Goal: Task Accomplishment & Management: Use online tool/utility

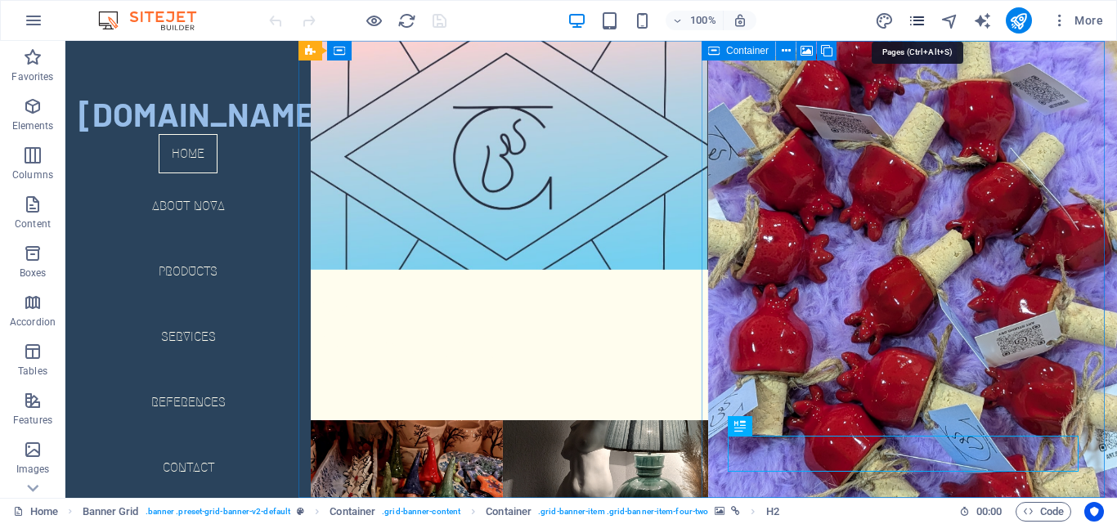
click at [912, 14] on icon "pages" at bounding box center [917, 20] width 19 height 19
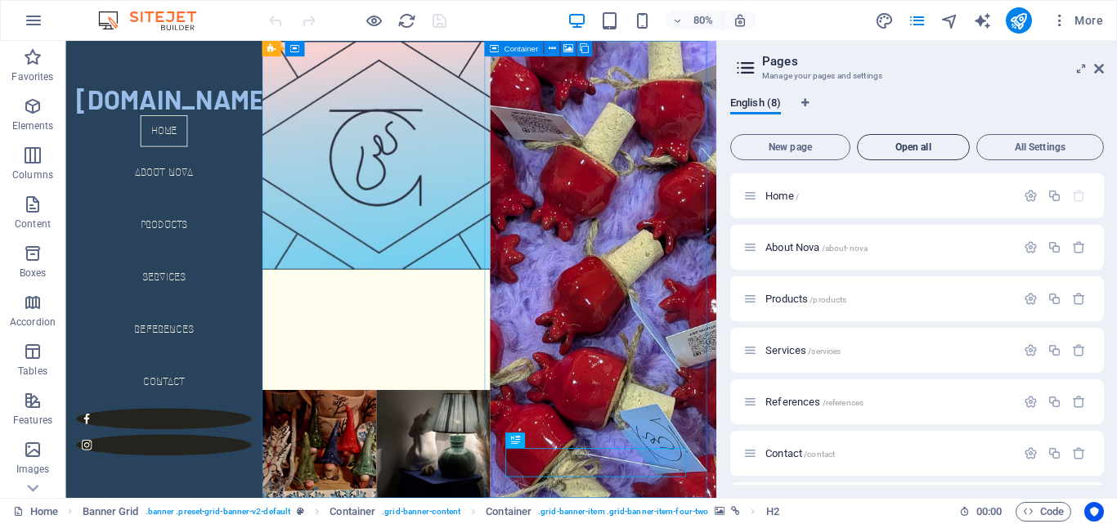
click at [907, 145] on span "Open all" at bounding box center [913, 147] width 98 height 10
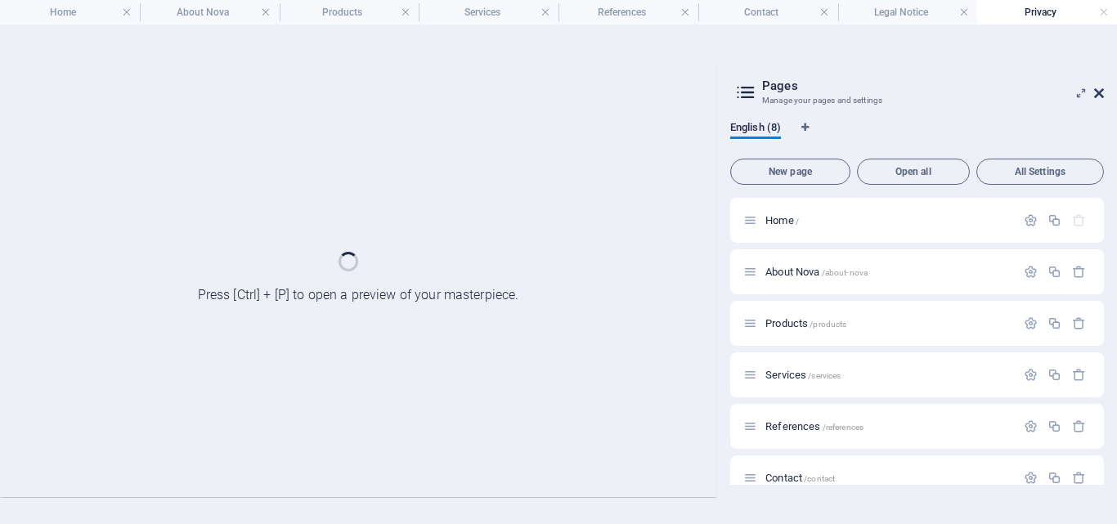
click at [1100, 96] on icon at bounding box center [1099, 93] width 10 height 13
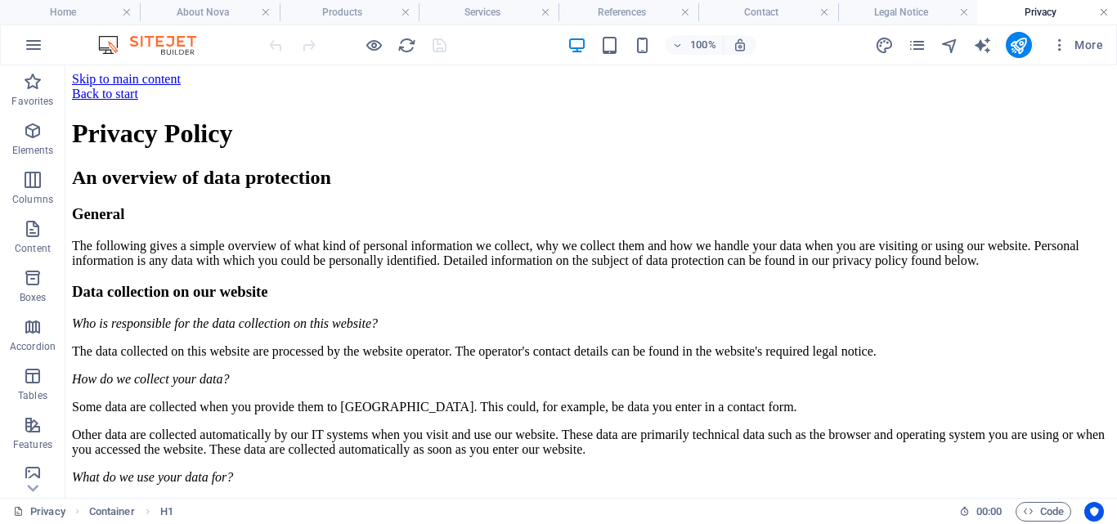
click at [1102, 12] on link at bounding box center [1104, 13] width 10 height 16
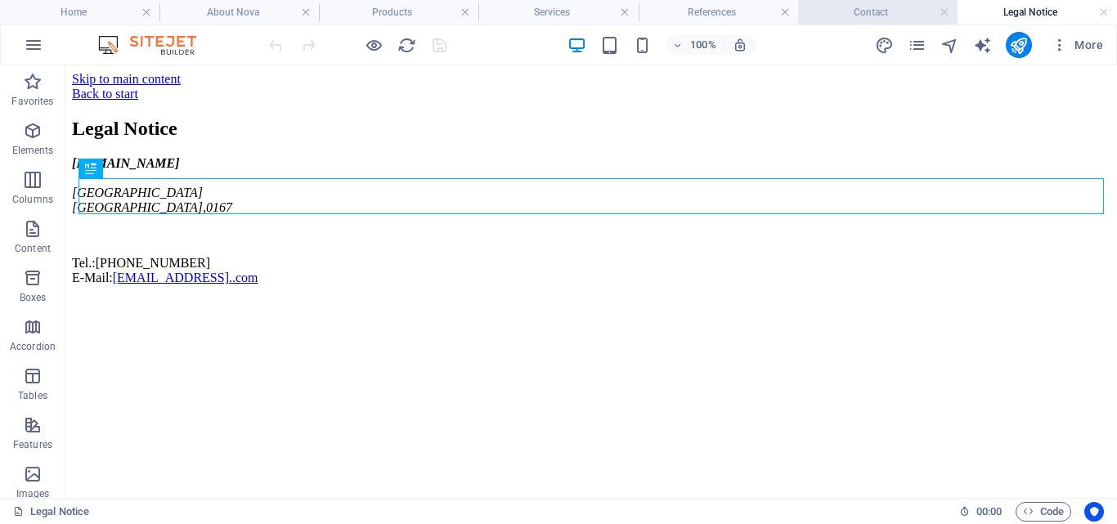
click at [865, 10] on h4 "Contact" at bounding box center [877, 12] width 159 height 18
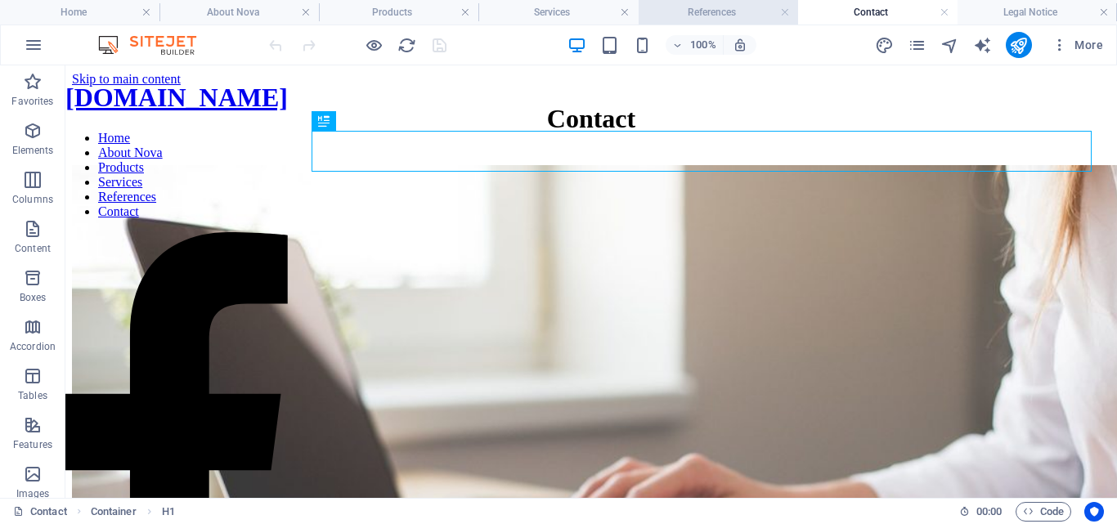
click at [722, 11] on h4 "References" at bounding box center [718, 12] width 159 height 18
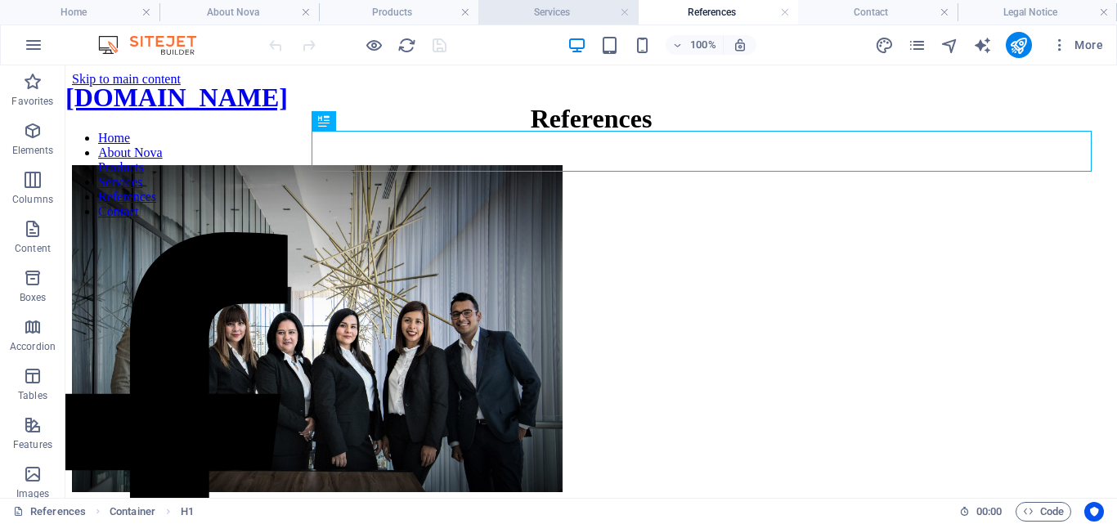
click at [525, 8] on h4 "Services" at bounding box center [557, 12] width 159 height 18
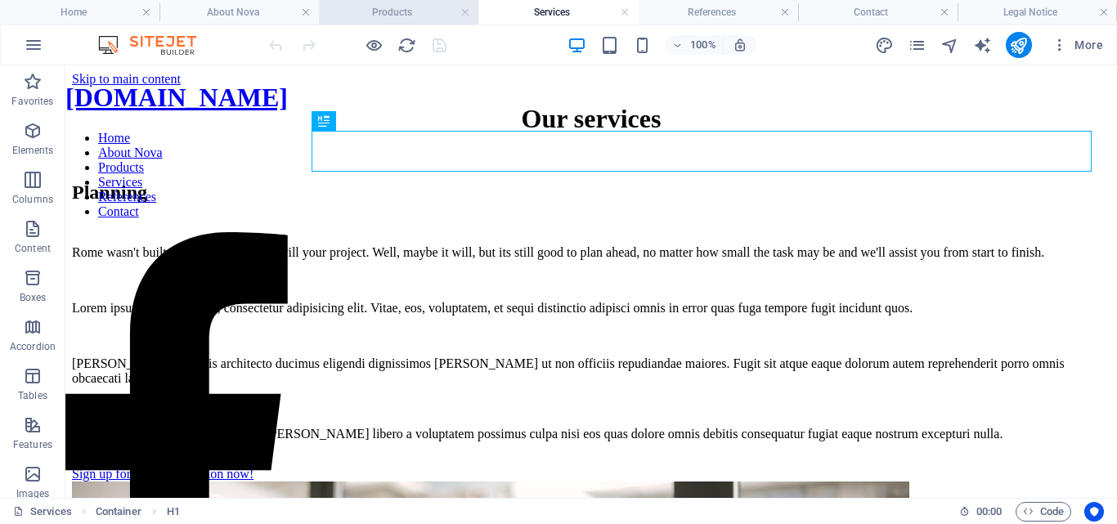
click at [408, 16] on h4 "Products" at bounding box center [398, 12] width 159 height 18
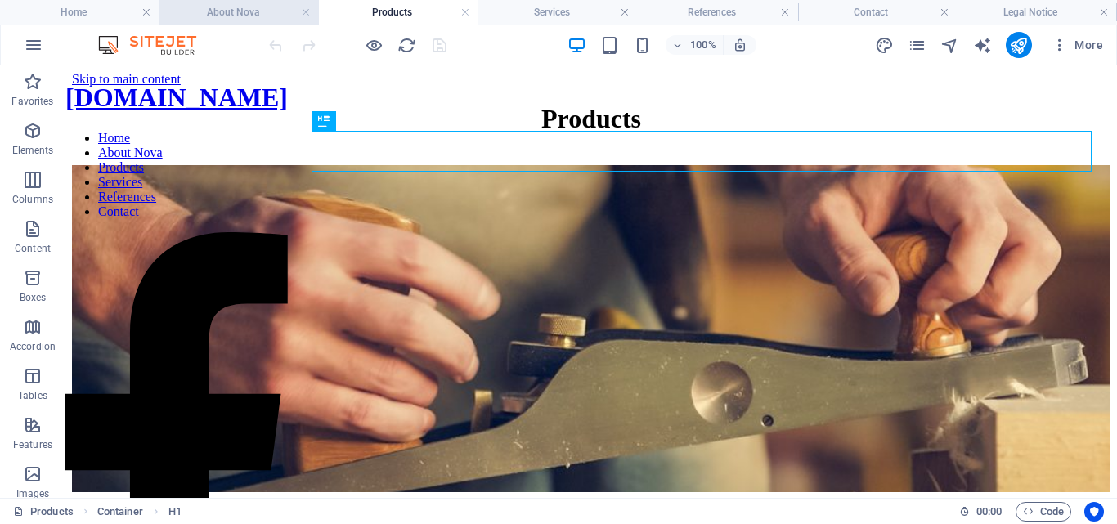
click at [206, 5] on h4 "About Nova" at bounding box center [238, 12] width 159 height 18
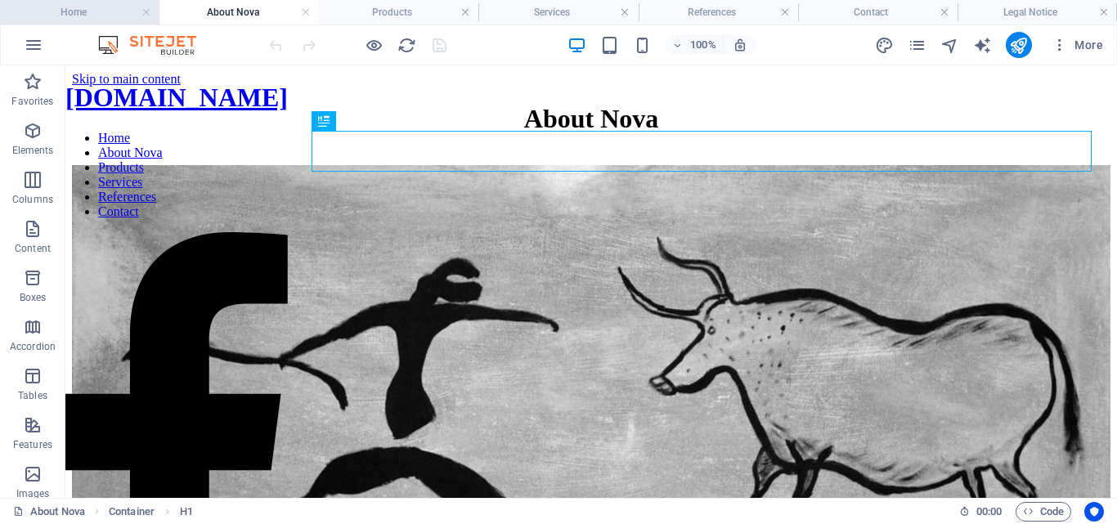
click at [90, 11] on h4 "Home" at bounding box center [79, 12] width 159 height 18
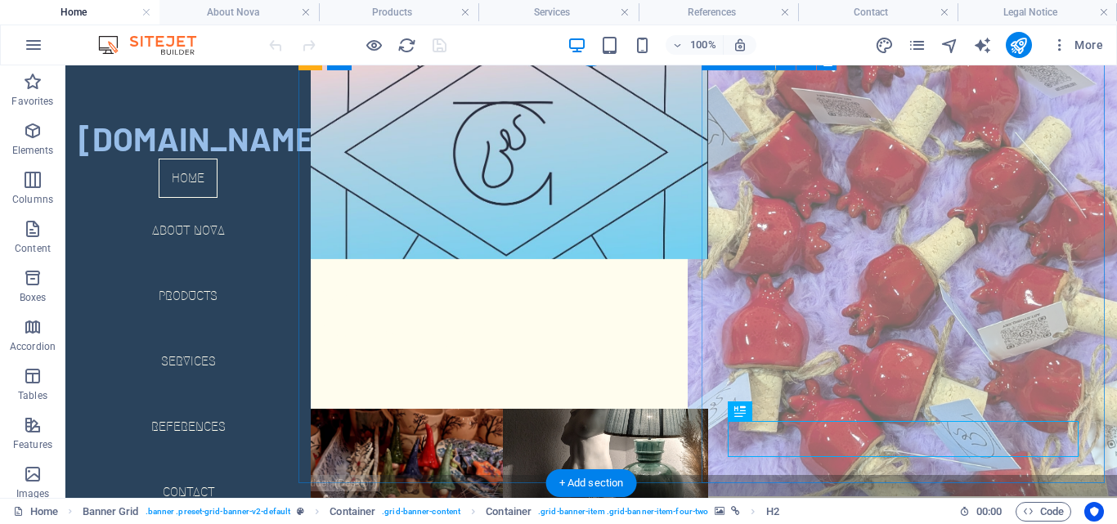
scroll to position [52, 0]
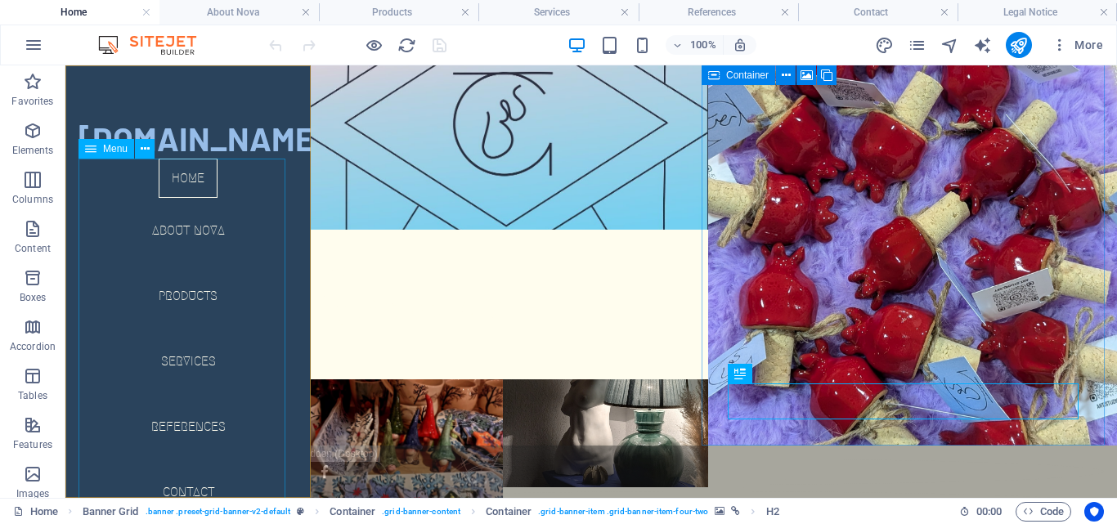
click at [173, 177] on nav "Home About Nova Products Services References Contact" at bounding box center [188, 342] width 219 height 366
select select
select select "1"
select select
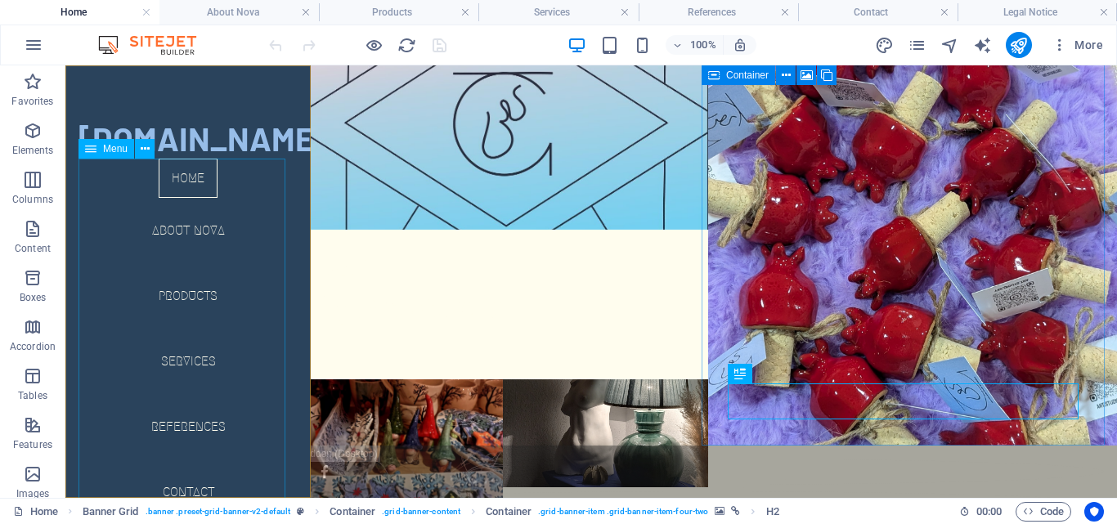
select select "2"
select select
select select "3"
select select
select select "4"
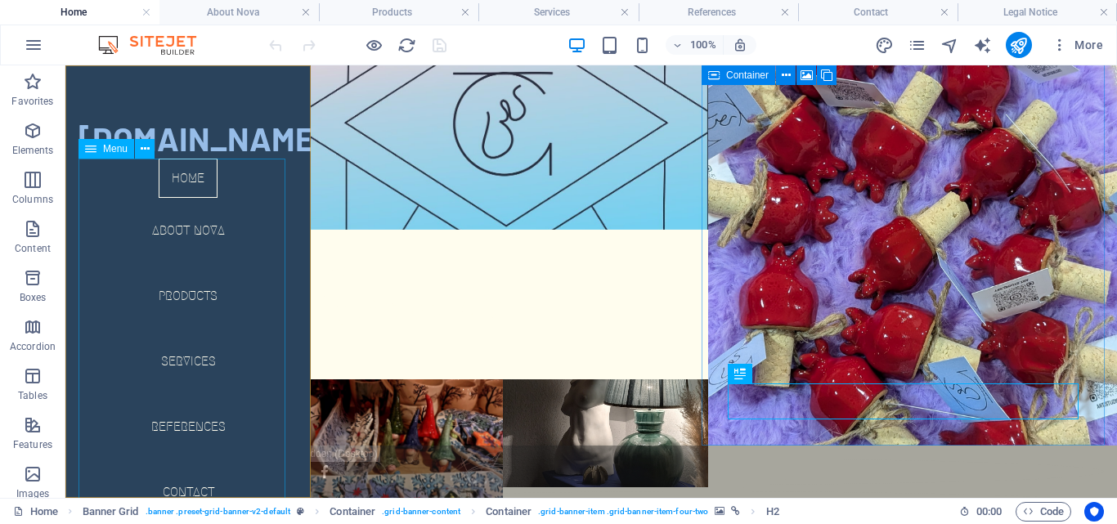
select select
select select "5"
select select
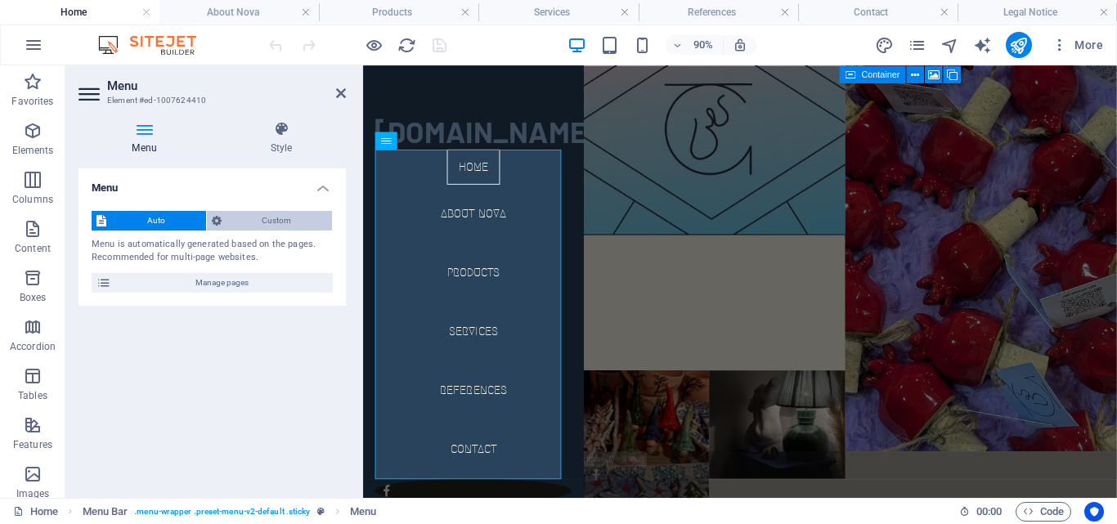
click at [233, 221] on span "Custom" at bounding box center [277, 221] width 101 height 20
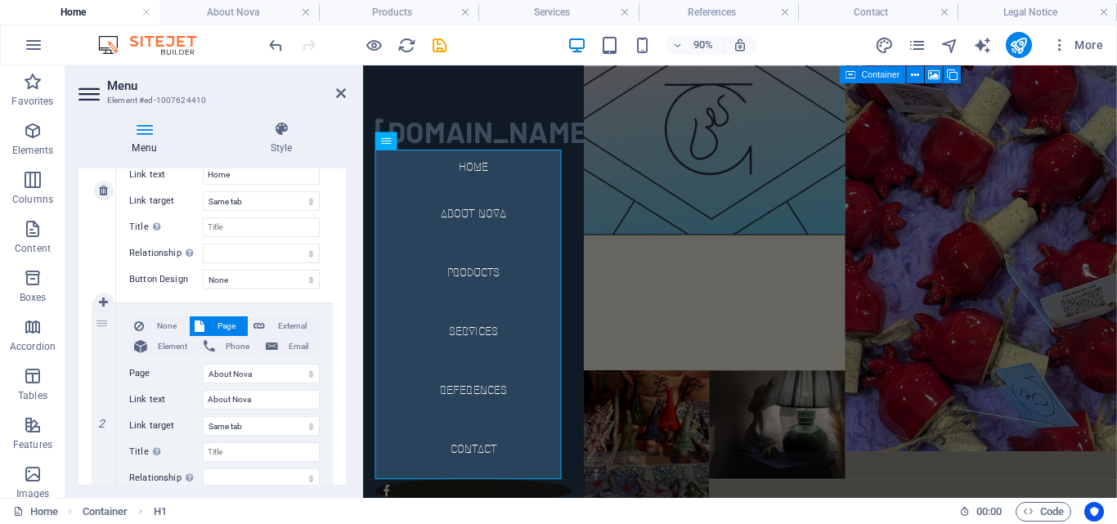
scroll to position [164, 0]
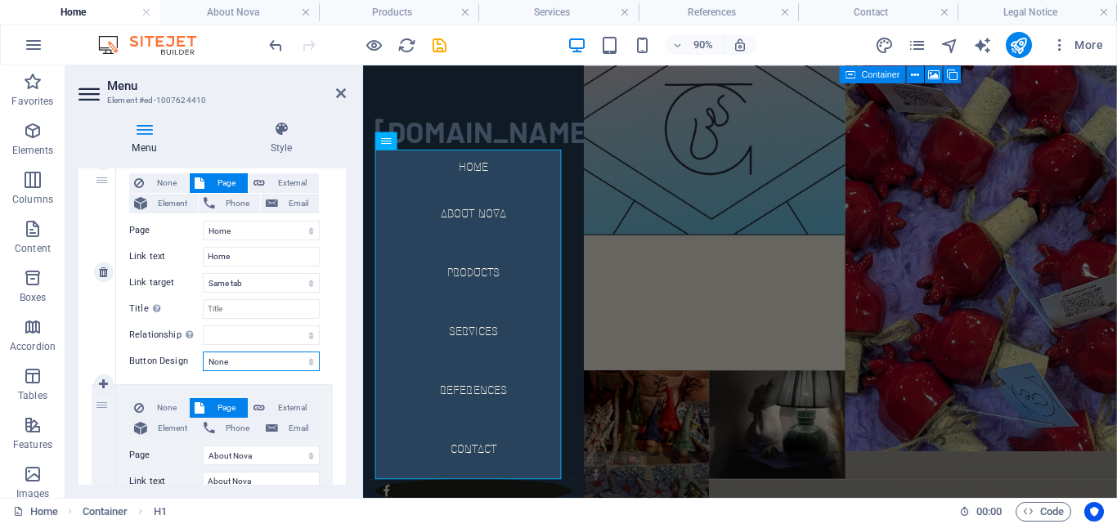
click at [240, 361] on select "None Default Primary Secondary" at bounding box center [261, 362] width 117 height 20
click at [238, 364] on select "None Default Primary Secondary" at bounding box center [261, 362] width 117 height 20
click at [240, 240] on div "None Page External Element Phone Email Page Home About Nova Products Services R…" at bounding box center [224, 259] width 191 height 172
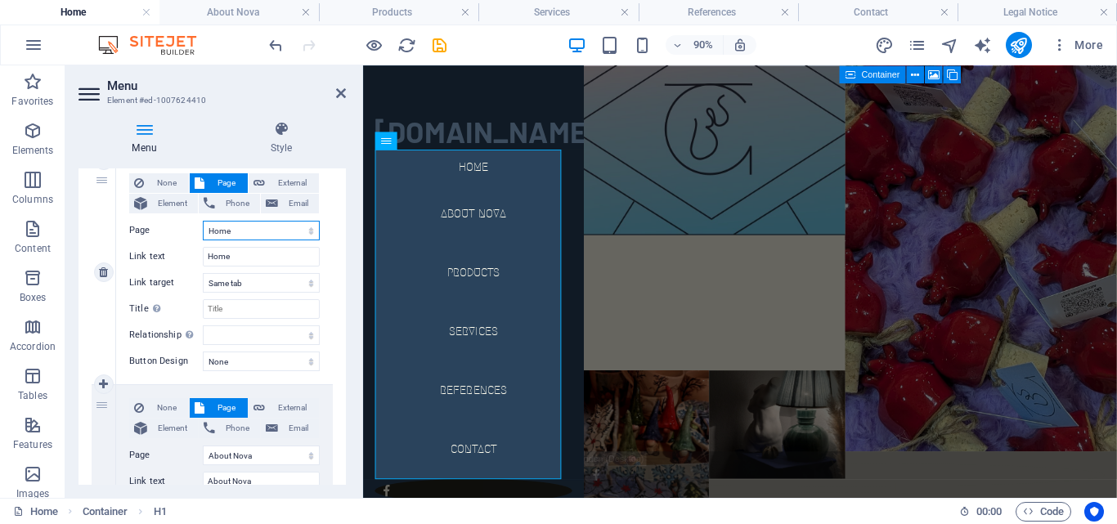
click at [246, 231] on select "Home About Nova Products Services References Contact Legal Notice Privacy" at bounding box center [261, 231] width 117 height 20
click at [244, 232] on select "Home About Nova Products Services References Contact Legal Notice Privacy" at bounding box center [261, 231] width 117 height 20
click at [245, 255] on input "Home" at bounding box center [261, 257] width 117 height 20
click at [290, 136] on icon at bounding box center [281, 129] width 129 height 16
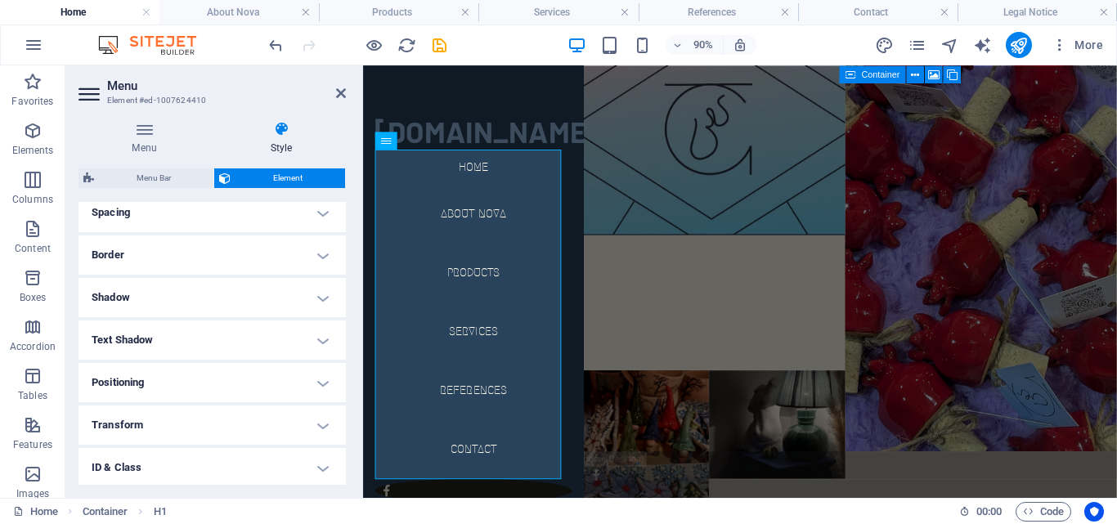
scroll to position [327, 0]
click at [195, 334] on h4 "Text Shadow" at bounding box center [212, 333] width 267 height 39
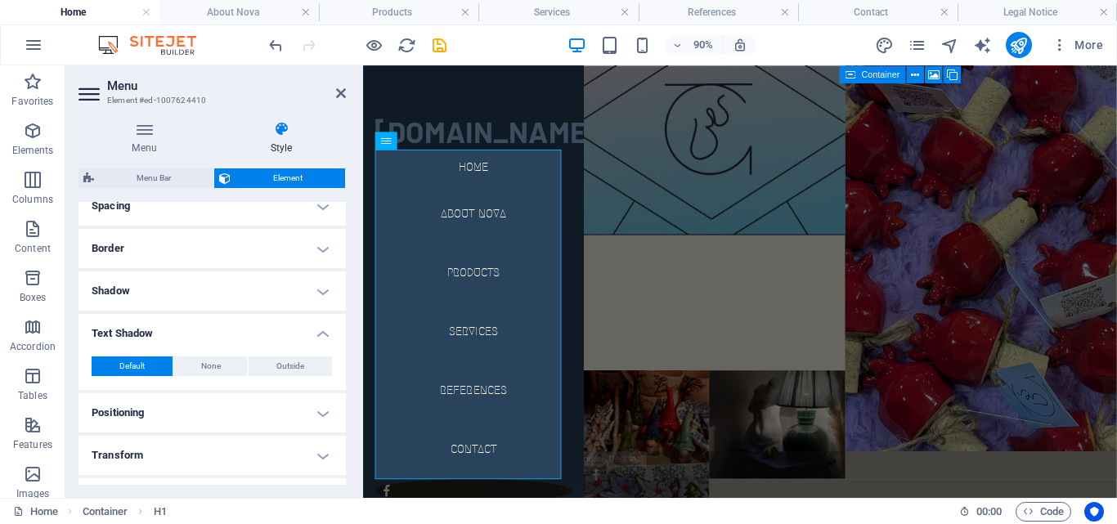
click at [197, 330] on h4 "Text Shadow" at bounding box center [212, 328] width 267 height 29
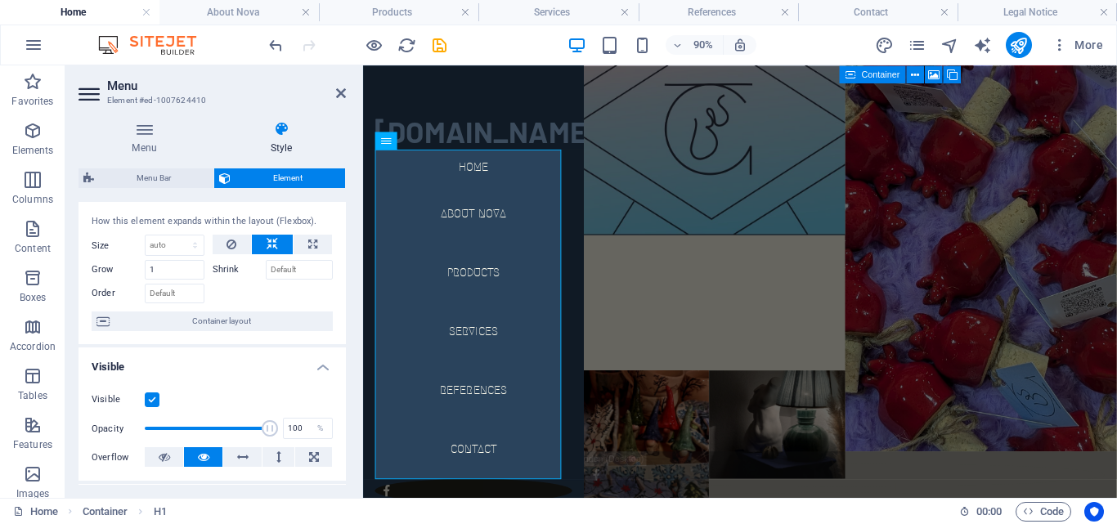
scroll to position [0, 0]
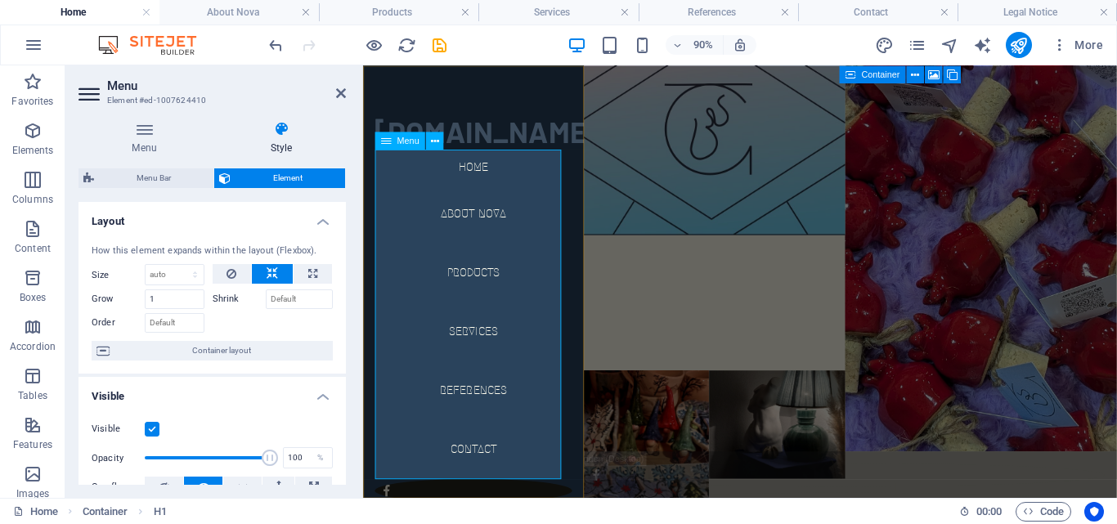
click at [402, 139] on span "Menu" at bounding box center [408, 140] width 22 height 9
click at [431, 146] on icon at bounding box center [434, 140] width 8 height 16
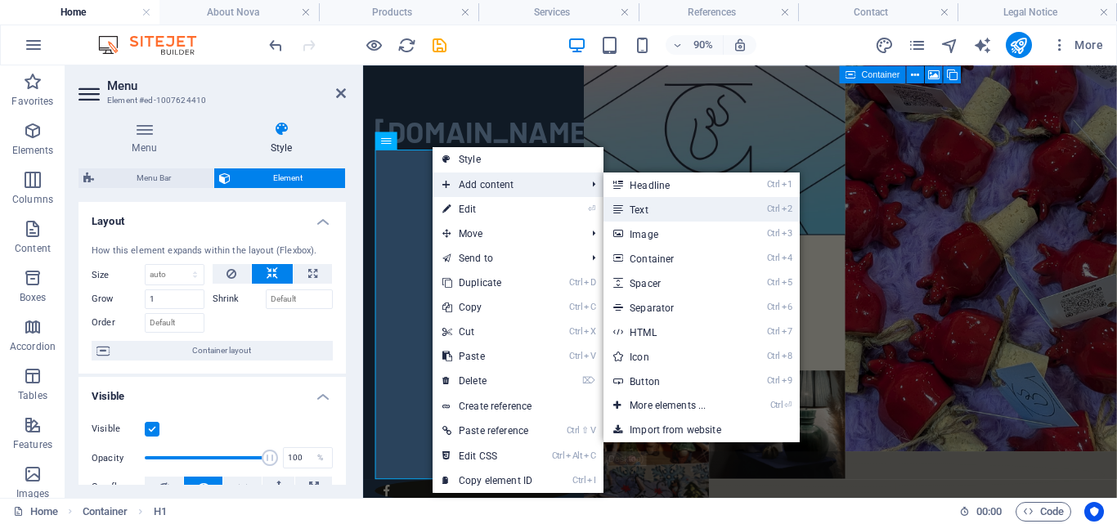
click at [671, 212] on link "Ctrl 2 Text" at bounding box center [671, 209] width 135 height 25
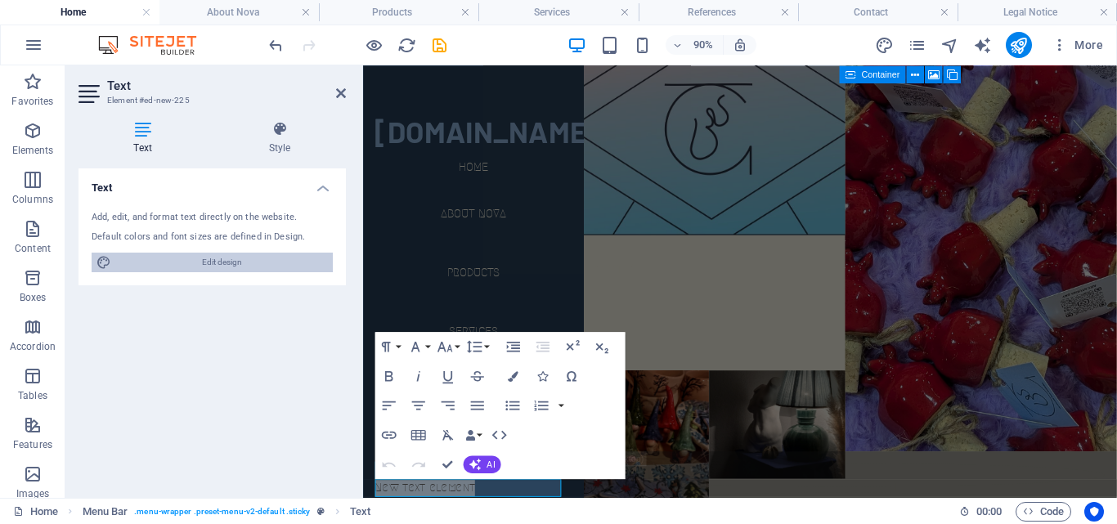
drag, startPoint x: 253, startPoint y: 263, endPoint x: 703, endPoint y: 617, distance: 573.1
click at [253, 263] on span "Edit design" at bounding box center [222, 263] width 212 height 20
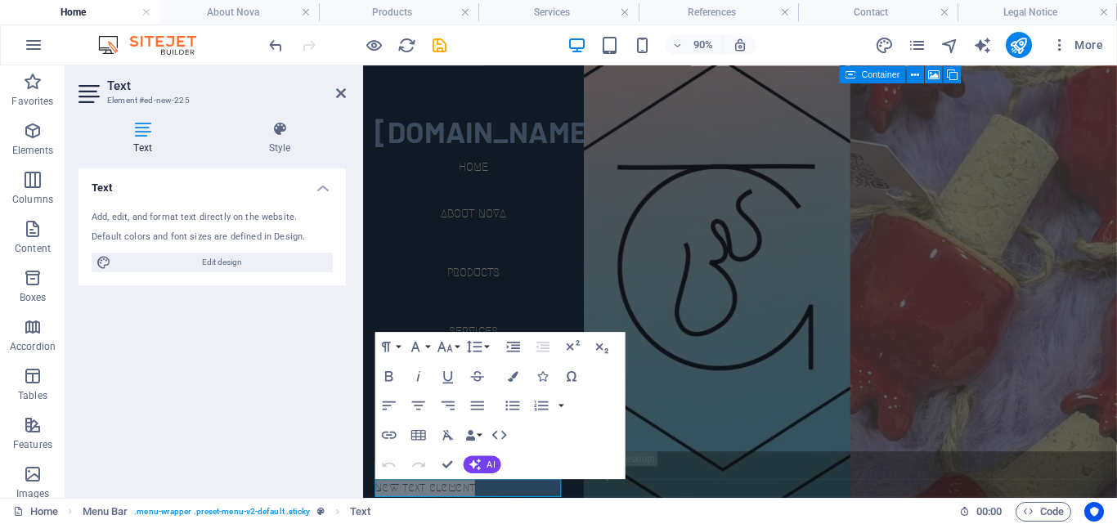
select select "px"
select select "300"
select select "px"
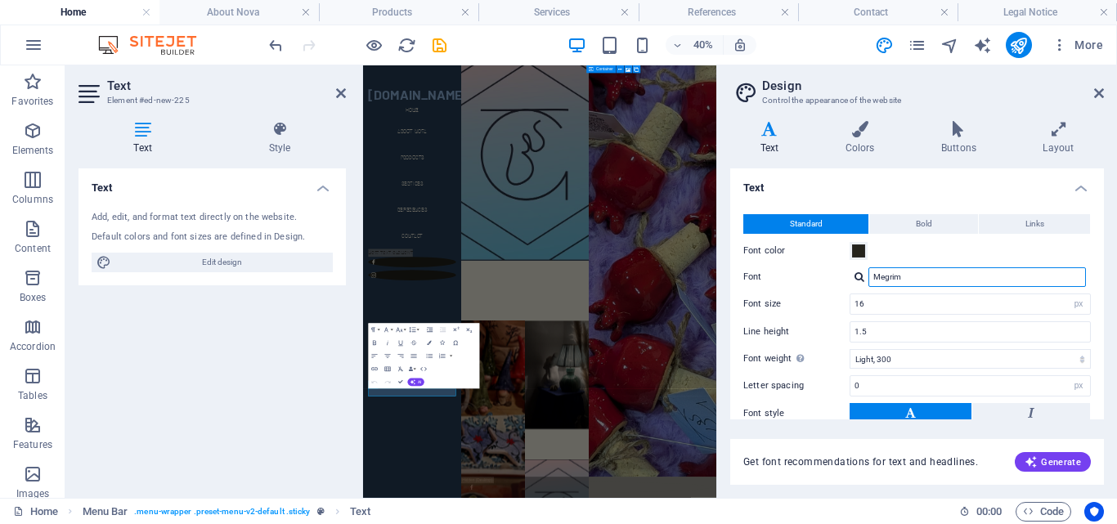
click at [918, 271] on input "Megrim" at bounding box center [978, 277] width 218 height 20
drag, startPoint x: 806, startPoint y: 609, endPoint x: 870, endPoint y: 277, distance: 338.3
click at [870, 277] on input "Megrim" at bounding box center [978, 277] width 218 height 20
click at [854, 281] on div "Megrim" at bounding box center [970, 277] width 241 height 20
click at [858, 276] on div at bounding box center [860, 277] width 10 height 11
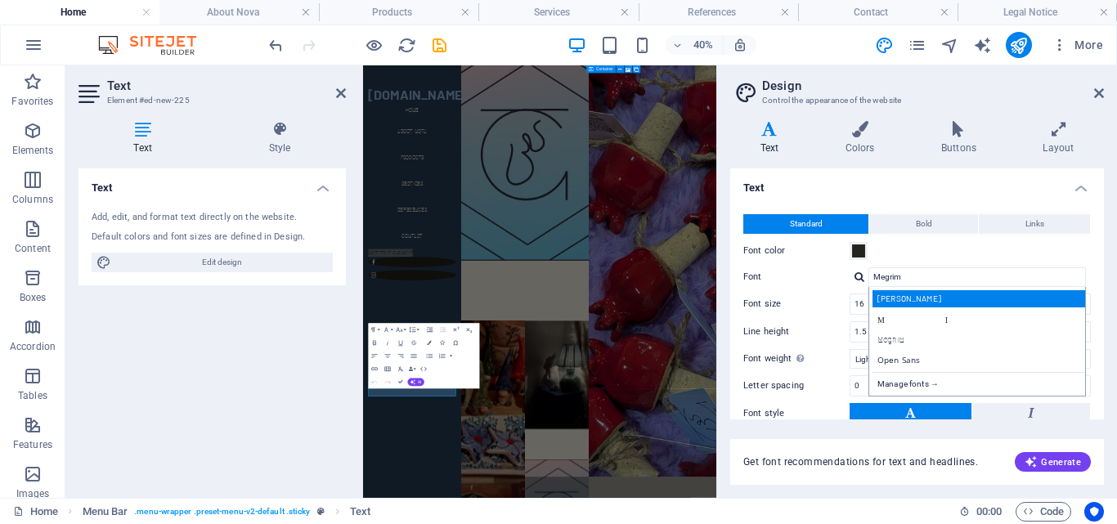
click at [919, 299] on div "[PERSON_NAME]" at bounding box center [981, 298] width 216 height 17
type input "[PERSON_NAME]"
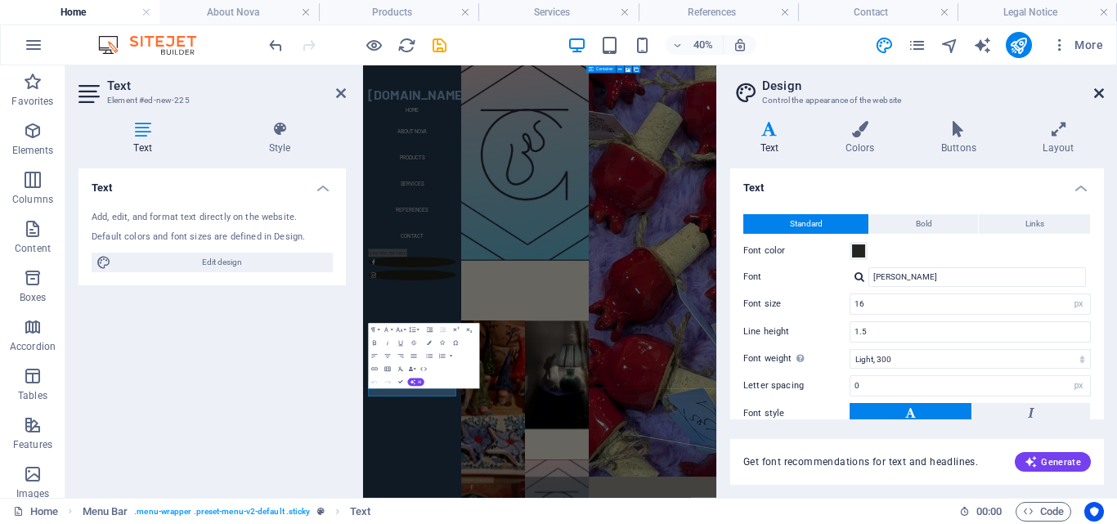
click at [1100, 96] on icon at bounding box center [1099, 93] width 10 height 13
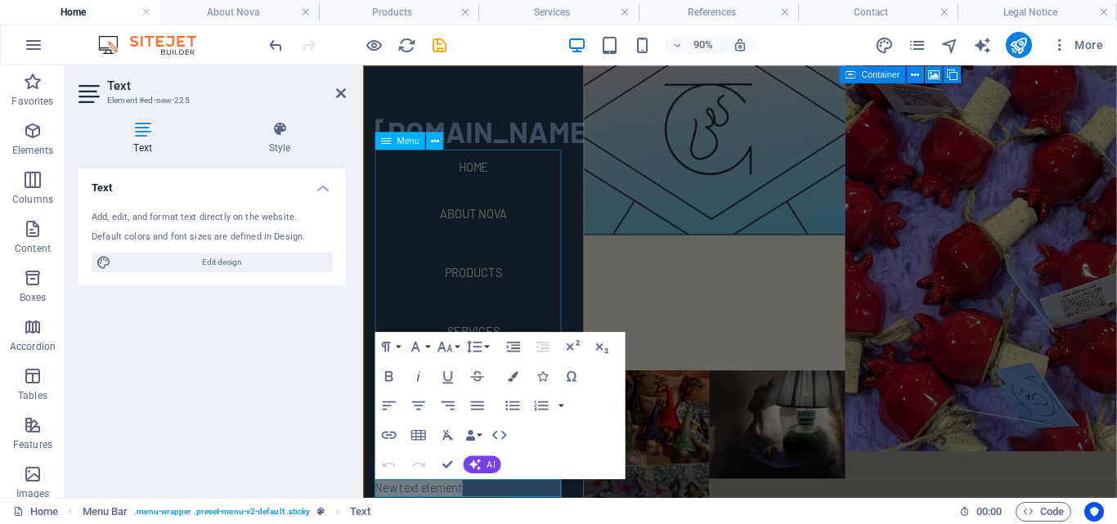
click at [536, 324] on nav "Home About Nova Products Services References Contact" at bounding box center [485, 342] width 219 height 366
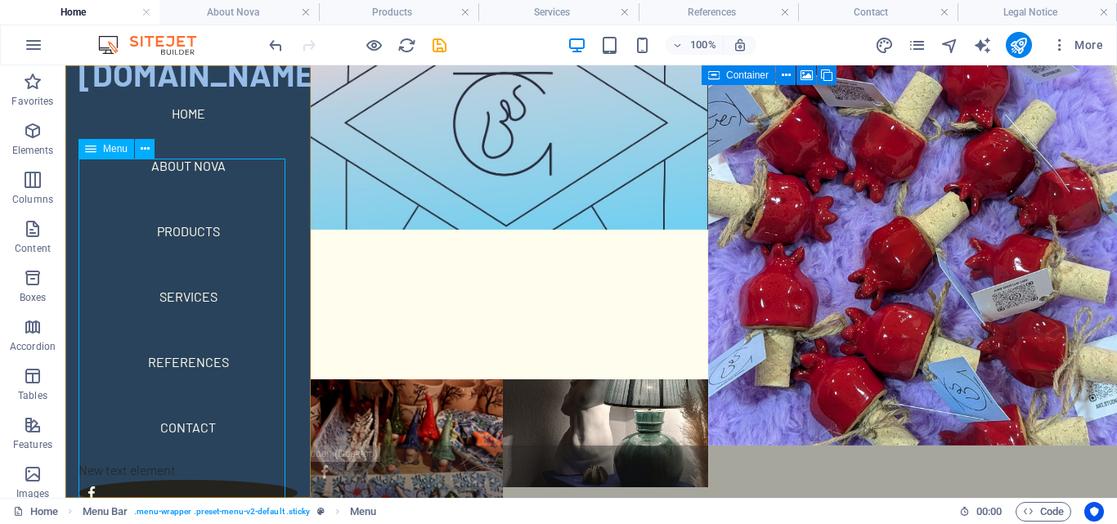
scroll to position [125, 0]
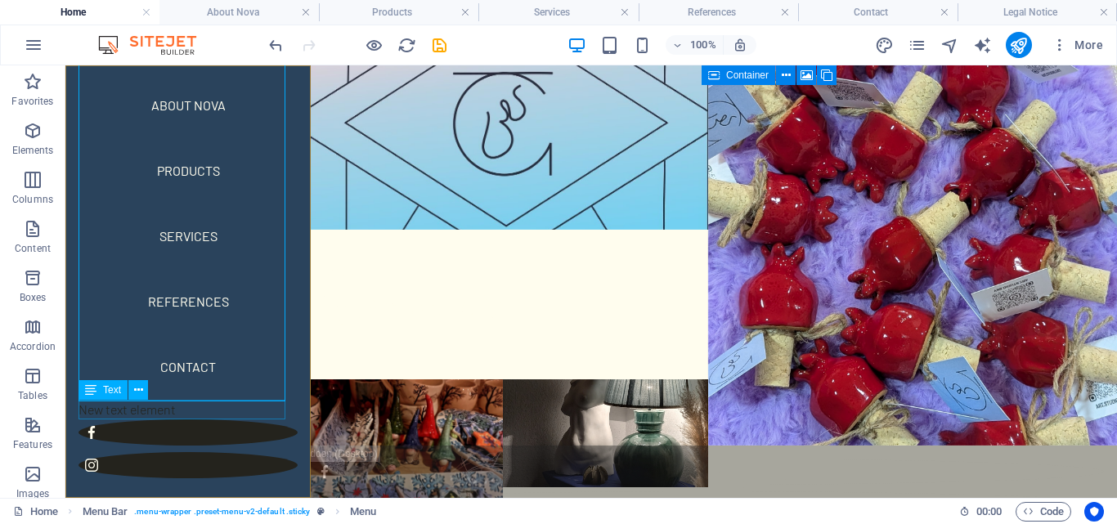
click at [149, 412] on div "New text element" at bounding box center [188, 410] width 219 height 20
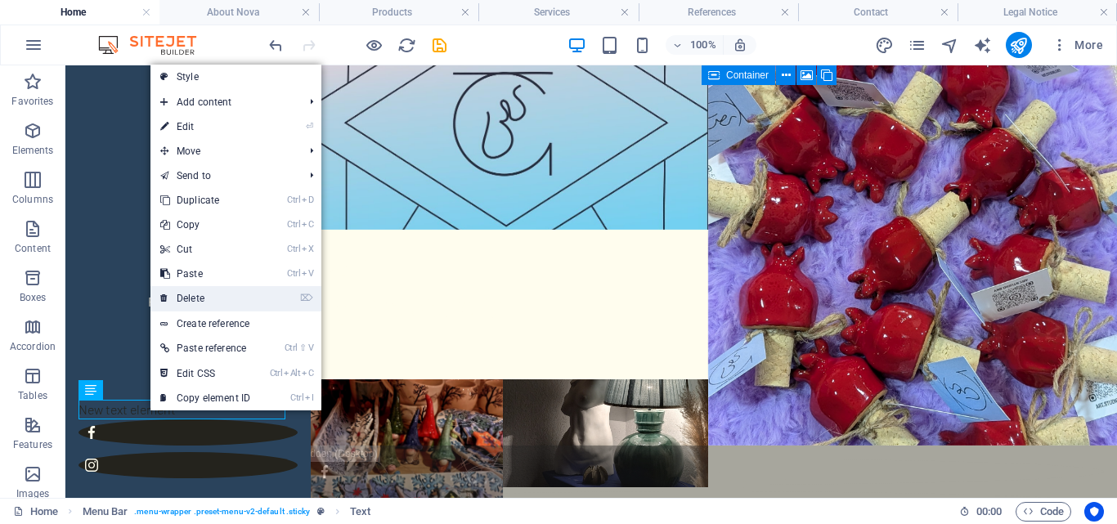
click at [186, 303] on link "⌦ Delete" at bounding box center [205, 298] width 110 height 25
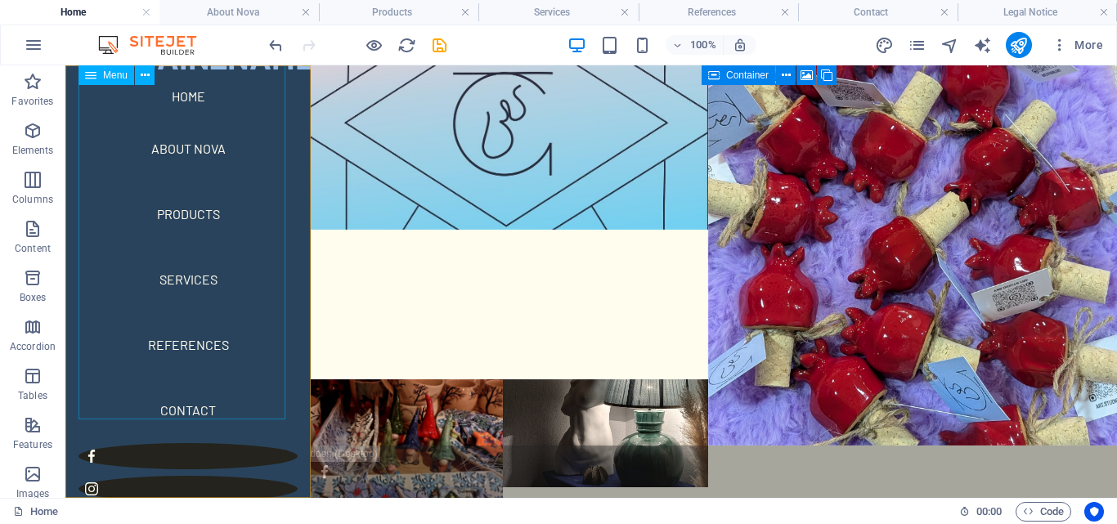
scroll to position [0, 0]
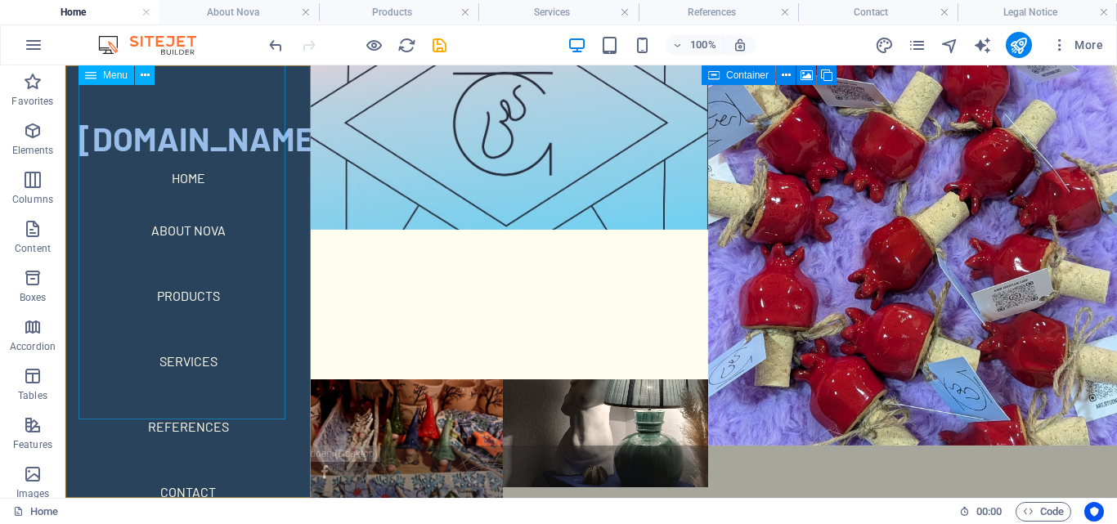
click at [203, 231] on nav "Home About Nova Products Services References Contact" at bounding box center [188, 342] width 219 height 366
click at [198, 231] on nav "Home About Nova Products Services References Contact" at bounding box center [188, 342] width 219 height 366
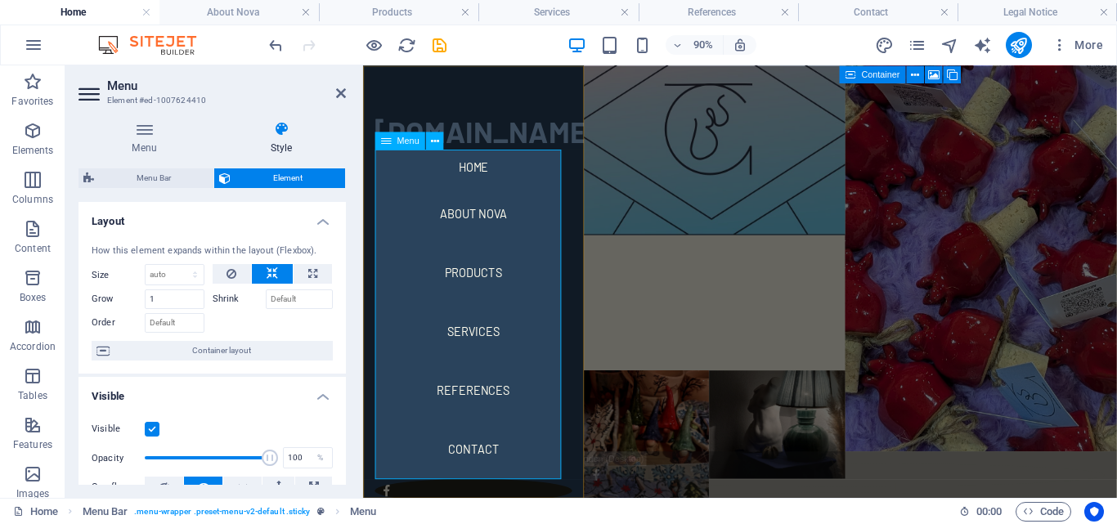
click at [487, 227] on nav "Home About Nova Products Services References Contact" at bounding box center [485, 342] width 219 height 366
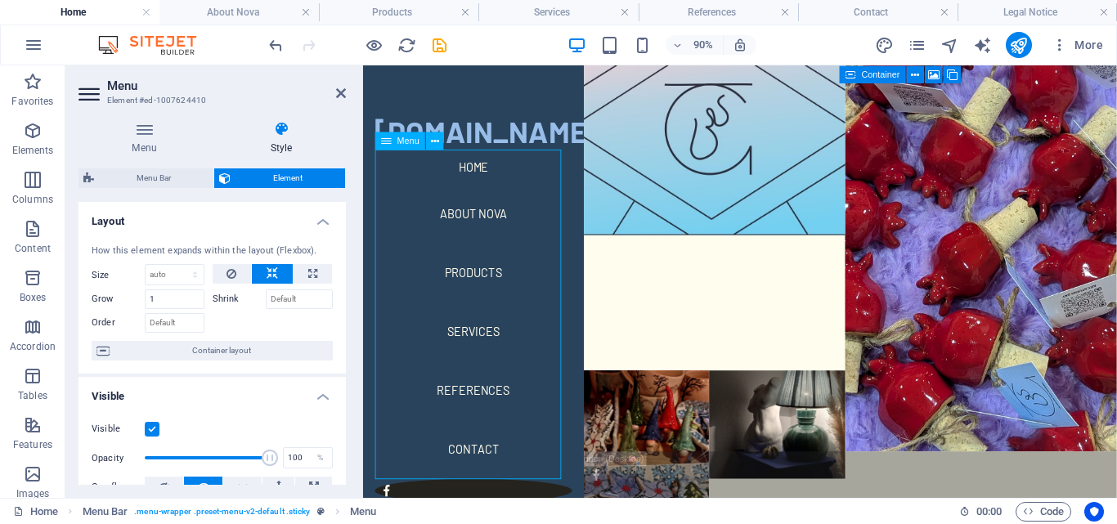
click at [485, 227] on nav "Home About Nova Products Services References Contact" at bounding box center [485, 342] width 219 height 366
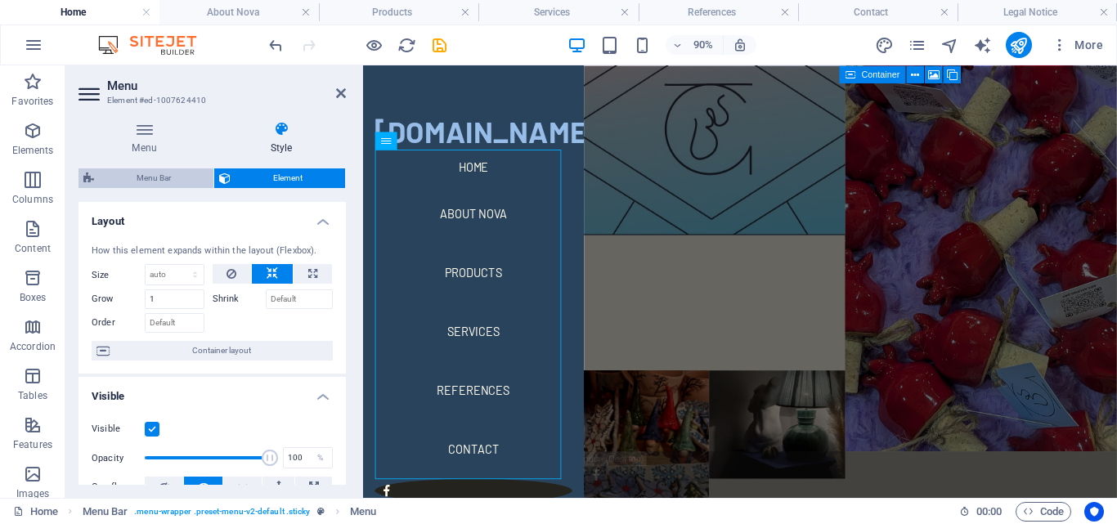
drag, startPoint x: 154, startPoint y: 175, endPoint x: 97, endPoint y: 168, distance: 57.6
click at [154, 175] on span "Menu Bar" at bounding box center [154, 178] width 110 height 20
select select "rem"
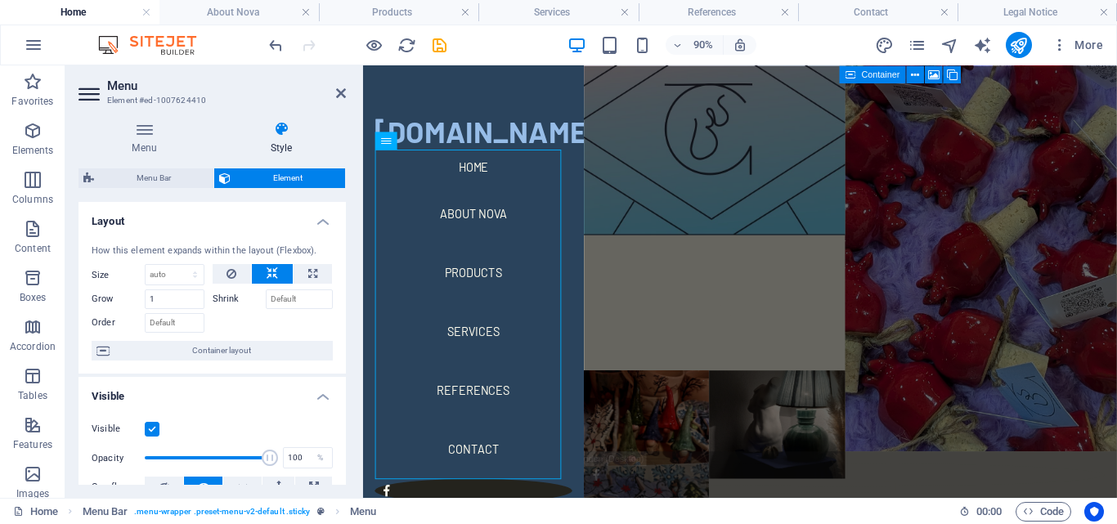
select select "rem"
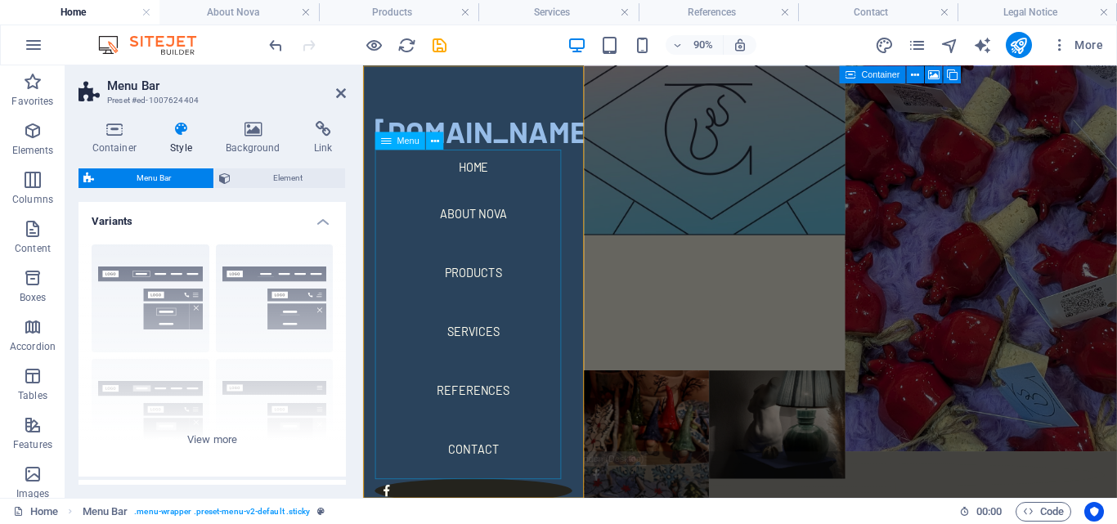
click at [483, 224] on nav "Home About Nova Products Services References Contact" at bounding box center [485, 342] width 219 height 366
click at [264, 140] on h4 "Background" at bounding box center [257, 138] width 88 height 34
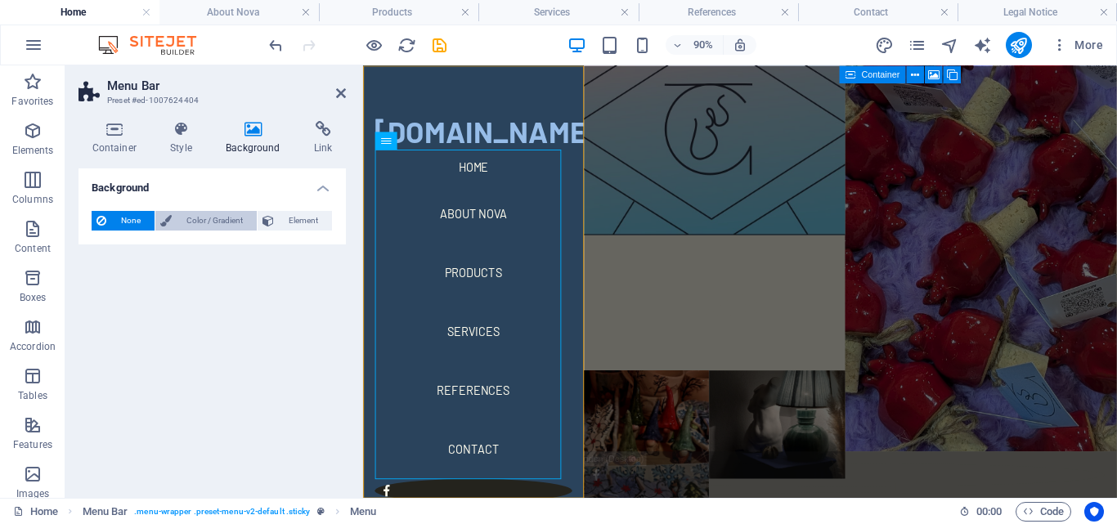
click at [206, 221] on span "Color / Gradient" at bounding box center [214, 221] width 75 height 20
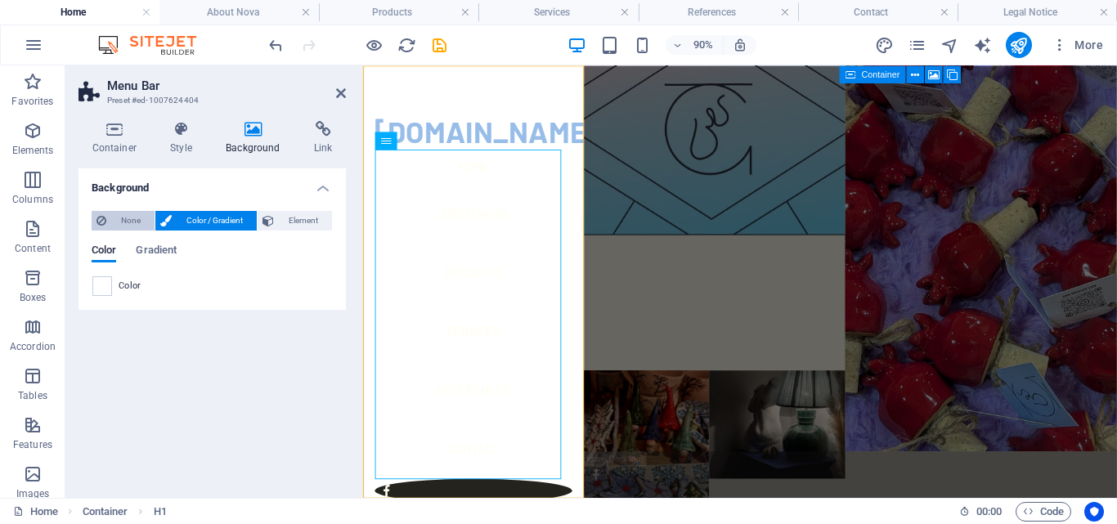
click at [122, 221] on span "None" at bounding box center [130, 221] width 38 height 20
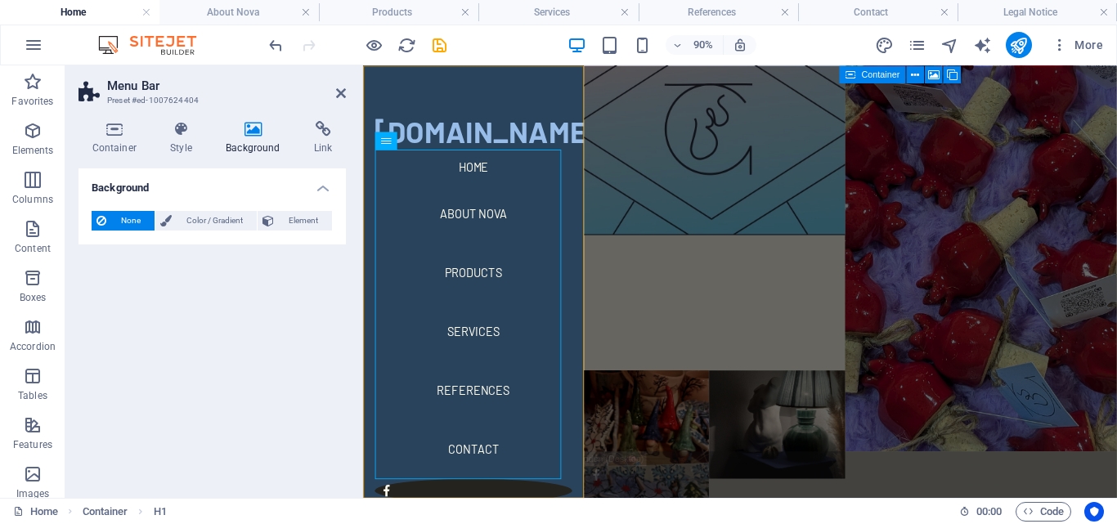
click at [451, 94] on div "[DOMAIN_NAME] Home About Nova Products Services References Contact Menu" at bounding box center [485, 305] width 245 height 481
click at [479, 79] on div "[DOMAIN_NAME] Home About Nova Products Services References Contact Menu" at bounding box center [485, 305] width 245 height 481
click at [492, 92] on div "[DOMAIN_NAME] Home About Nova Products Services References Contact Menu" at bounding box center [485, 305] width 245 height 481
click at [183, 133] on icon at bounding box center [181, 129] width 49 height 16
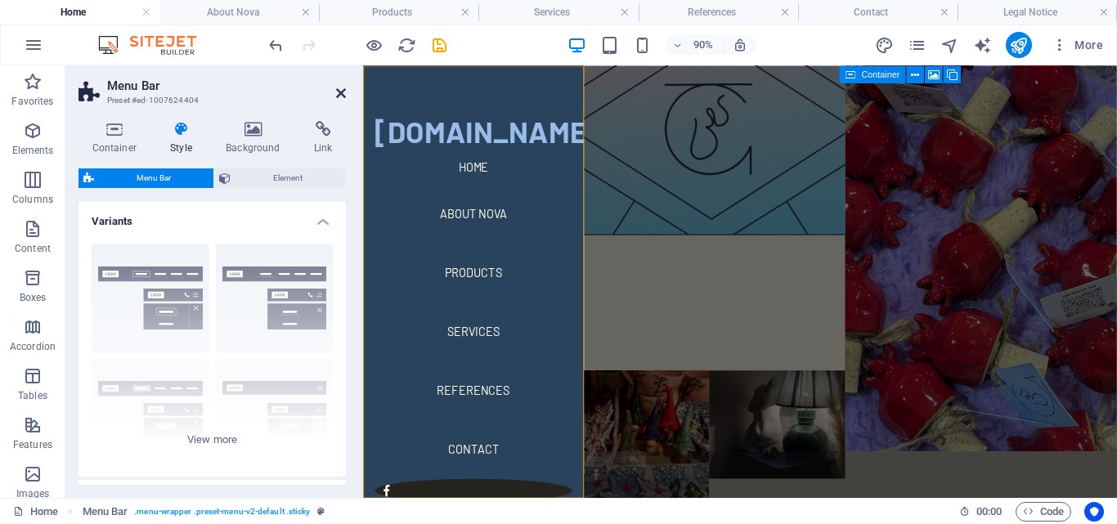
drag, startPoint x: 342, startPoint y: 91, endPoint x: 275, endPoint y: 29, distance: 90.9
click at [342, 91] on icon at bounding box center [341, 93] width 10 height 13
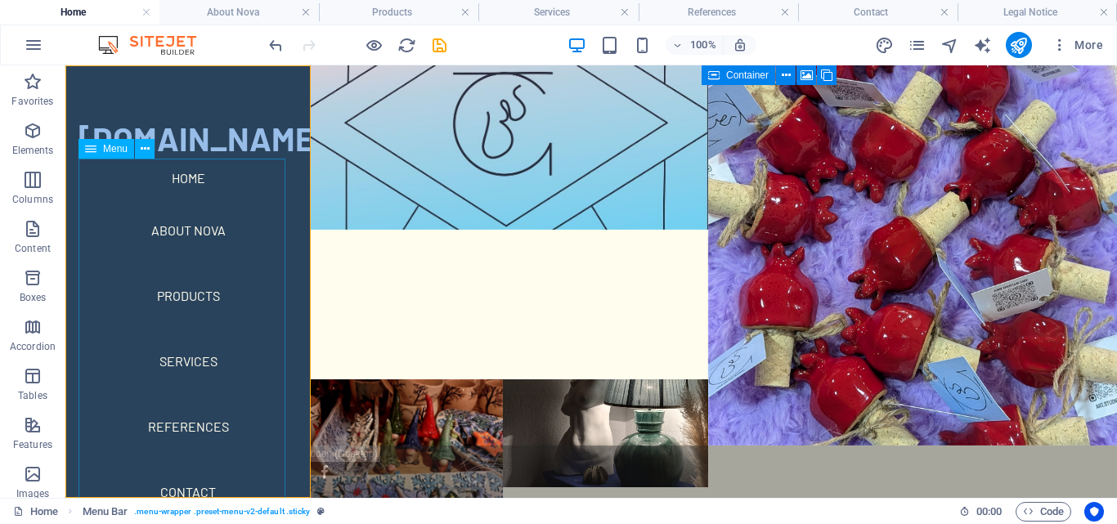
click at [186, 176] on nav "Home About Nova Products Services References Contact" at bounding box center [188, 342] width 219 height 366
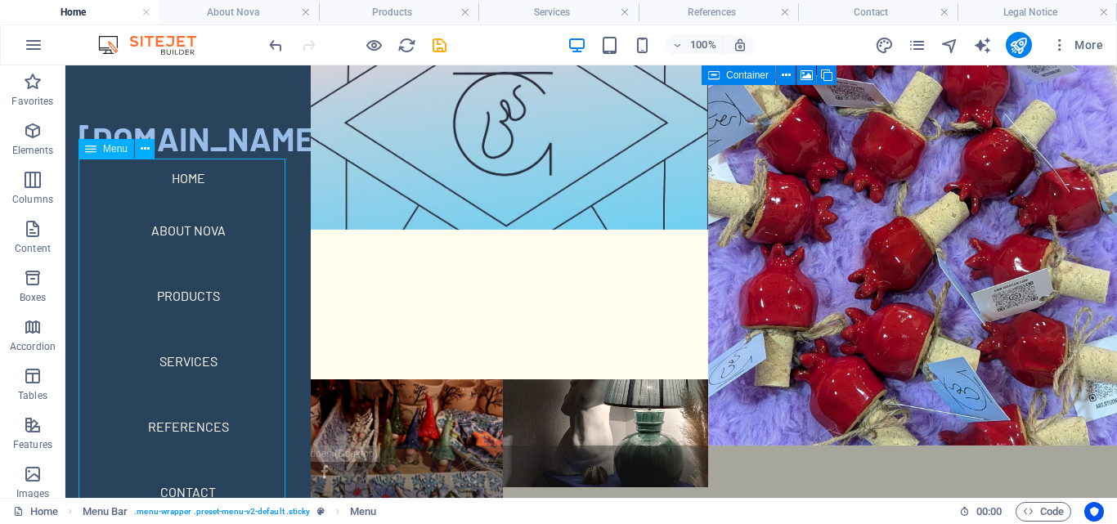
click at [194, 230] on nav "Home About Nova Products Services References Contact" at bounding box center [188, 342] width 219 height 366
drag, startPoint x: 175, startPoint y: 221, endPoint x: 178, endPoint y: 233, distance: 12.7
click at [178, 230] on nav "Home About Nova Products Services References Contact" at bounding box center [188, 342] width 219 height 366
click at [177, 229] on nav "Home About Nova Products Services References Contact" at bounding box center [188, 342] width 219 height 366
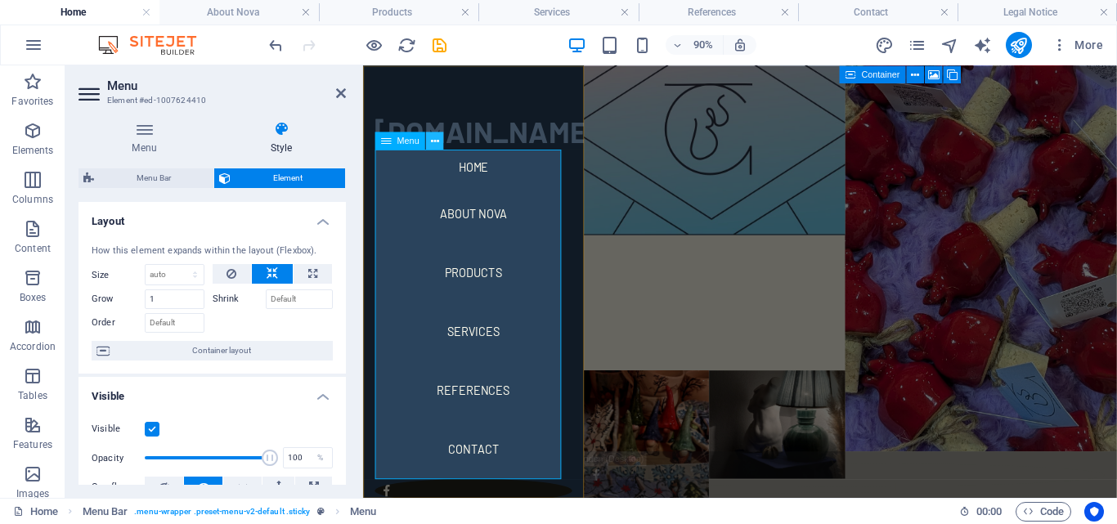
click at [428, 142] on button at bounding box center [435, 141] width 18 height 18
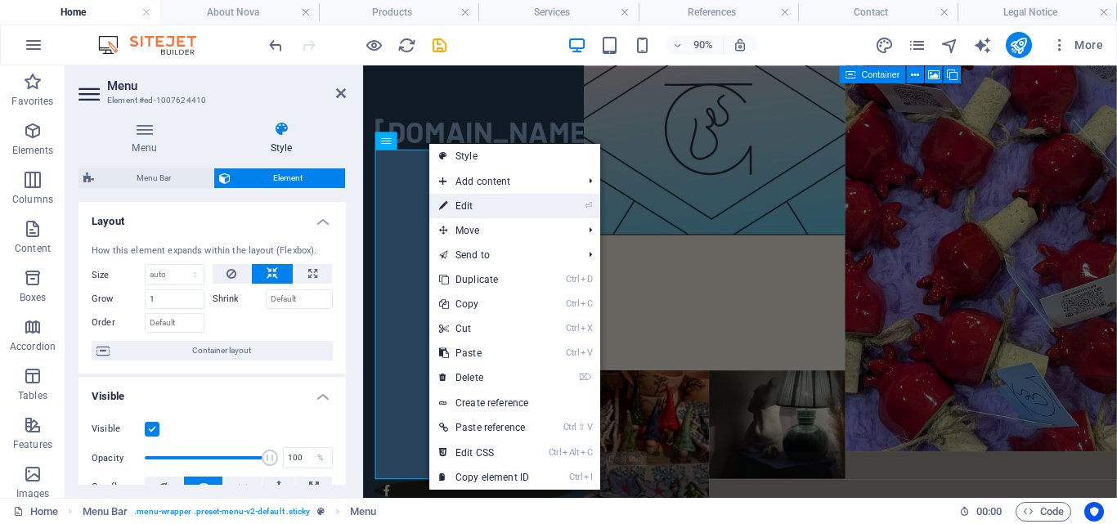
click at [452, 206] on link "⏎ Edit" at bounding box center [484, 206] width 110 height 25
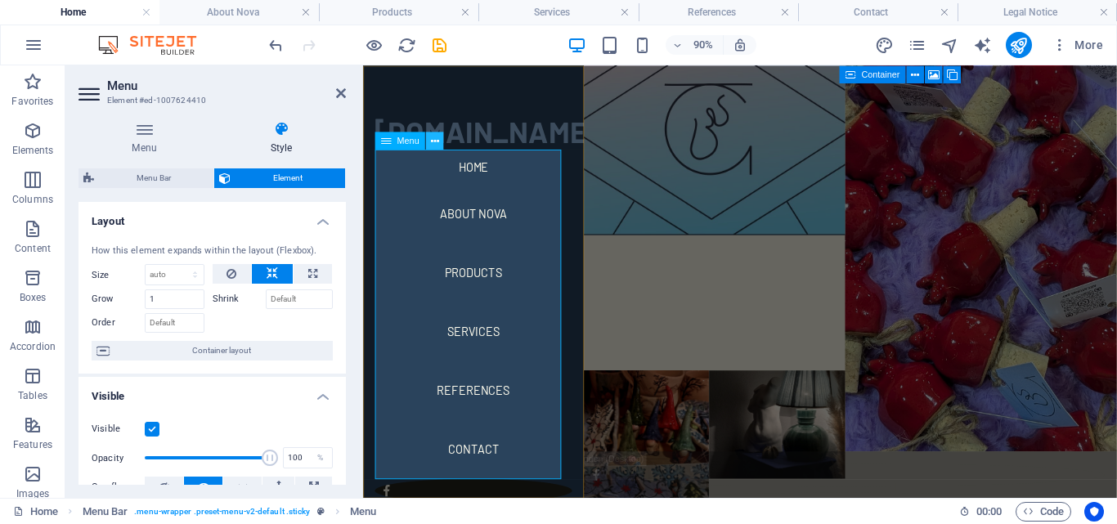
click at [435, 137] on icon at bounding box center [434, 140] width 8 height 16
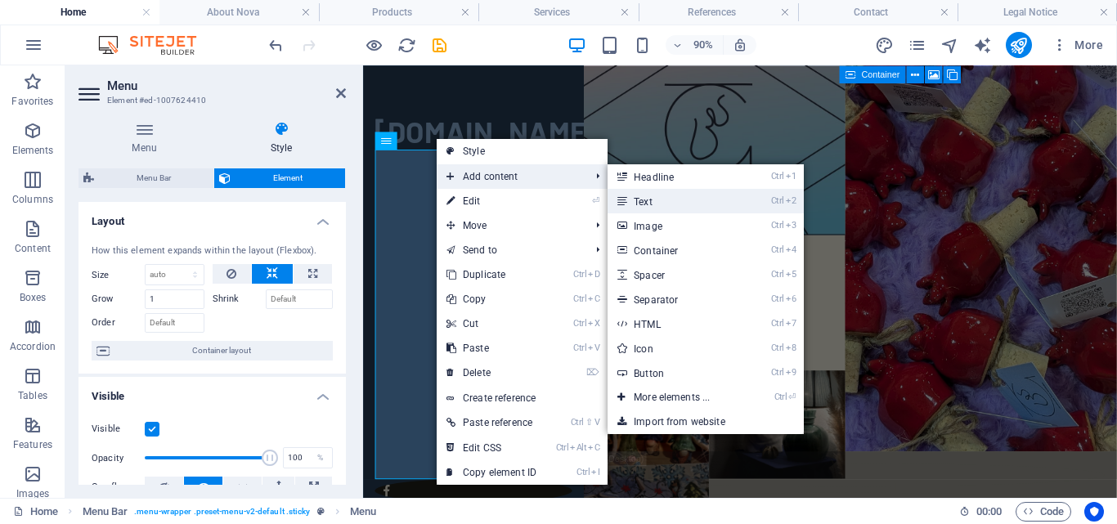
click at [640, 204] on link "Ctrl 2 Text" at bounding box center [675, 201] width 135 height 25
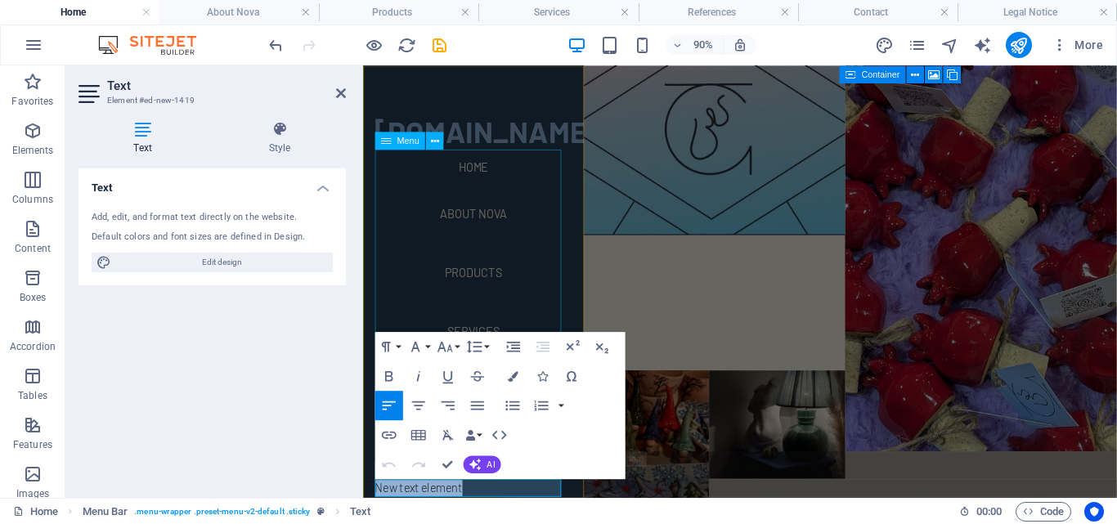
click at [466, 233] on nav "Home About Nova Products Services References Contact" at bounding box center [485, 342] width 219 height 366
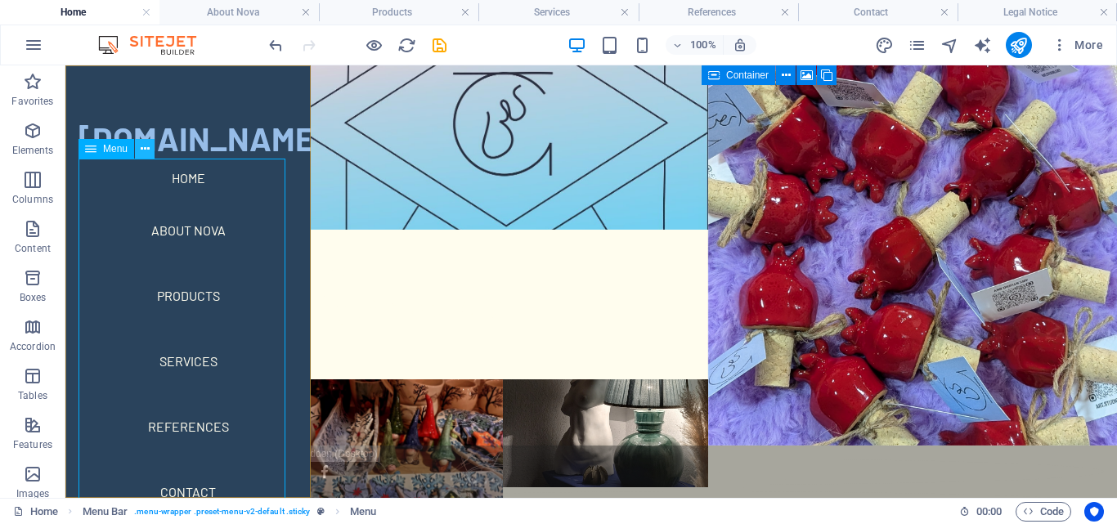
click at [146, 151] on icon at bounding box center [145, 149] width 9 height 17
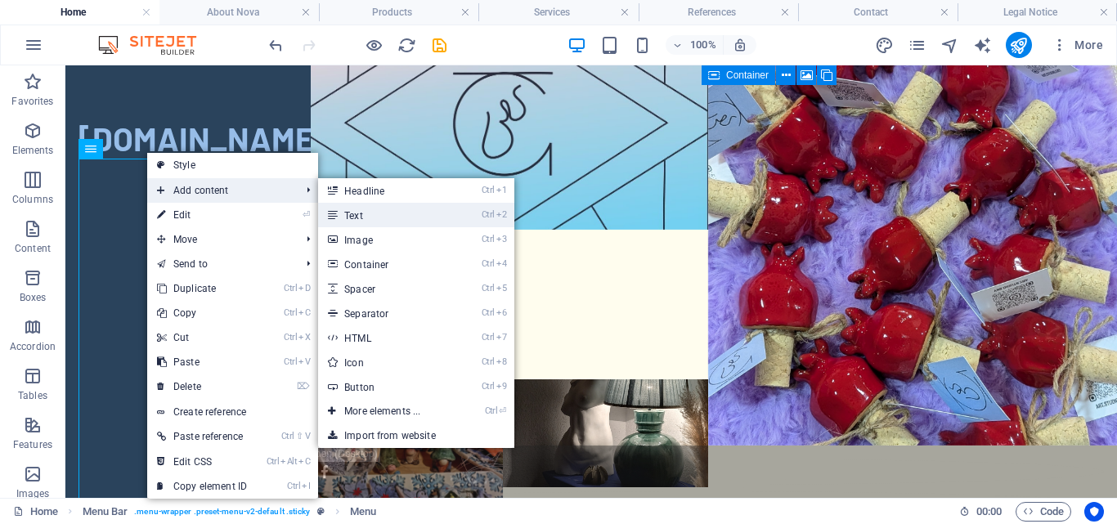
click at [356, 220] on link "Ctrl 2 Text" at bounding box center [385, 215] width 135 height 25
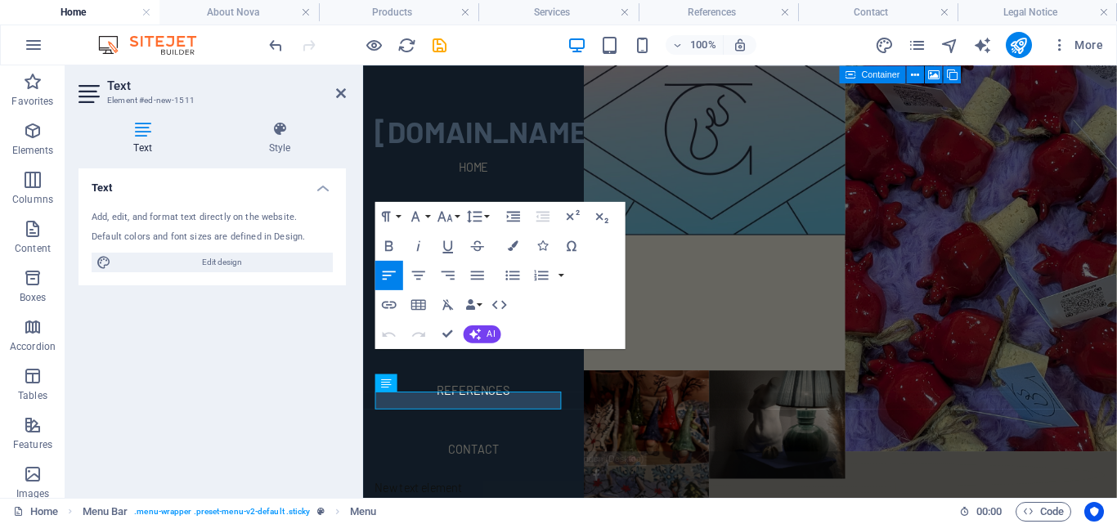
scroll to position [97, 0]
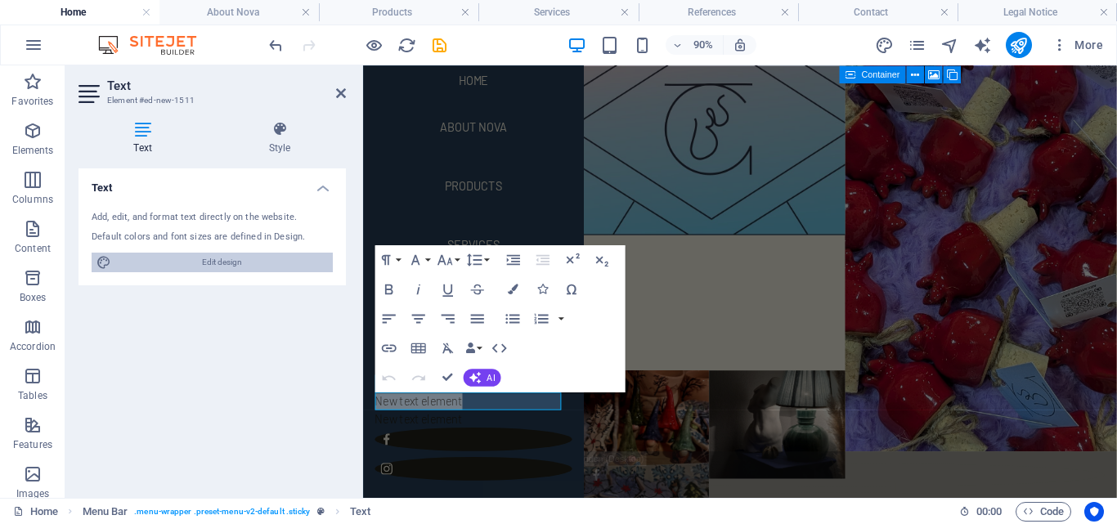
click at [265, 258] on span "Edit design" at bounding box center [222, 263] width 212 height 20
select select "px"
select select "300"
select select "px"
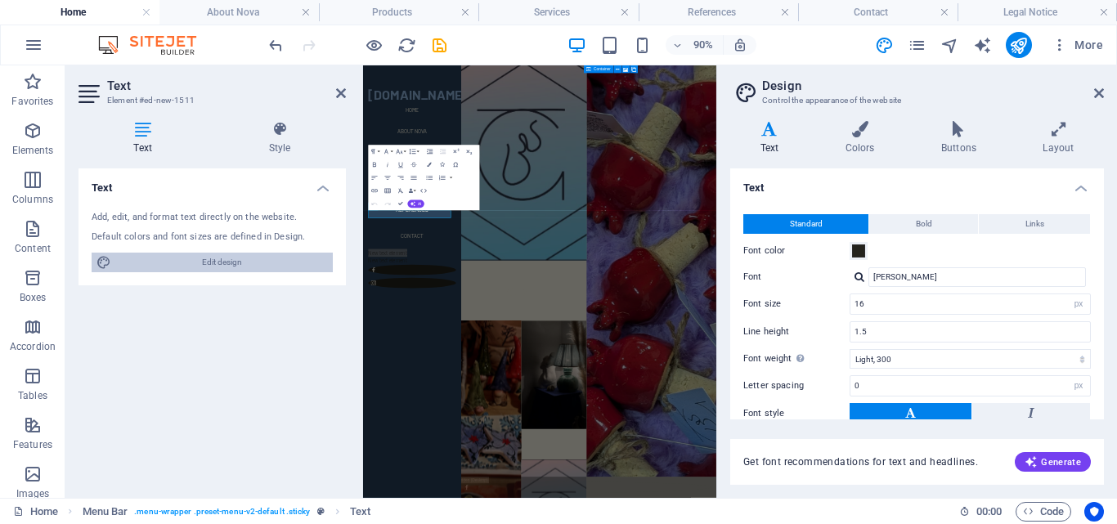
scroll to position [0, 0]
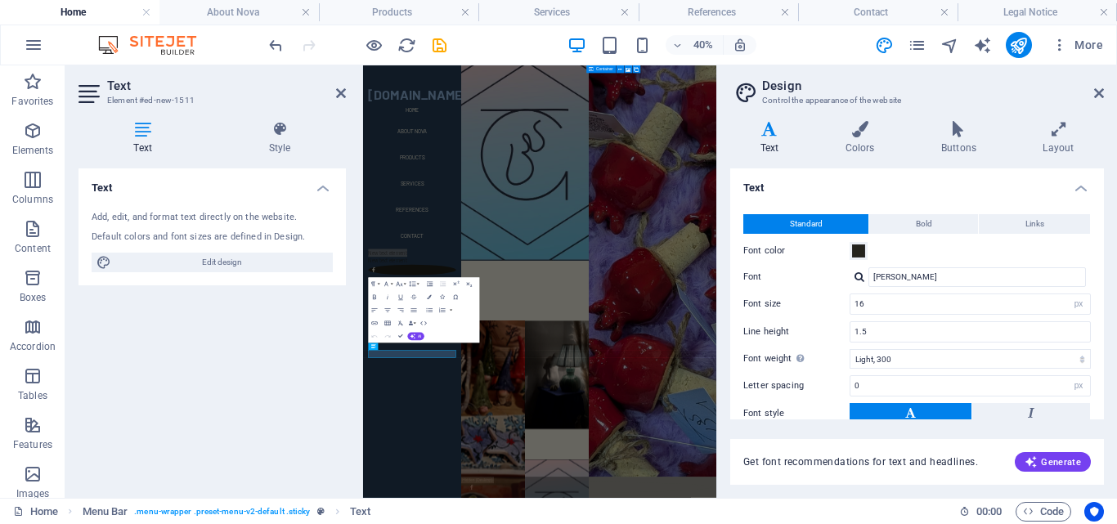
click at [1092, 93] on header "Design Control the appearance of the website" at bounding box center [919, 86] width 370 height 43
click at [1097, 94] on icon at bounding box center [1099, 93] width 10 height 13
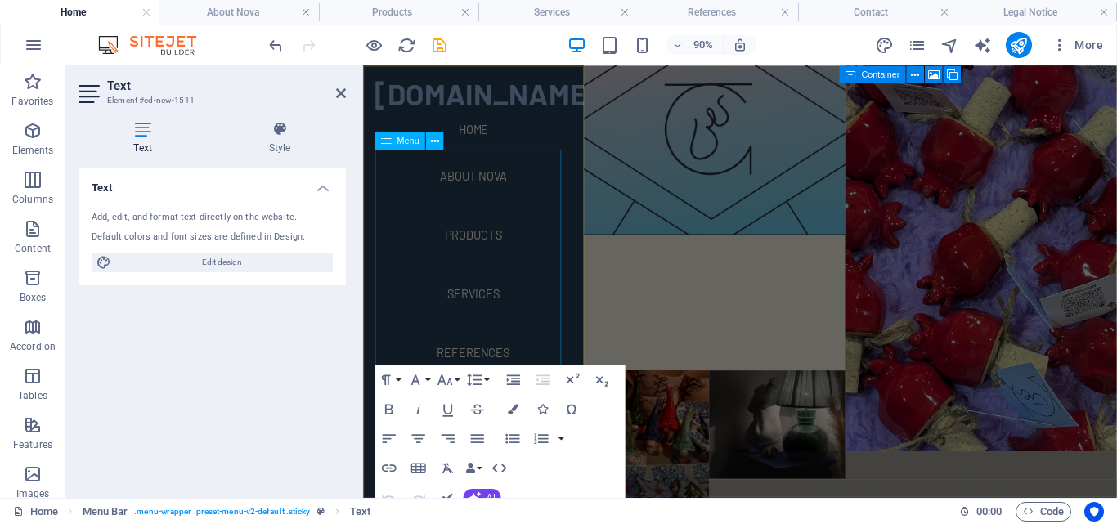
scroll to position [97, 0]
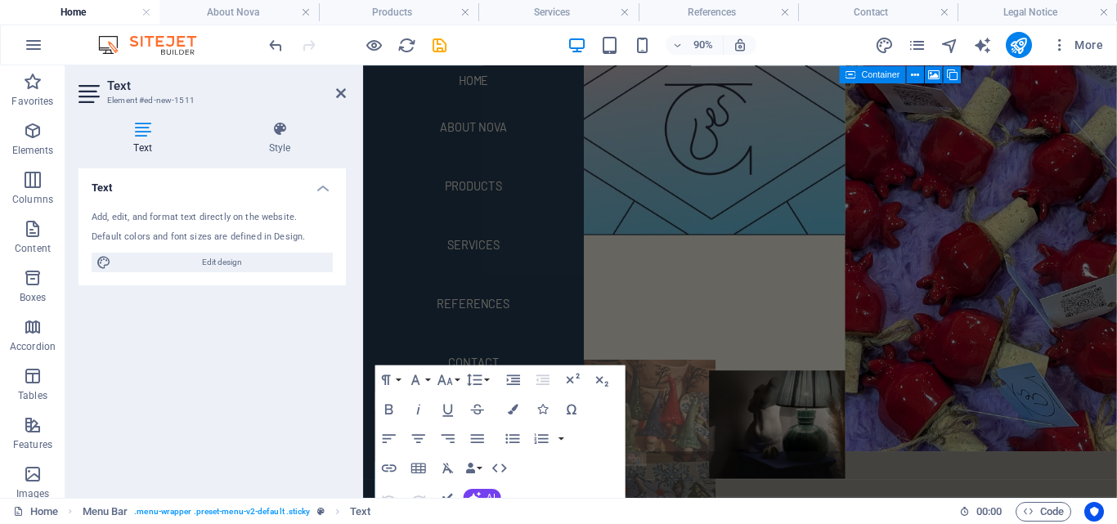
click at [616, 392] on figure at bounding box center [672, 524] width 166 height 264
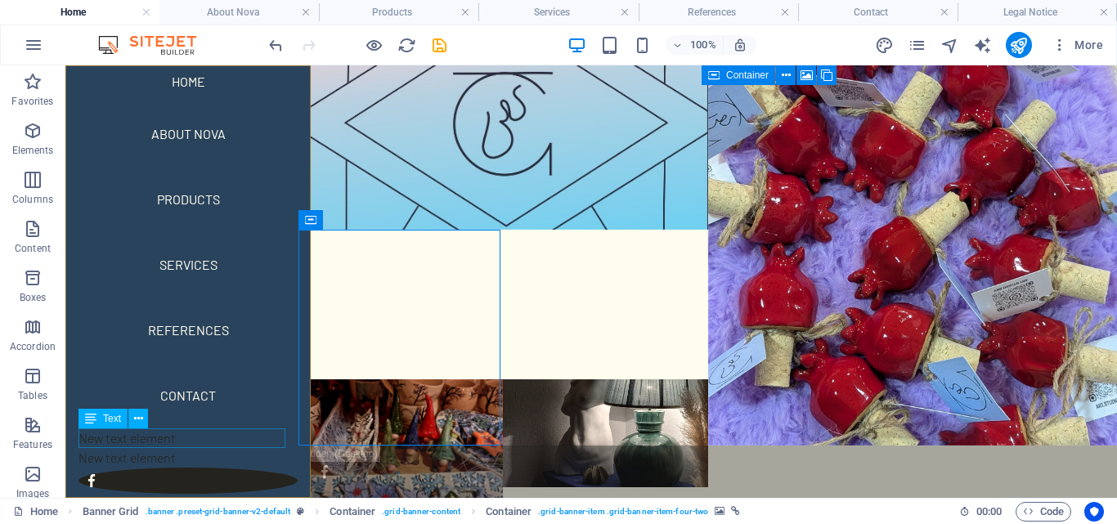
click at [143, 437] on div "New text element" at bounding box center [188, 439] width 219 height 20
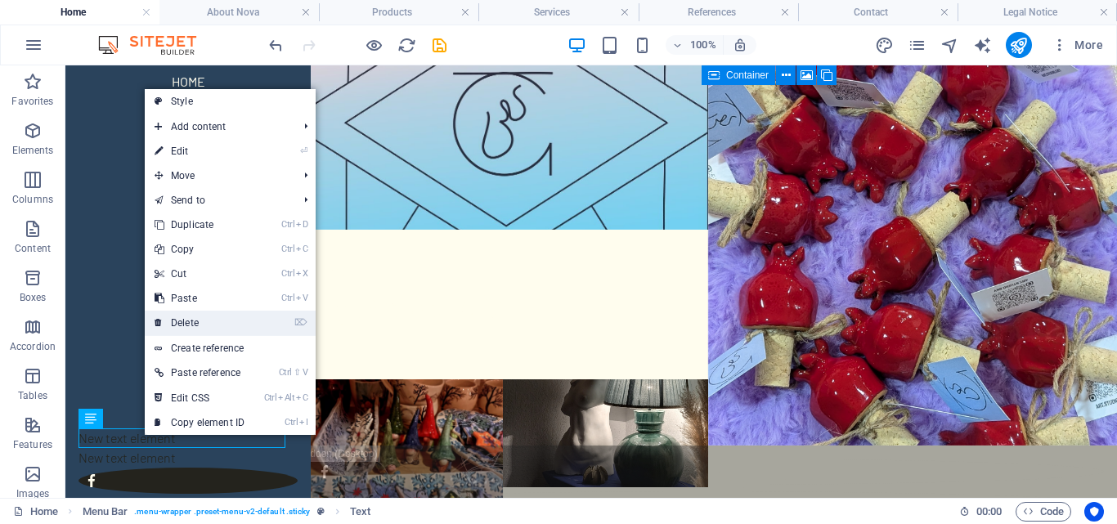
click at [212, 321] on link "⌦ Delete" at bounding box center [200, 323] width 110 height 25
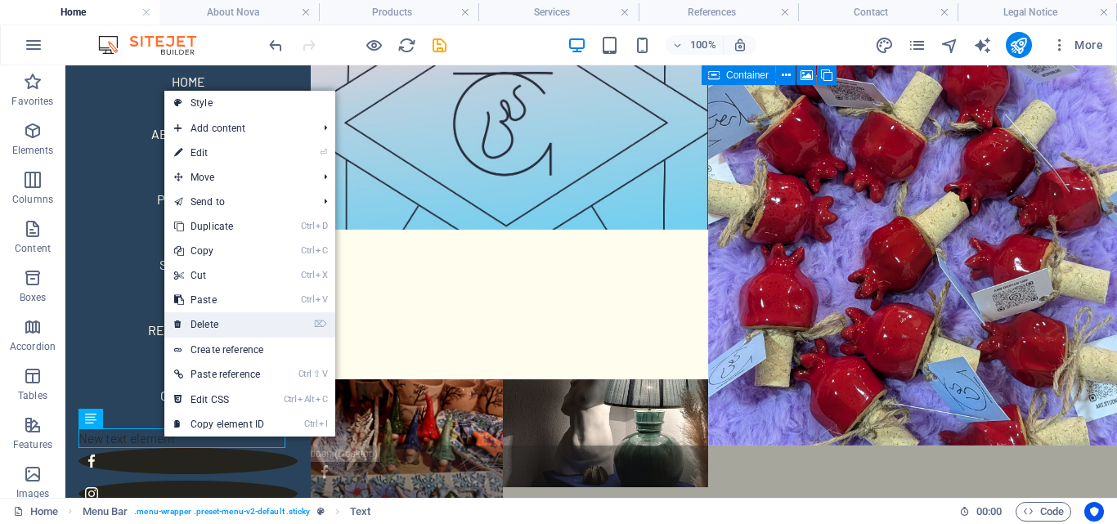
click at [224, 318] on link "⌦ Delete" at bounding box center [219, 324] width 110 height 25
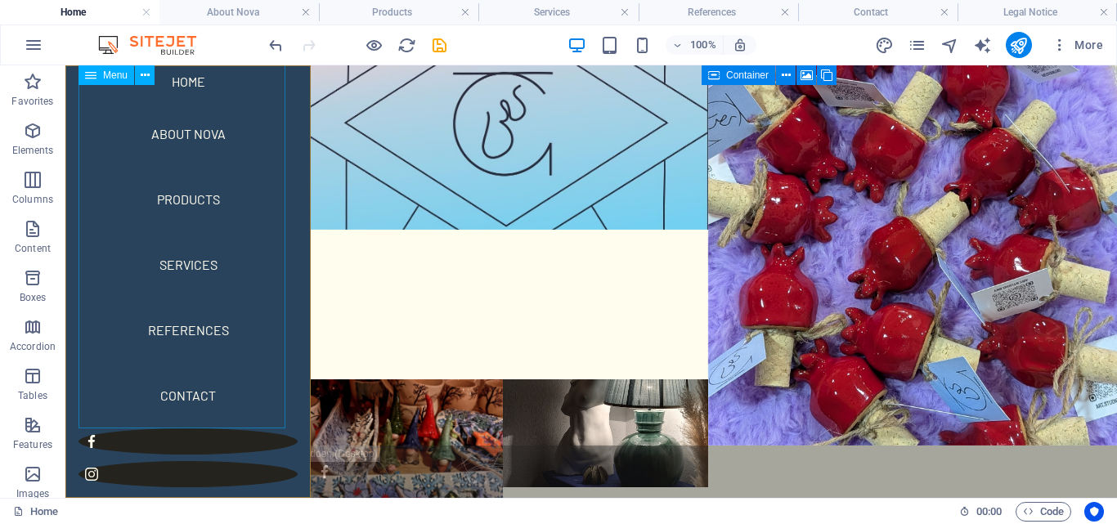
click at [196, 395] on nav "Home About Nova Products Services References Contact" at bounding box center [188, 245] width 219 height 366
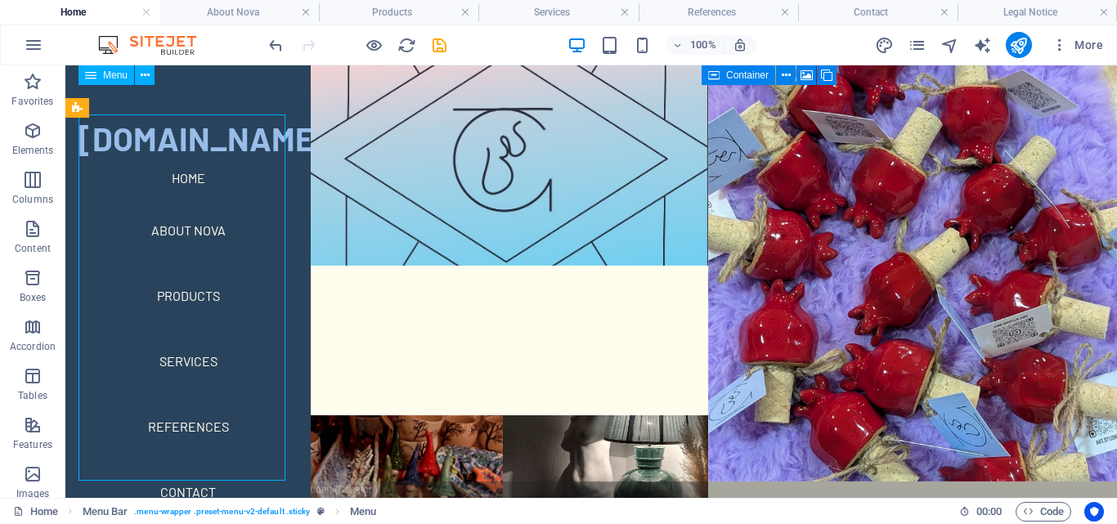
scroll to position [0, 0]
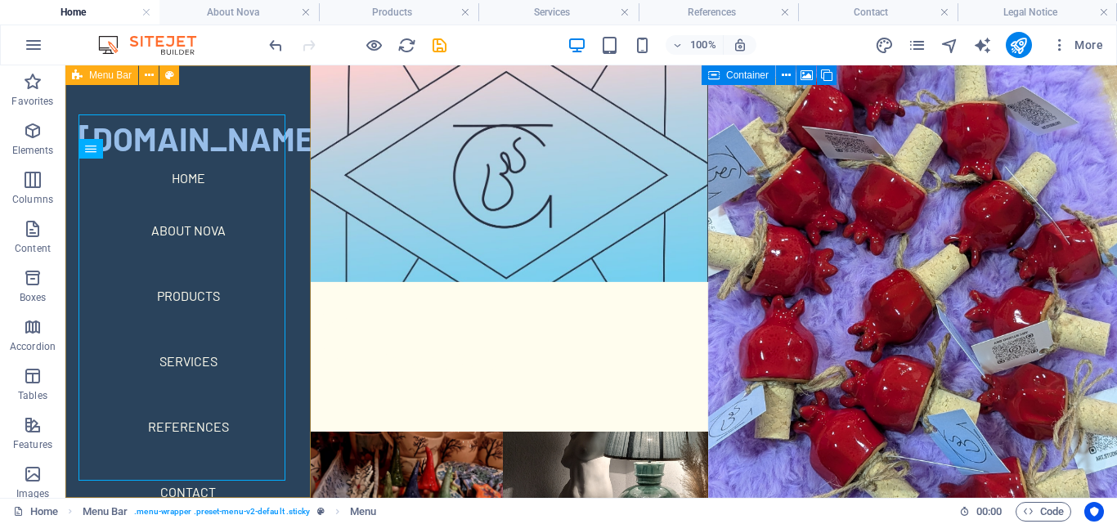
click at [212, 88] on div "[DOMAIN_NAME] Home About Nova Products Services References Contact Menu" at bounding box center [187, 281] width 245 height 433
click at [142, 152] on icon at bounding box center [145, 149] width 9 height 17
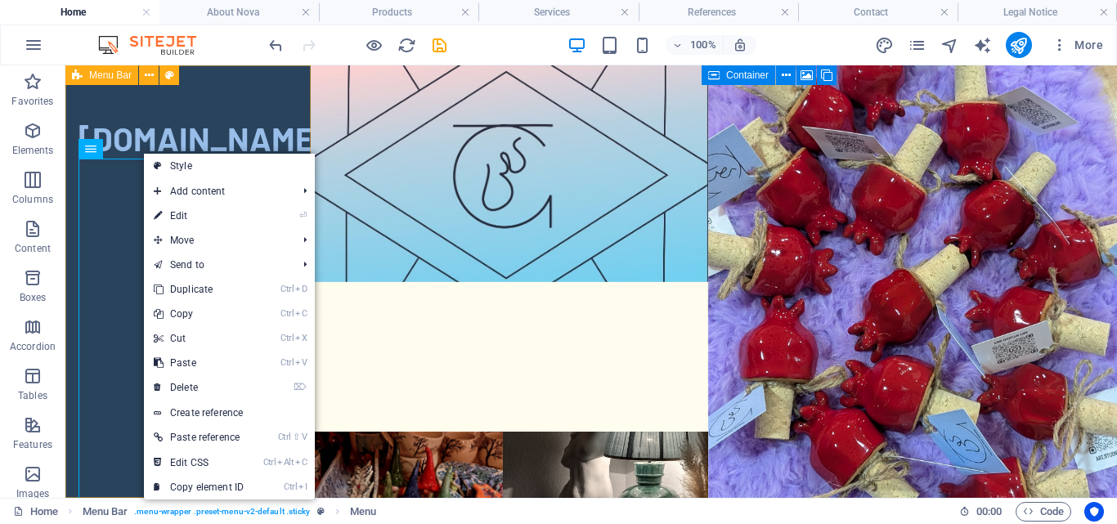
click at [268, 100] on div "[DOMAIN_NAME] Home About Nova Products Services References Contact Menu" at bounding box center [187, 281] width 245 height 433
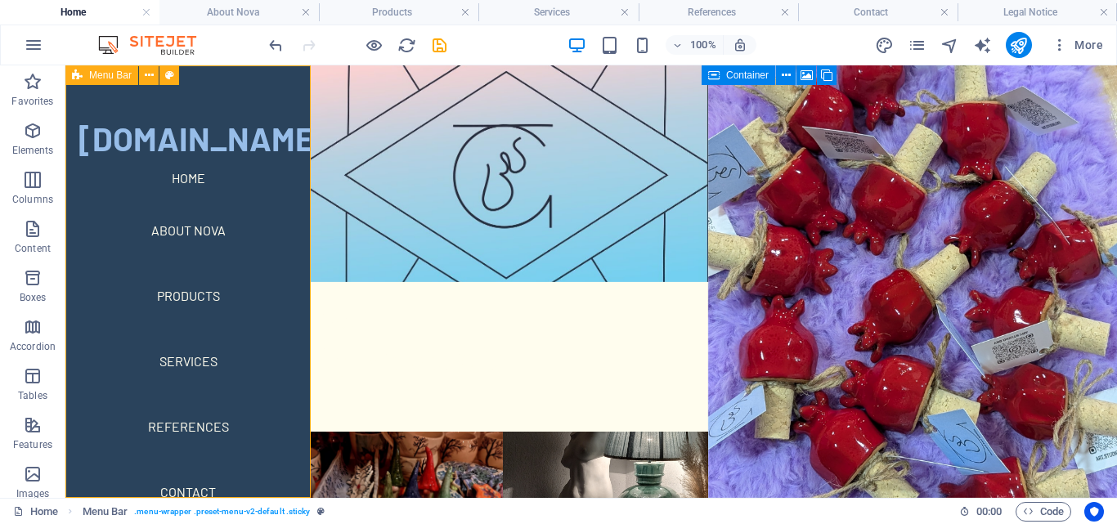
click at [268, 100] on div "[DOMAIN_NAME] Home About Nova Products Services References Contact Menu" at bounding box center [187, 281] width 245 height 433
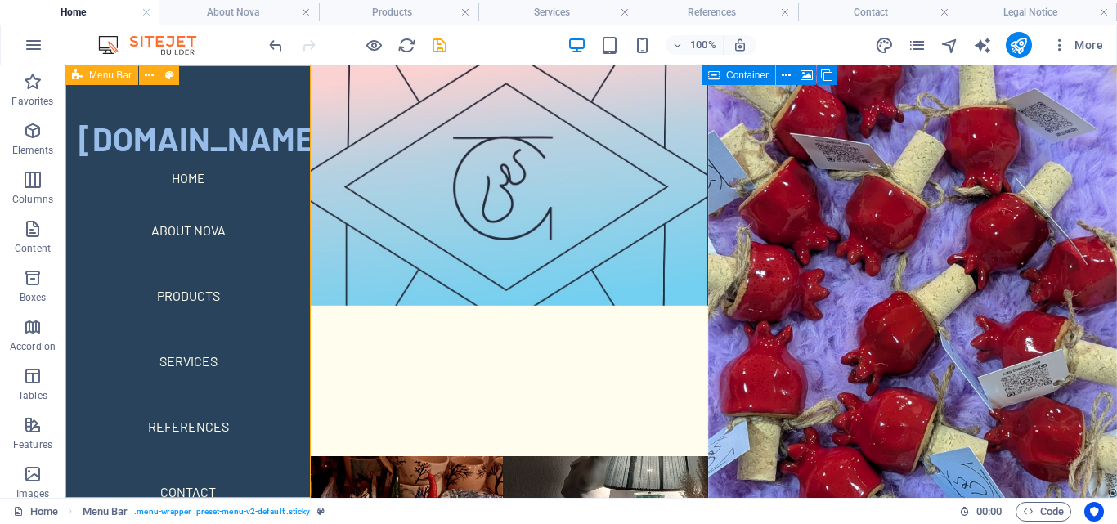
select select "rem"
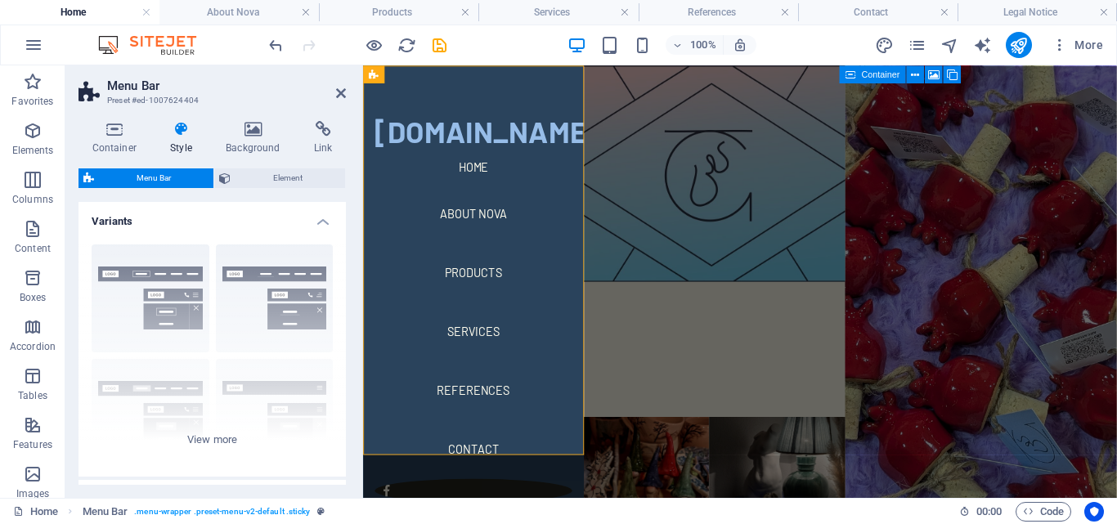
click at [268, 100] on h3 "Preset #ed-1007624404" at bounding box center [210, 100] width 206 height 15
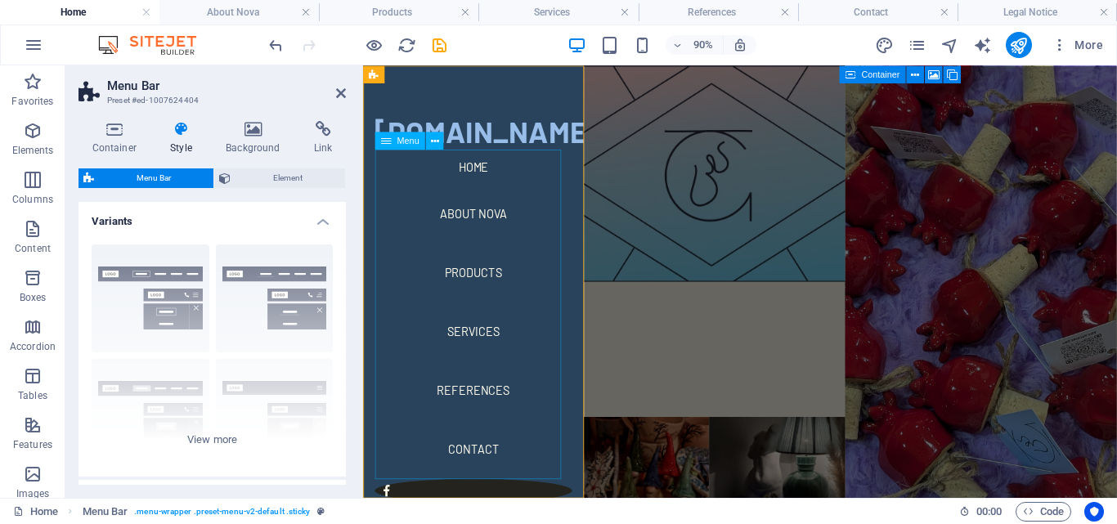
click at [476, 235] on nav "Home About Nova Products Services References Contact" at bounding box center [485, 342] width 219 height 366
click at [492, 78] on div "[DOMAIN_NAME] Home About Nova Products Services References Contact Menu" at bounding box center [485, 305] width 245 height 481
click at [338, 93] on icon at bounding box center [341, 93] width 10 height 13
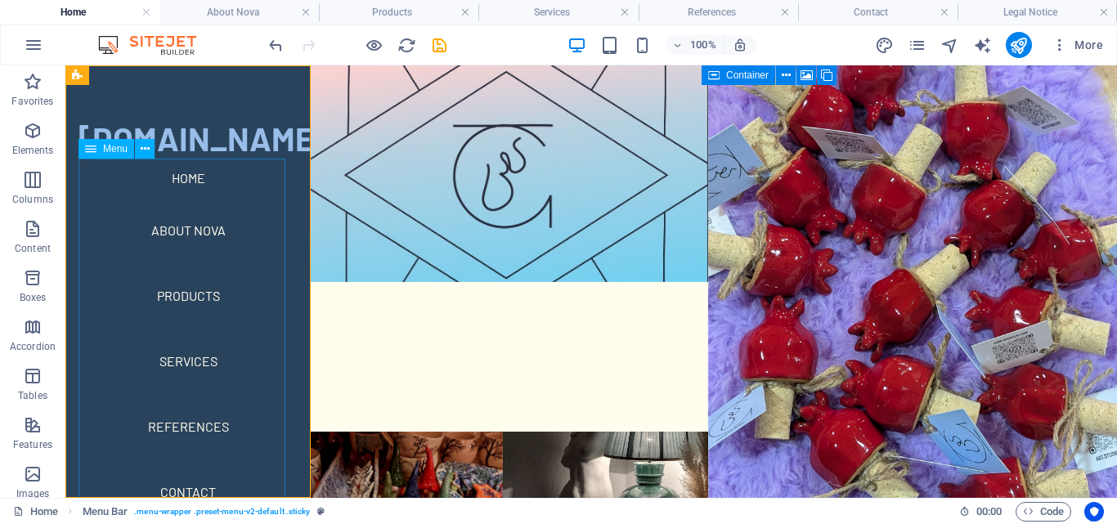
click at [182, 231] on nav "Home About Nova Products Services References Contact" at bounding box center [188, 342] width 219 height 366
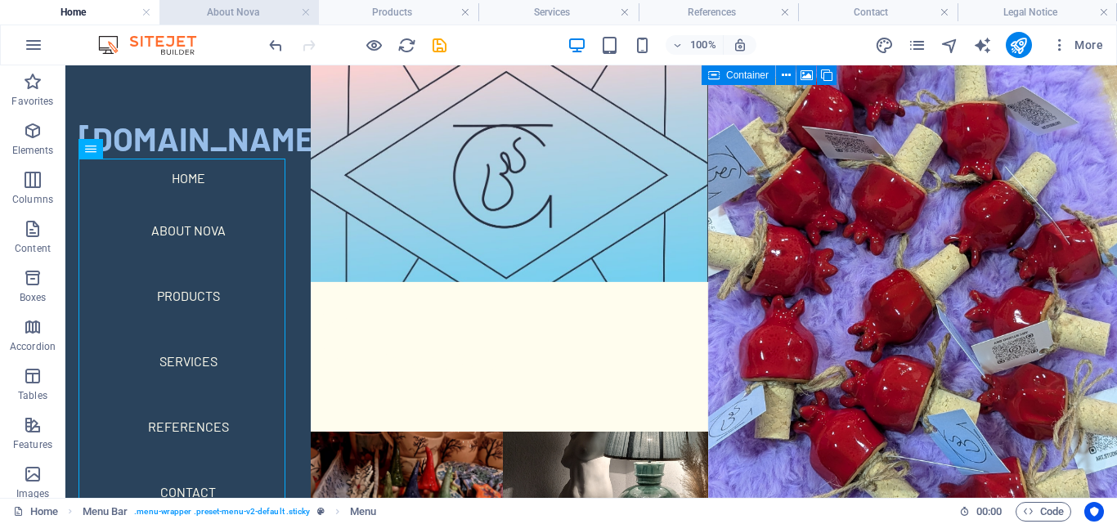
click at [239, 11] on h4 "About Nova" at bounding box center [238, 12] width 159 height 18
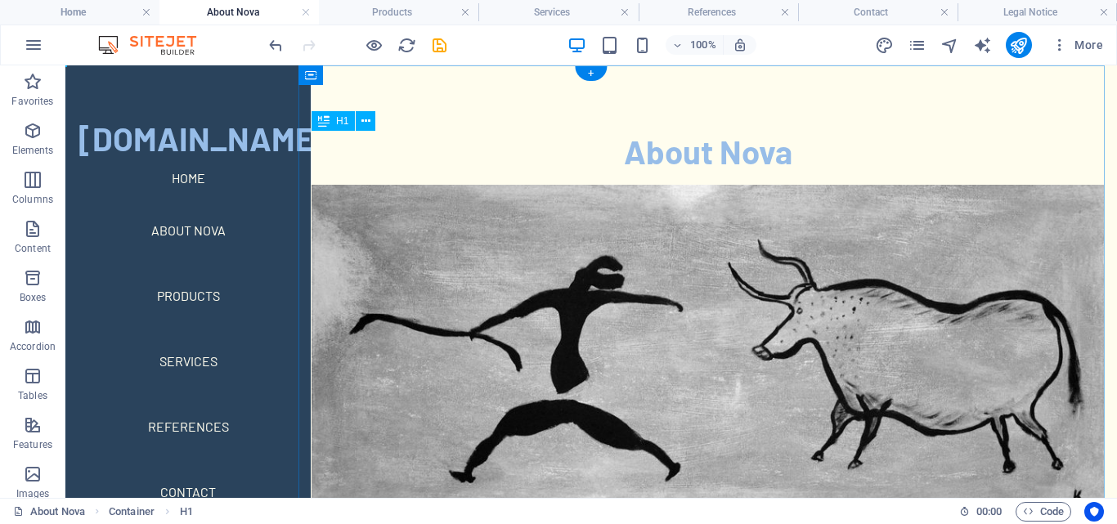
click at [747, 146] on div "About Nova" at bounding box center [708, 151] width 792 height 41
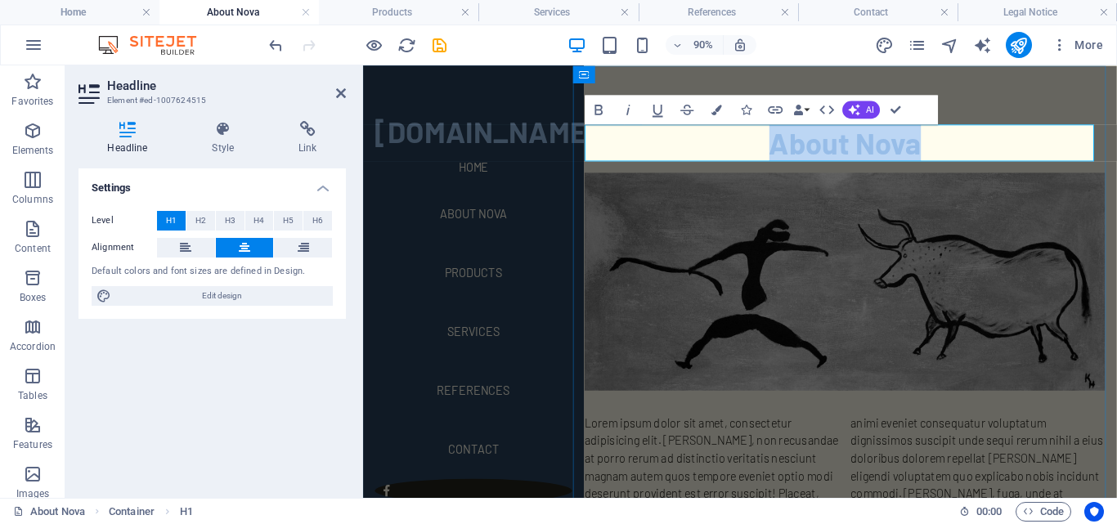
click at [979, 153] on h1 "About Nova" at bounding box center [898, 151] width 578 height 41
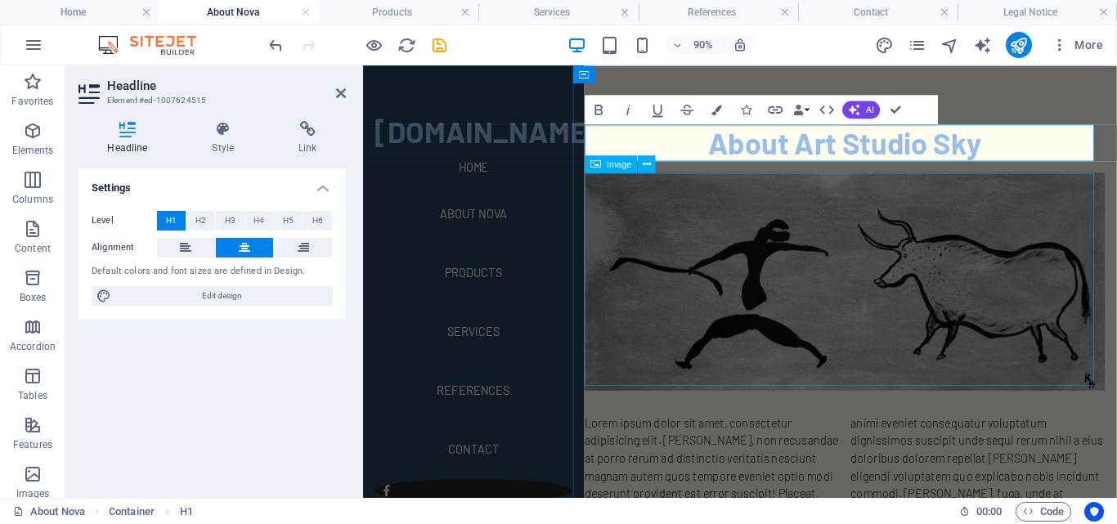
click at [940, 287] on figure at bounding box center [898, 306] width 578 height 242
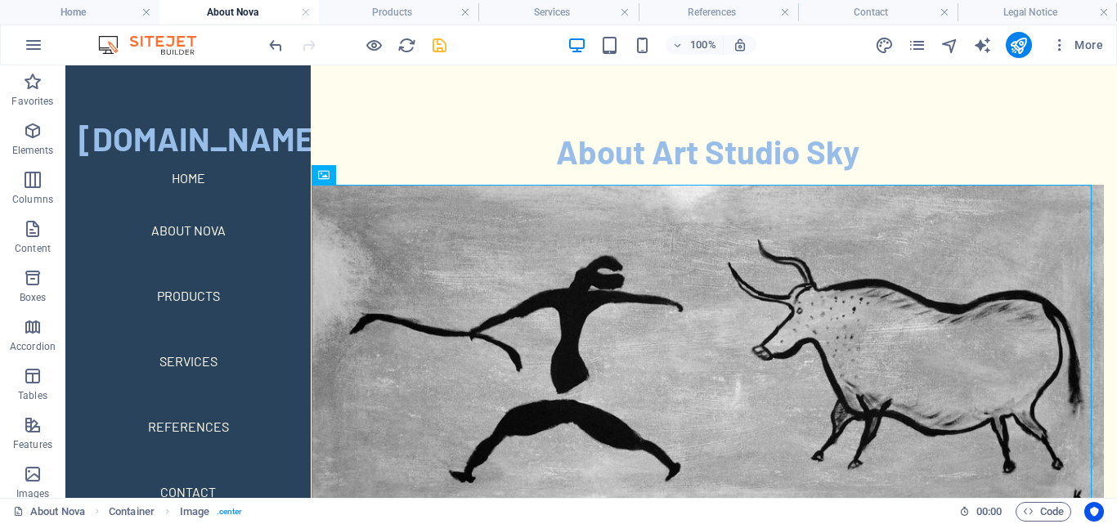
drag, startPoint x: 442, startPoint y: 47, endPoint x: 398, endPoint y: 84, distance: 57.4
click at [442, 47] on icon "save" at bounding box center [439, 45] width 19 height 19
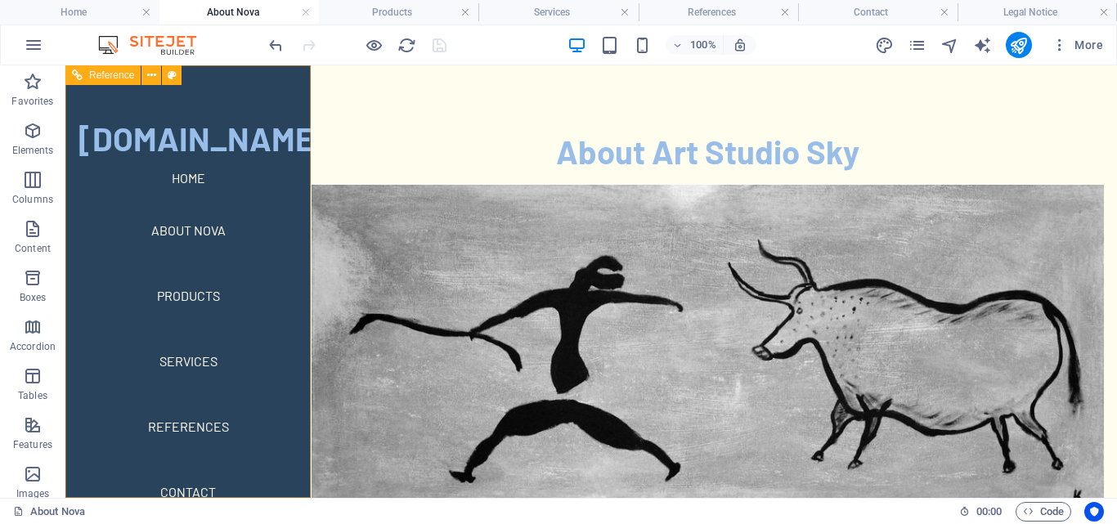
click at [195, 228] on nav "Home About Nova Products Services References Contact" at bounding box center [188, 342] width 219 height 366
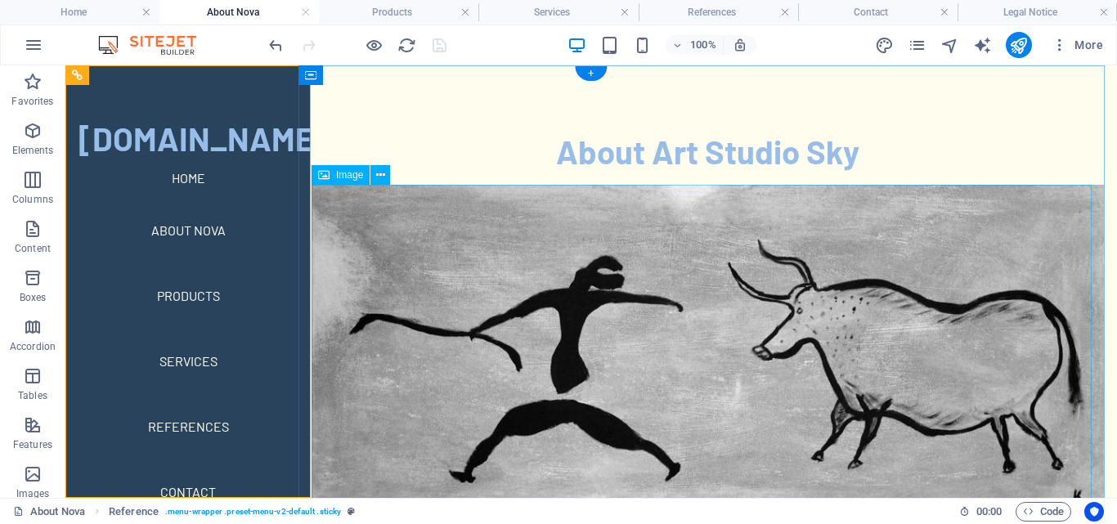
click at [869, 366] on figure at bounding box center [708, 350] width 792 height 331
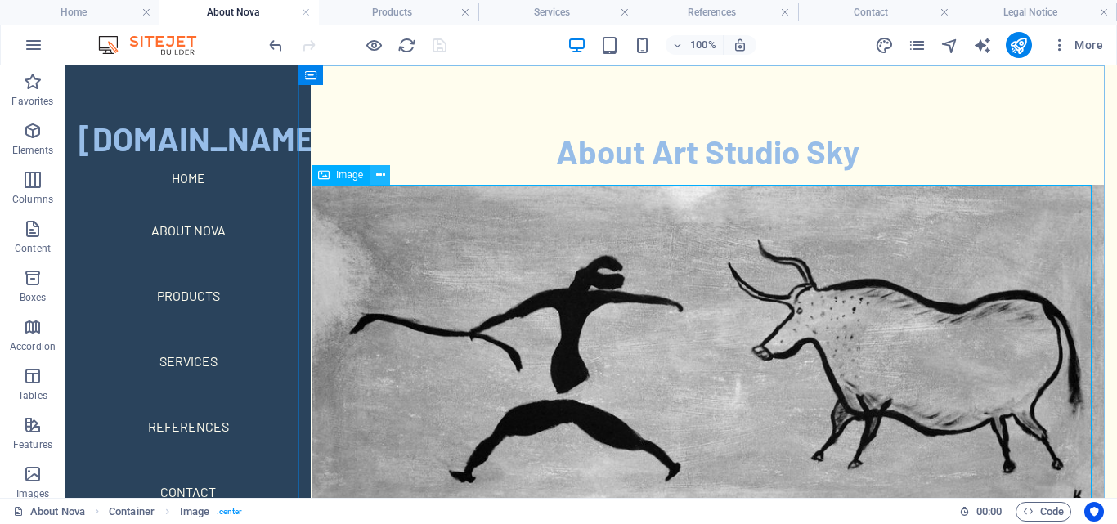
click at [387, 177] on button at bounding box center [380, 175] width 20 height 20
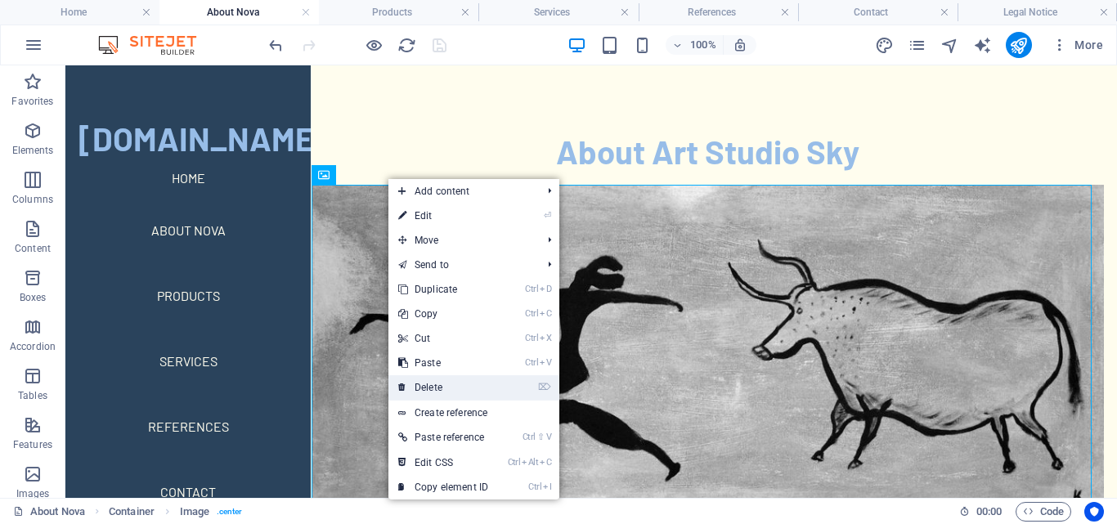
click at [451, 375] on link "⌦ Delete" at bounding box center [443, 387] width 110 height 25
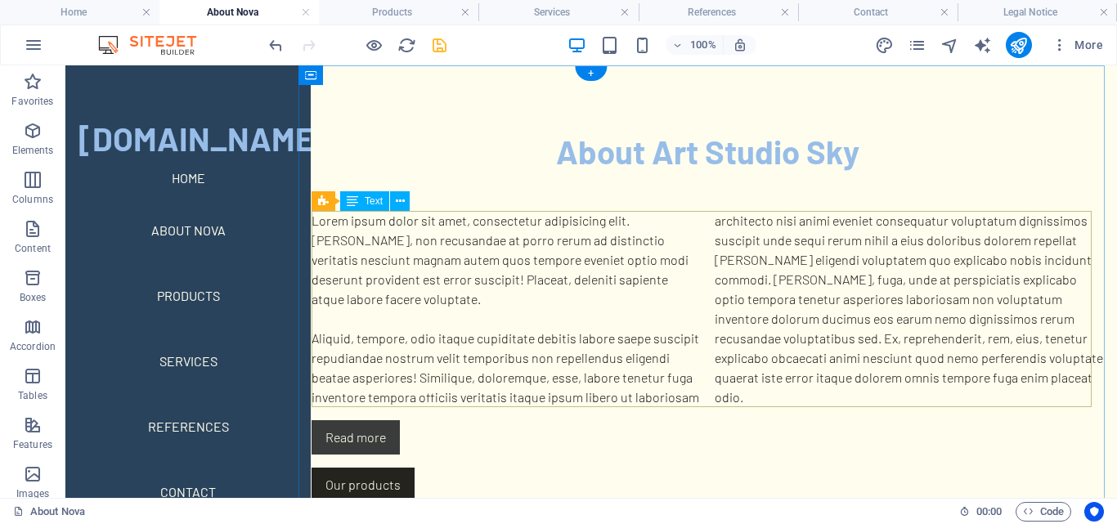
click at [541, 254] on div "Lorem ipsum dolor sit amet, consectetur adipisicing elit. [PERSON_NAME], non re…" at bounding box center [708, 309] width 792 height 196
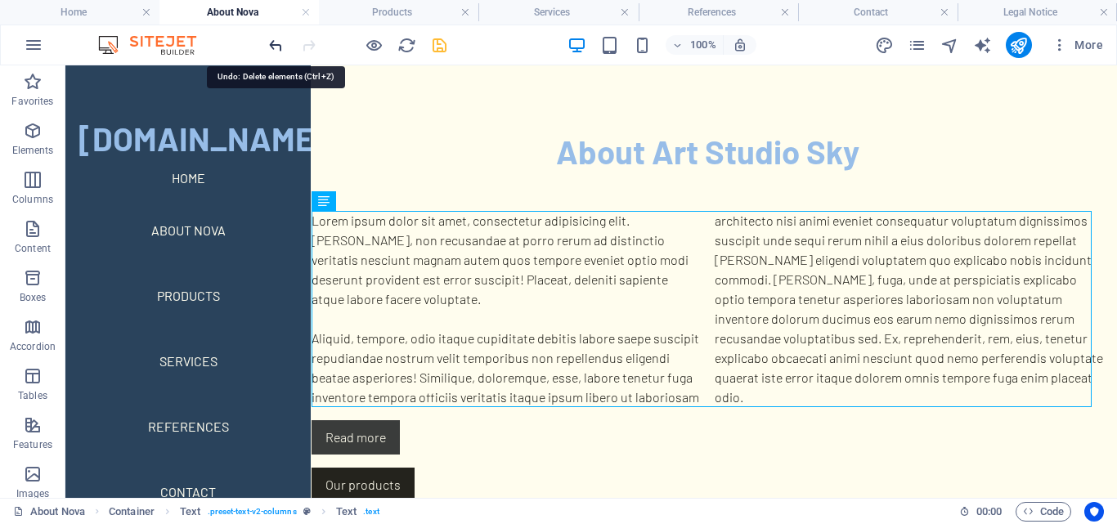
click at [274, 47] on icon "undo" at bounding box center [276, 45] width 19 height 19
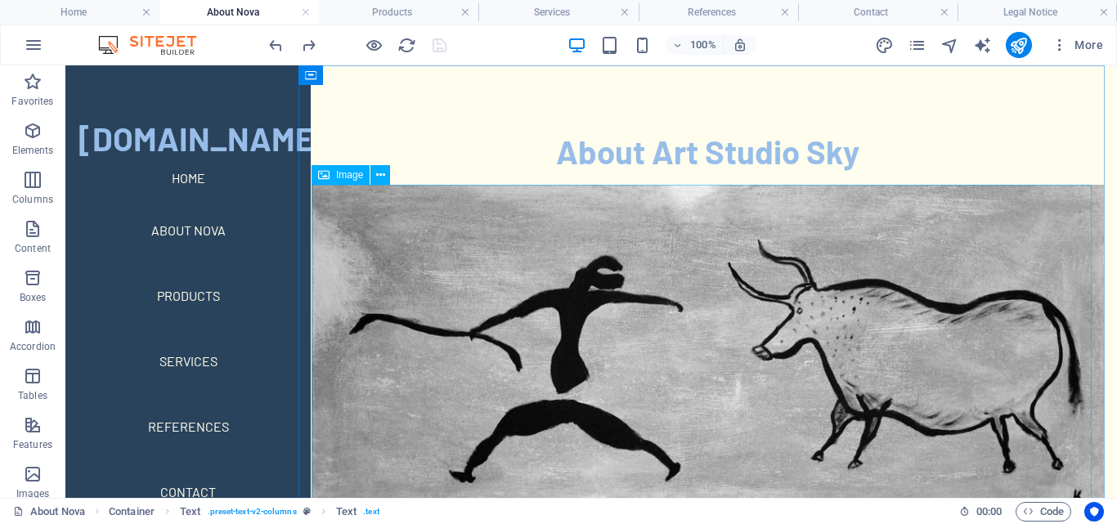
click at [352, 175] on span "Image" at bounding box center [349, 175] width 27 height 10
click at [386, 182] on button at bounding box center [380, 175] width 20 height 20
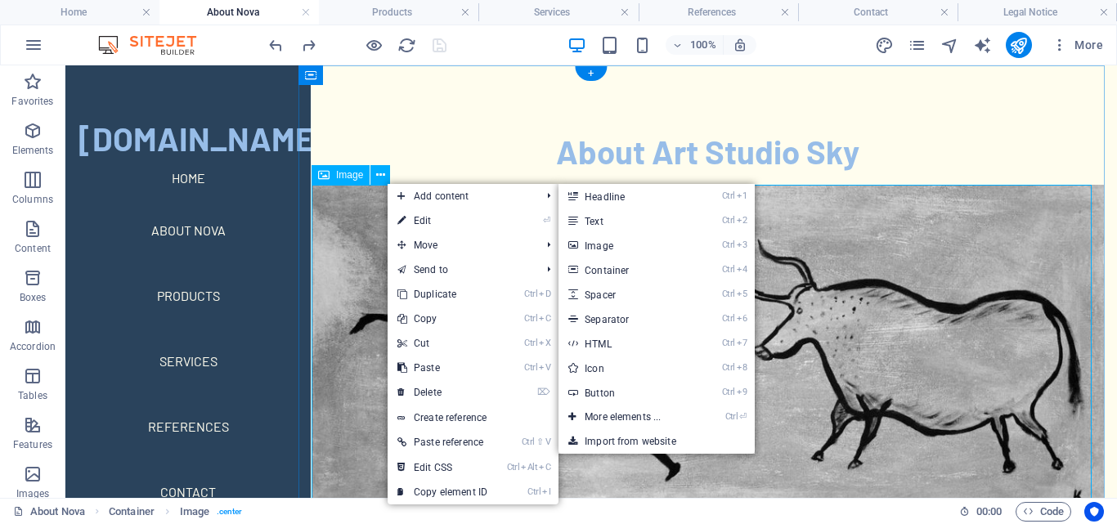
click at [358, 219] on figure at bounding box center [708, 350] width 792 height 331
select select "%"
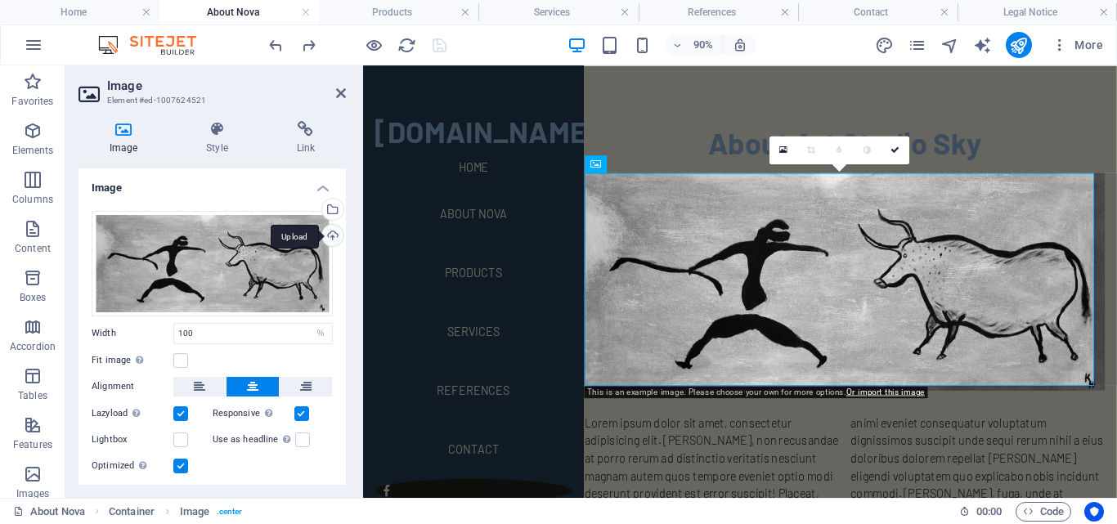
click at [329, 236] on div "Upload" at bounding box center [331, 237] width 25 height 25
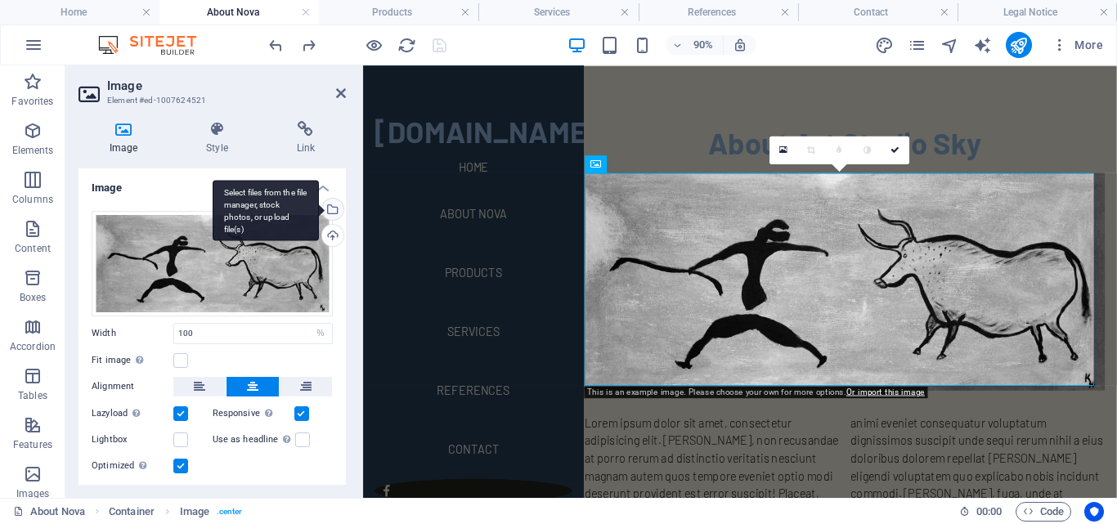
click at [334, 211] on div "Select files from the file manager, stock photos, or upload file(s)" at bounding box center [331, 211] width 25 height 25
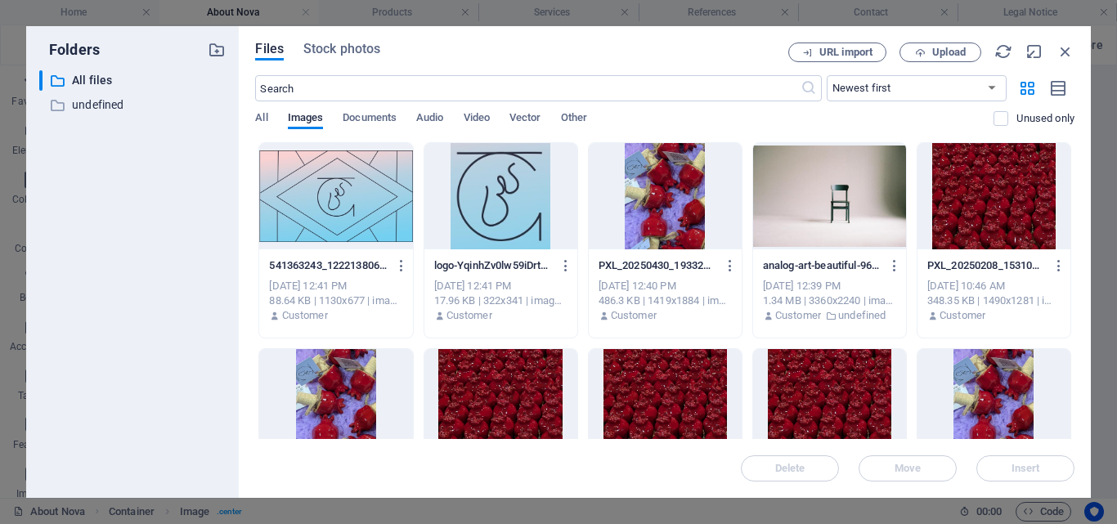
click at [309, 196] on div at bounding box center [335, 196] width 153 height 106
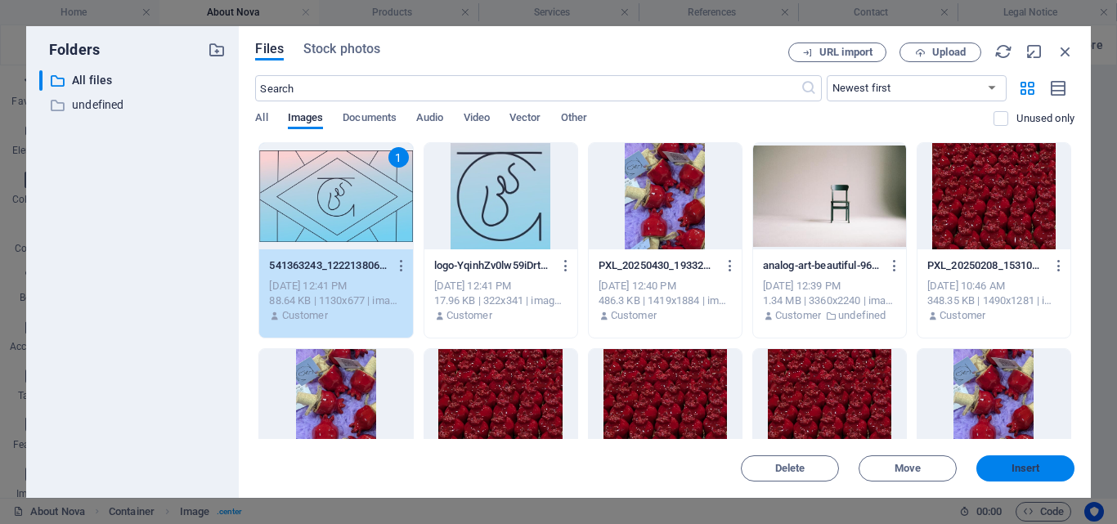
click at [1023, 465] on span "Insert" at bounding box center [1026, 469] width 29 height 10
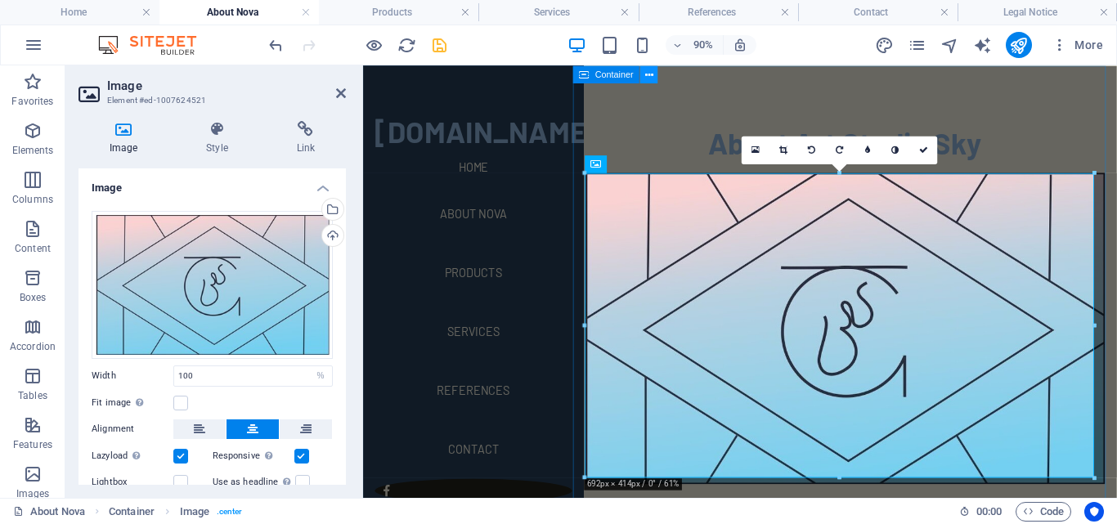
click at [653, 82] on icon at bounding box center [648, 74] width 8 height 16
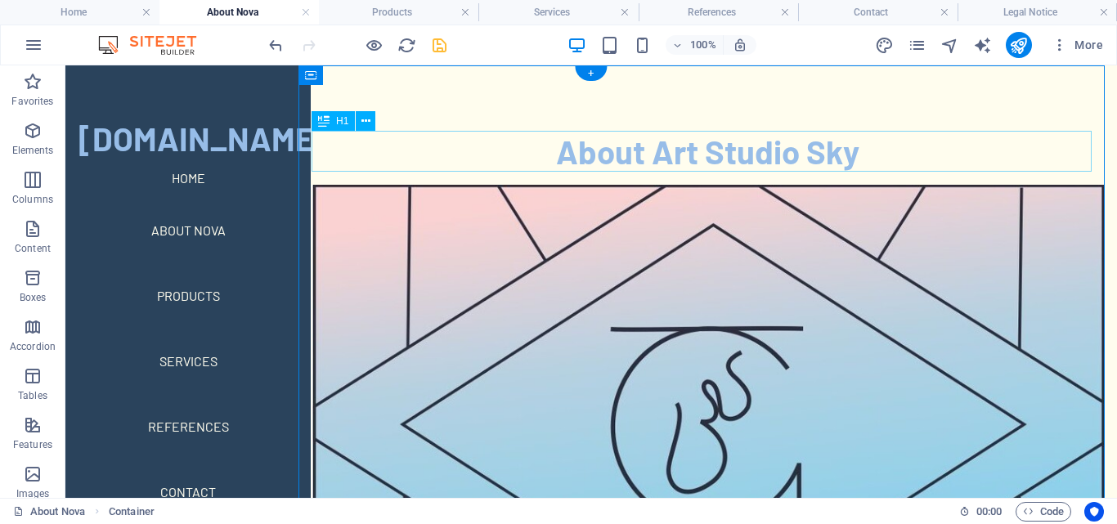
click at [766, 154] on div "About Art Studio Sky" at bounding box center [708, 151] width 792 height 41
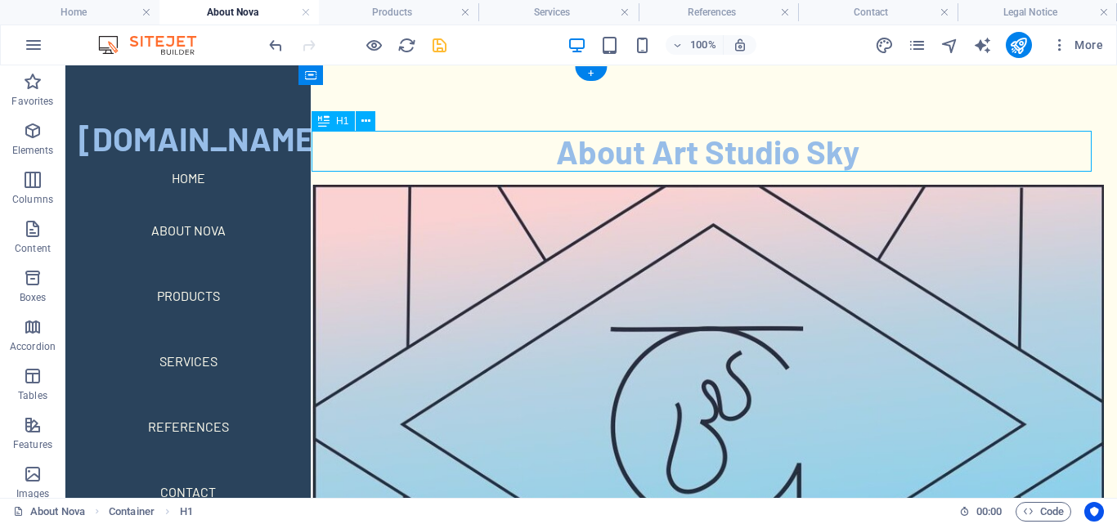
click at [766, 154] on div "About Art Studio Sky" at bounding box center [708, 151] width 792 height 41
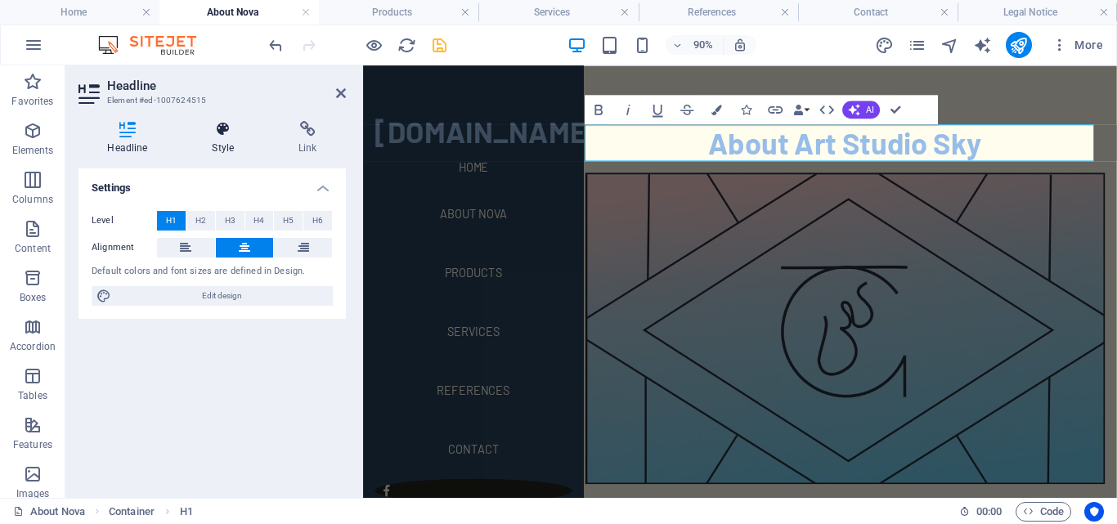
click at [251, 135] on icon at bounding box center [223, 129] width 80 height 16
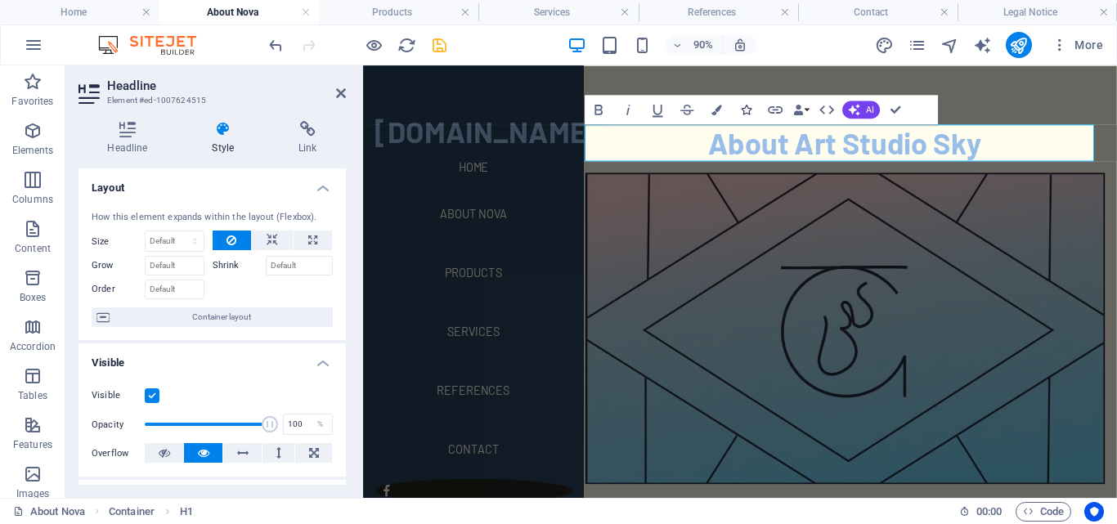
click at [733, 112] on button "Icons" at bounding box center [746, 109] width 28 height 29
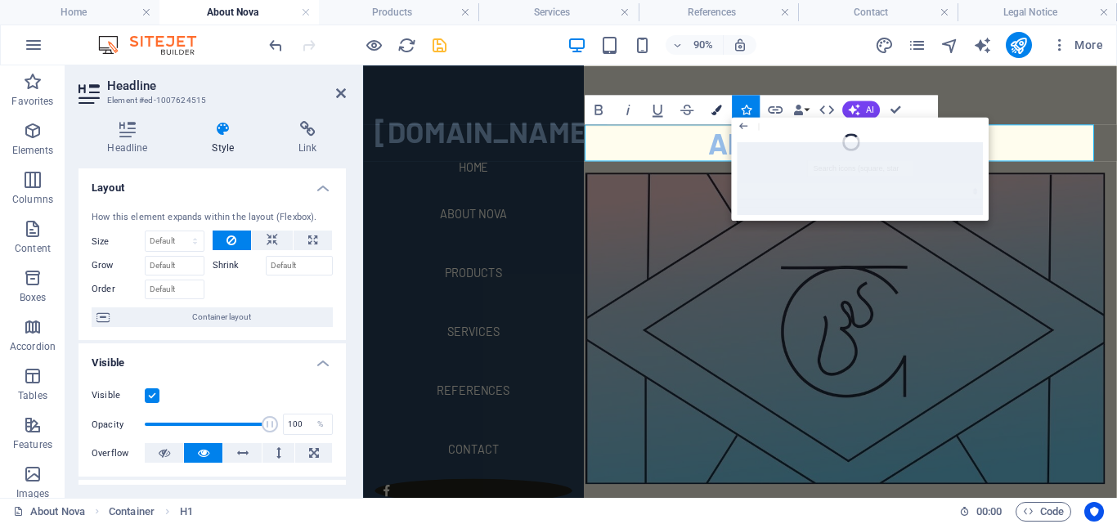
click at [716, 111] on icon "button" at bounding box center [717, 110] width 11 height 11
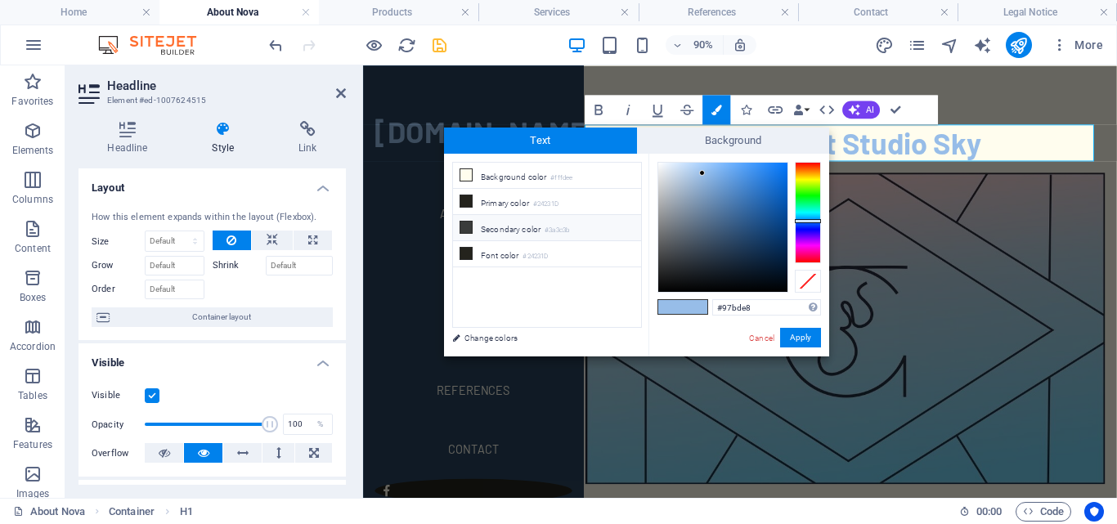
click at [465, 227] on icon at bounding box center [465, 227] width 11 height 11
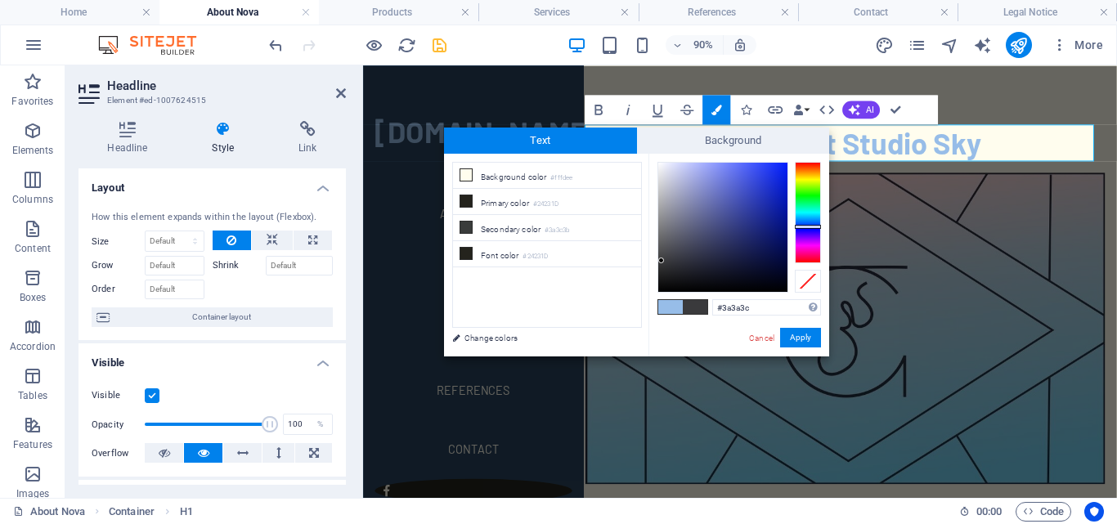
click at [808, 227] on div at bounding box center [808, 212] width 26 height 101
click at [701, 249] on div at bounding box center [722, 227] width 129 height 129
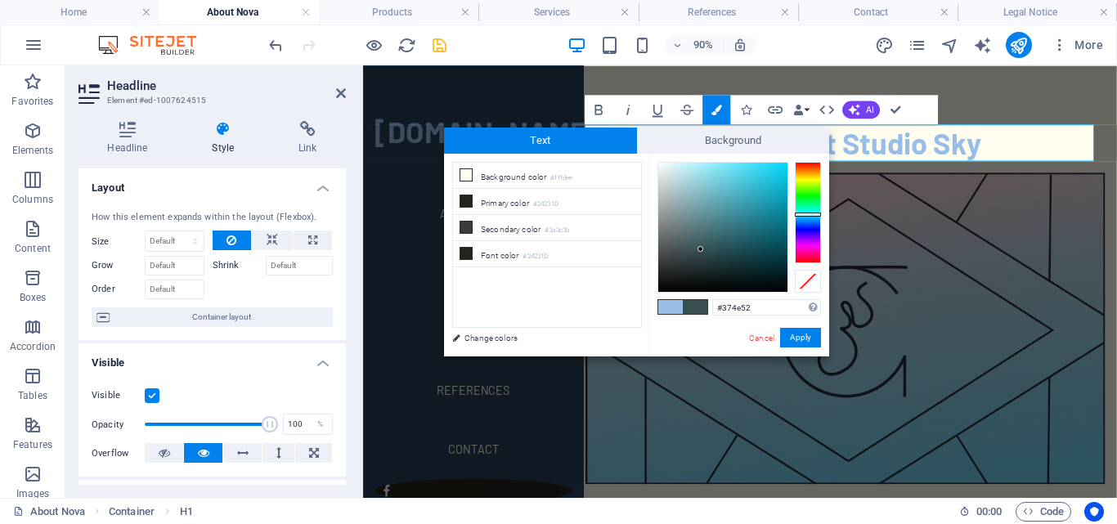
click at [807, 214] on div at bounding box center [808, 212] width 26 height 101
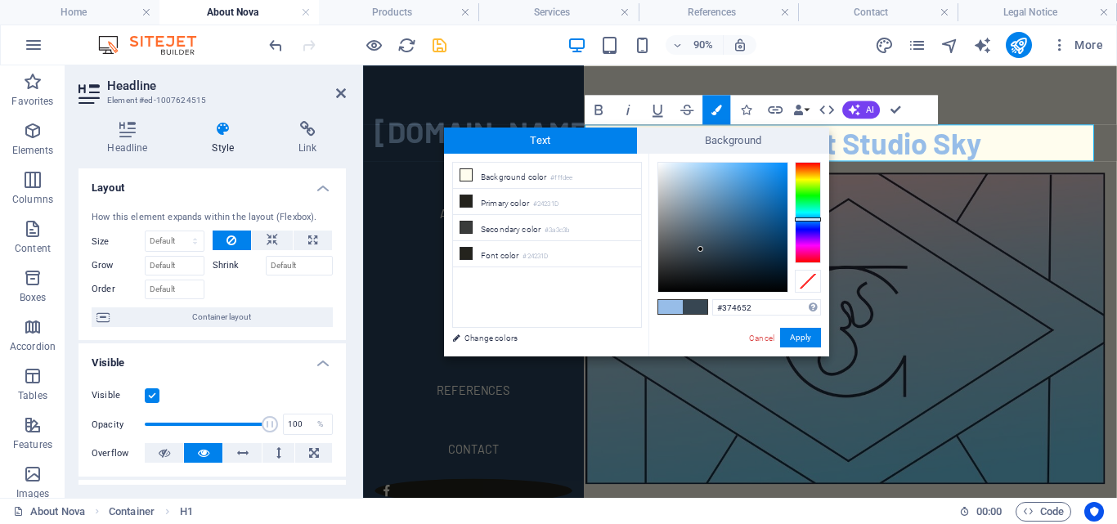
click at [805, 219] on div at bounding box center [808, 212] width 26 height 101
click at [703, 236] on div at bounding box center [722, 227] width 129 height 129
click at [707, 237] on div at bounding box center [722, 227] width 129 height 129
click at [707, 245] on div at bounding box center [722, 227] width 129 height 129
type input "#355066"
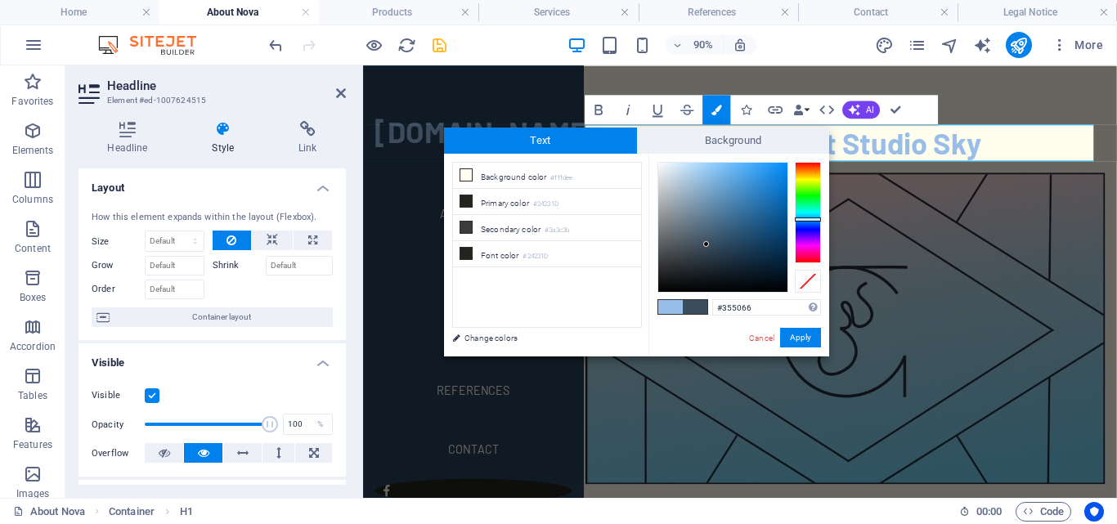
click at [719, 240] on div at bounding box center [722, 227] width 129 height 129
click at [794, 343] on button "Apply" at bounding box center [800, 338] width 41 height 20
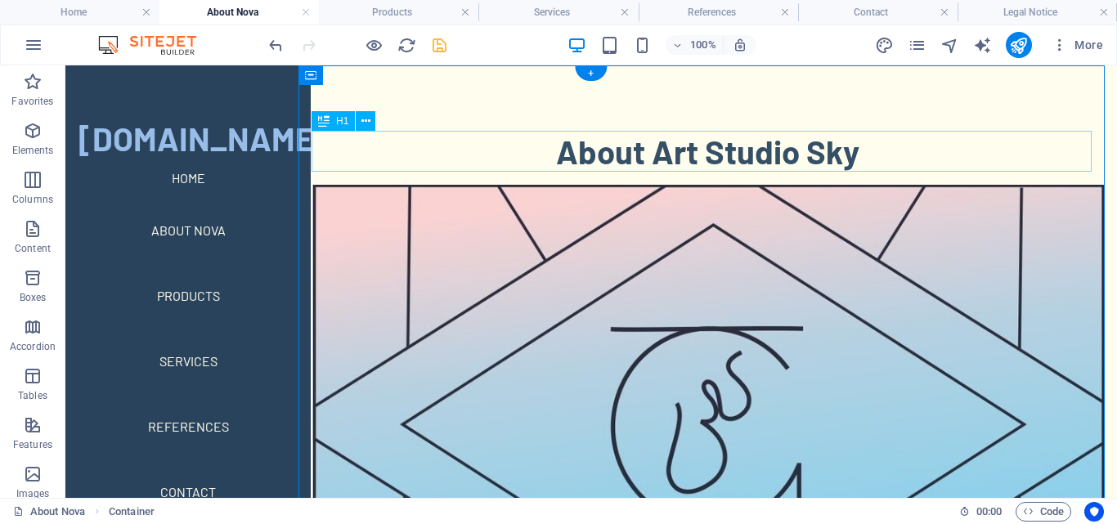
click at [647, 142] on div "About Art Studio Sky" at bounding box center [708, 151] width 792 height 41
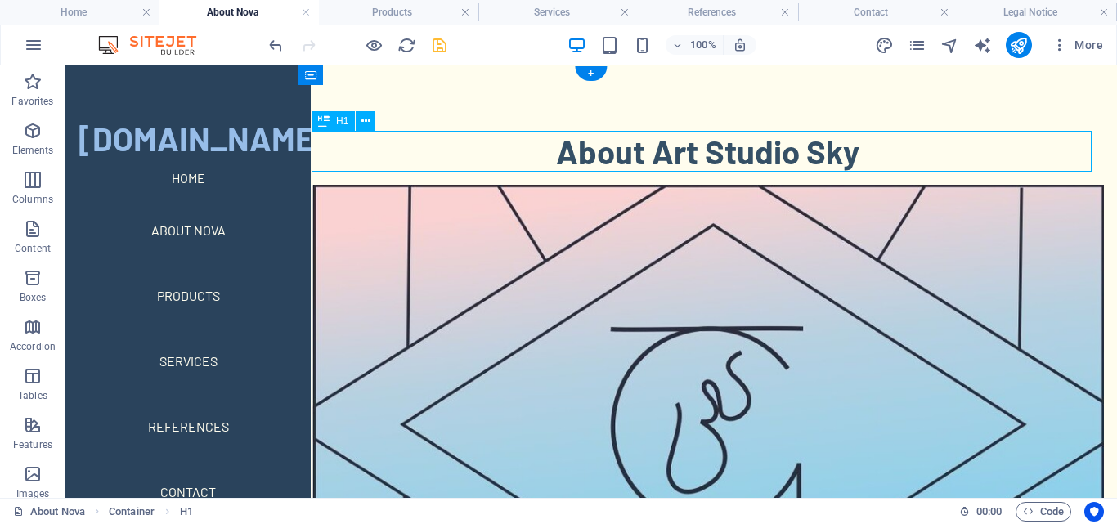
click at [647, 142] on div "About Art Studio Sky" at bounding box center [708, 151] width 792 height 41
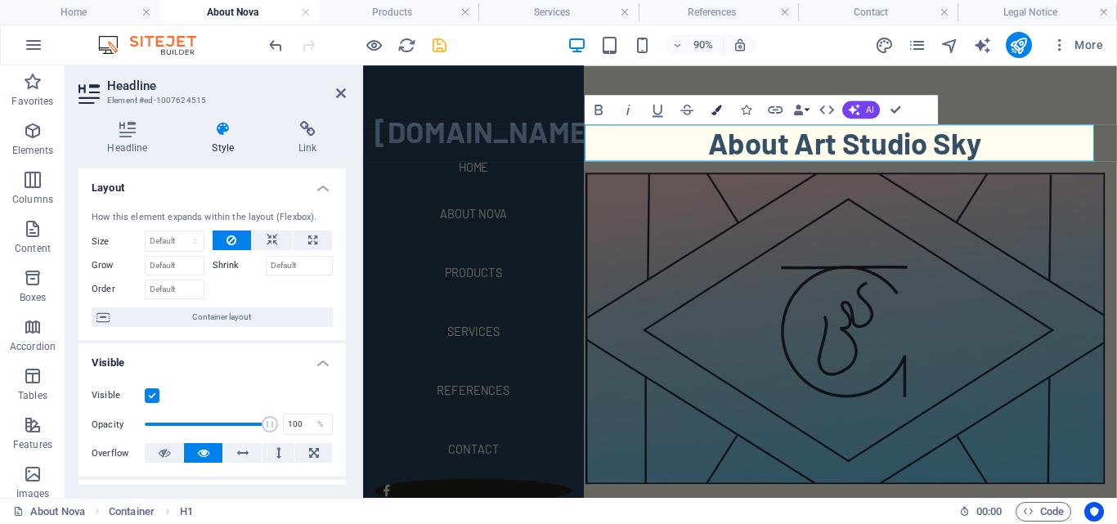
click at [713, 113] on icon "button" at bounding box center [717, 110] width 11 height 11
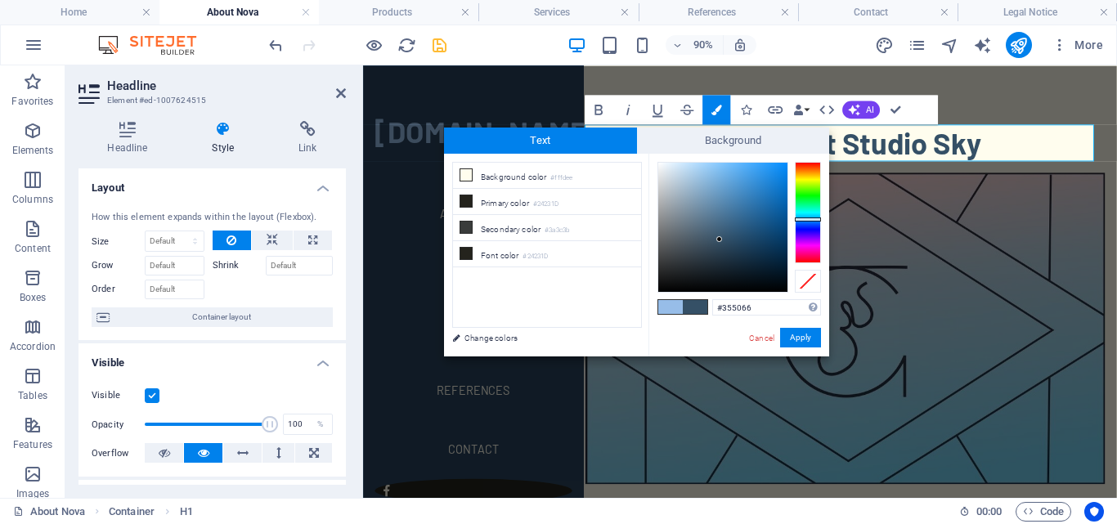
click at [671, 308] on span at bounding box center [670, 307] width 25 height 14
type input "#97bde8"
click at [799, 339] on button "Apply" at bounding box center [800, 338] width 41 height 20
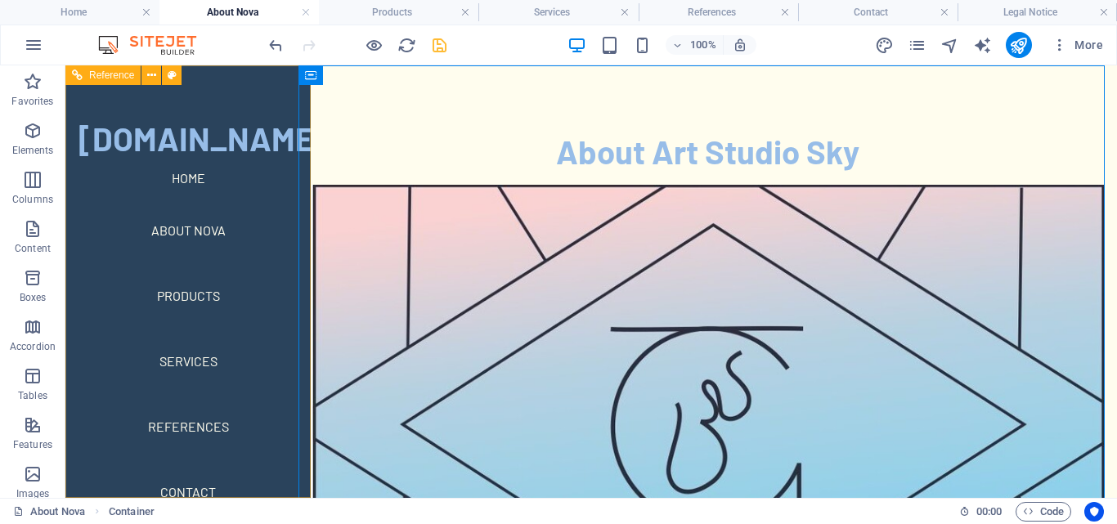
click at [250, 104] on div "[DOMAIN_NAME] Home About Nova Products Services References Contact Menu" at bounding box center [187, 281] width 245 height 433
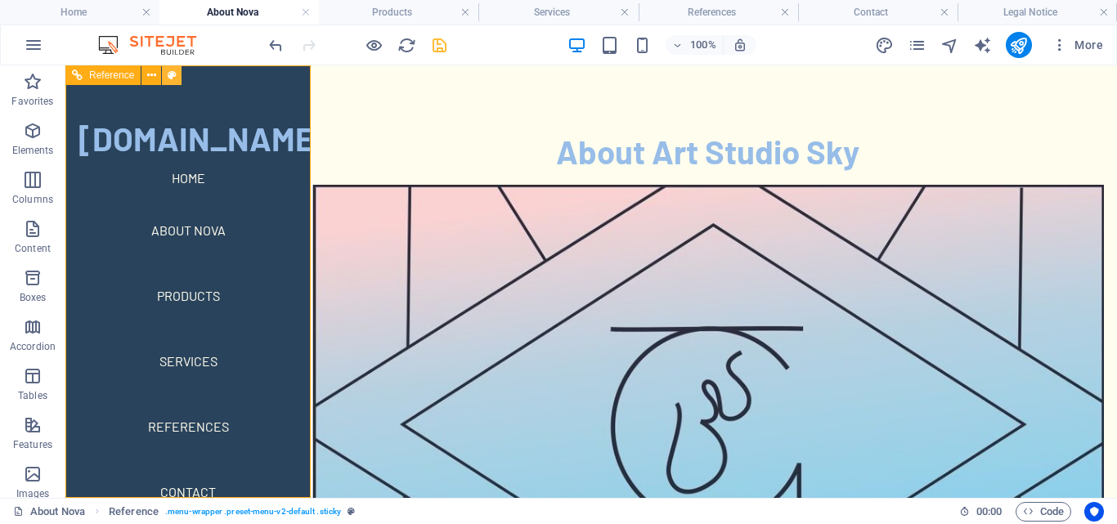
click at [172, 78] on icon at bounding box center [172, 75] width 9 height 17
select select "rem"
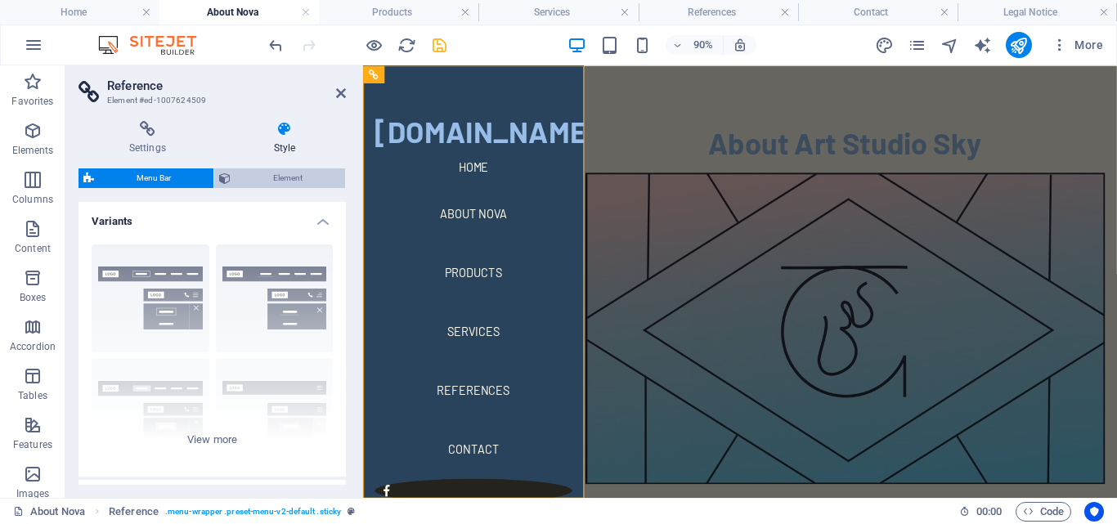
click at [249, 177] on span "Element" at bounding box center [288, 178] width 105 height 20
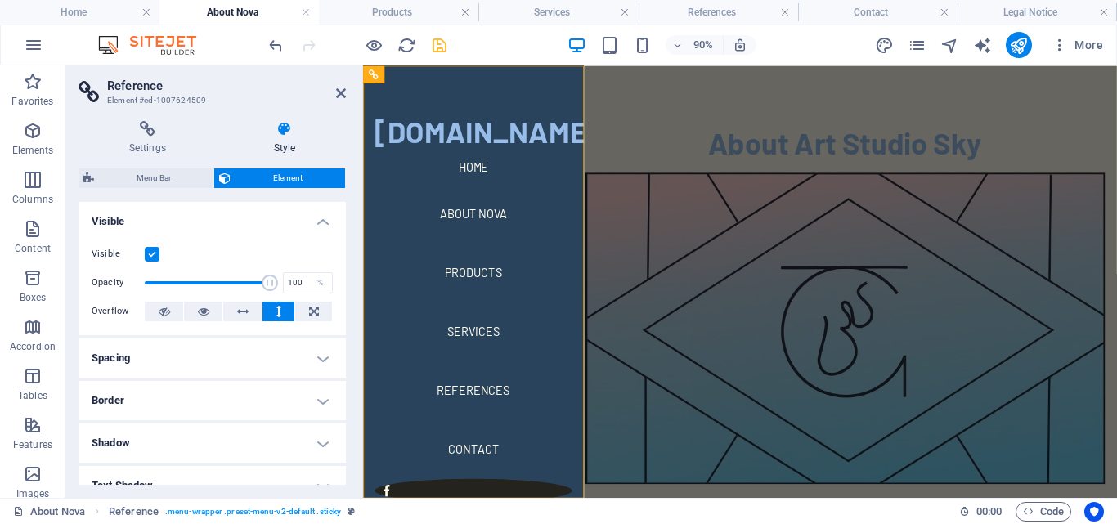
click at [289, 141] on h4 "Style" at bounding box center [284, 138] width 123 height 34
click at [145, 123] on icon at bounding box center [148, 129] width 138 height 16
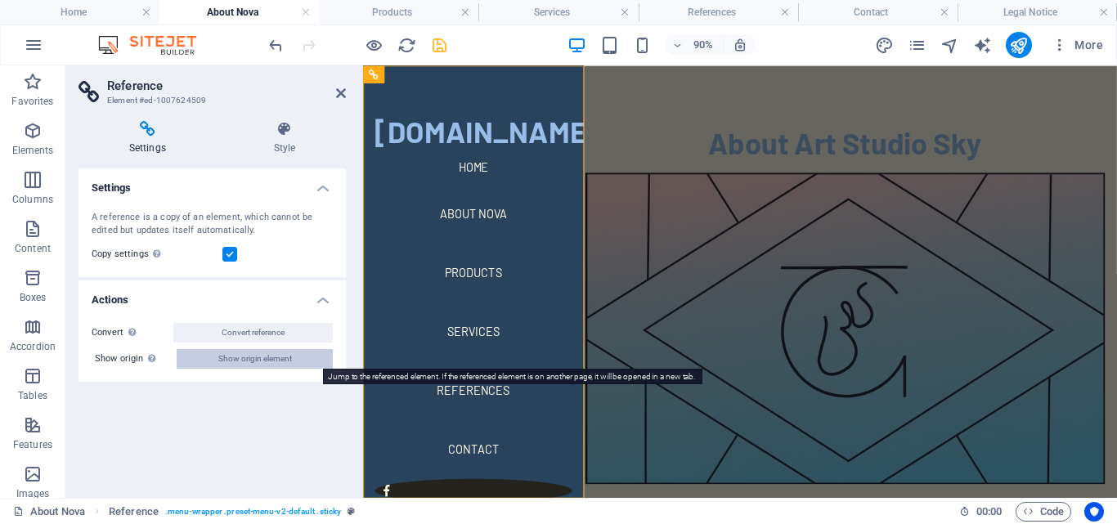
click at [234, 366] on span "Show origin element" at bounding box center [255, 359] width 74 height 20
select select "rem"
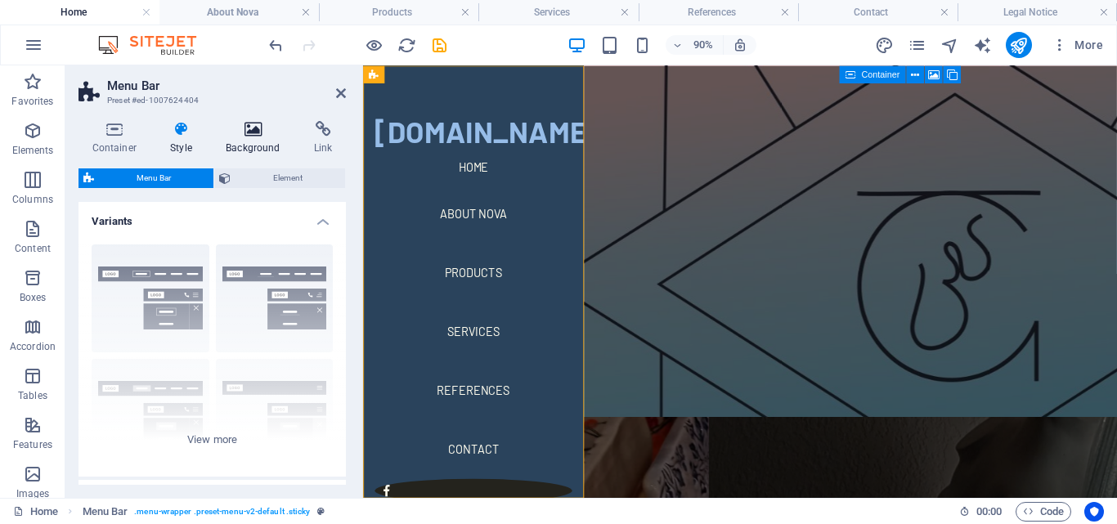
click at [262, 143] on h4 "Background" at bounding box center [257, 138] width 88 height 34
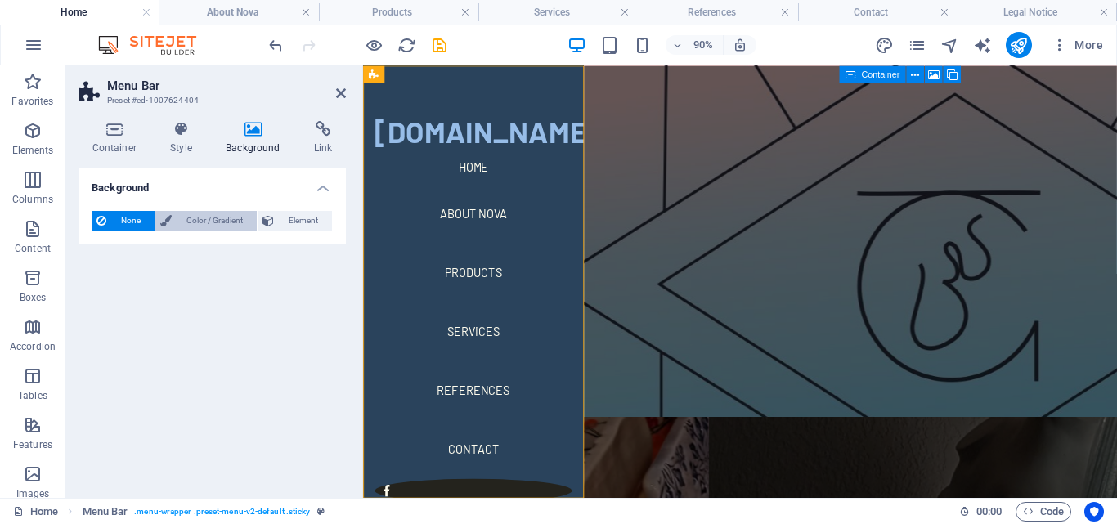
drag, startPoint x: 201, startPoint y: 224, endPoint x: 180, endPoint y: 215, distance: 23.1
click at [180, 215] on span "Color / Gradient" at bounding box center [214, 221] width 75 height 20
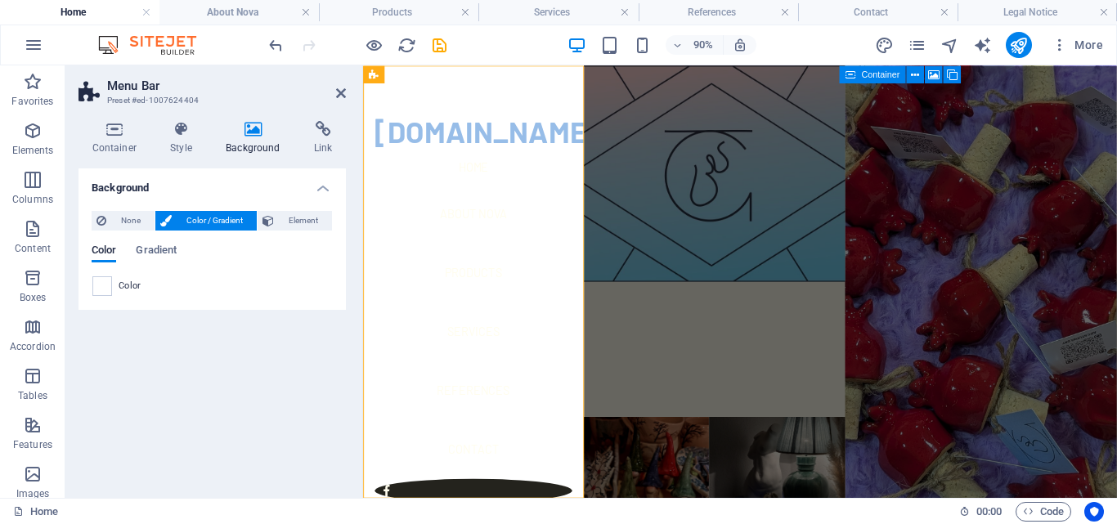
click at [180, 215] on span "Color / Gradient" at bounding box center [214, 221] width 75 height 20
click at [98, 290] on span at bounding box center [102, 286] width 18 height 18
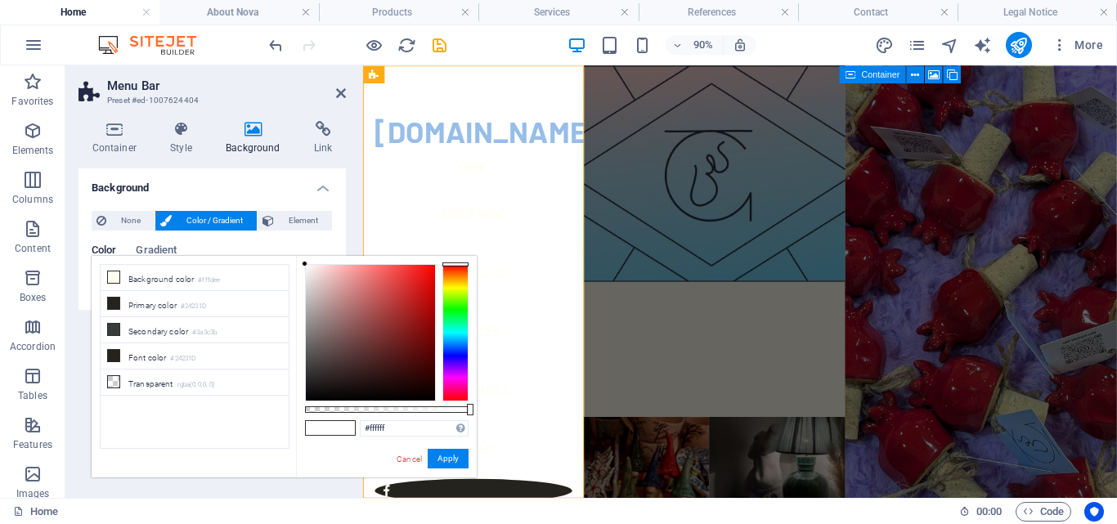
click at [452, 329] on div at bounding box center [455, 332] width 26 height 137
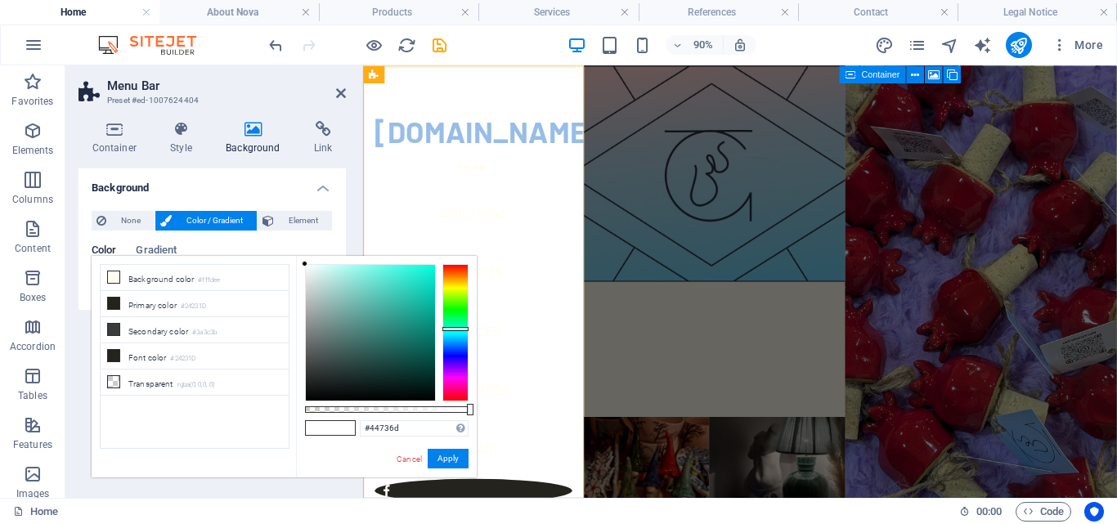
click at [357, 339] on div at bounding box center [370, 333] width 129 height 136
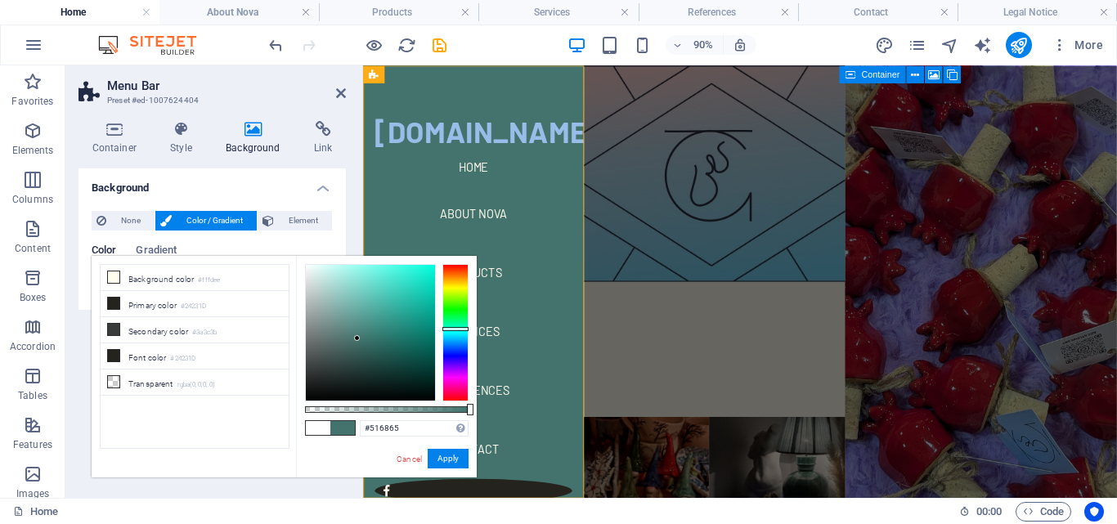
click at [334, 344] on div at bounding box center [370, 333] width 129 height 136
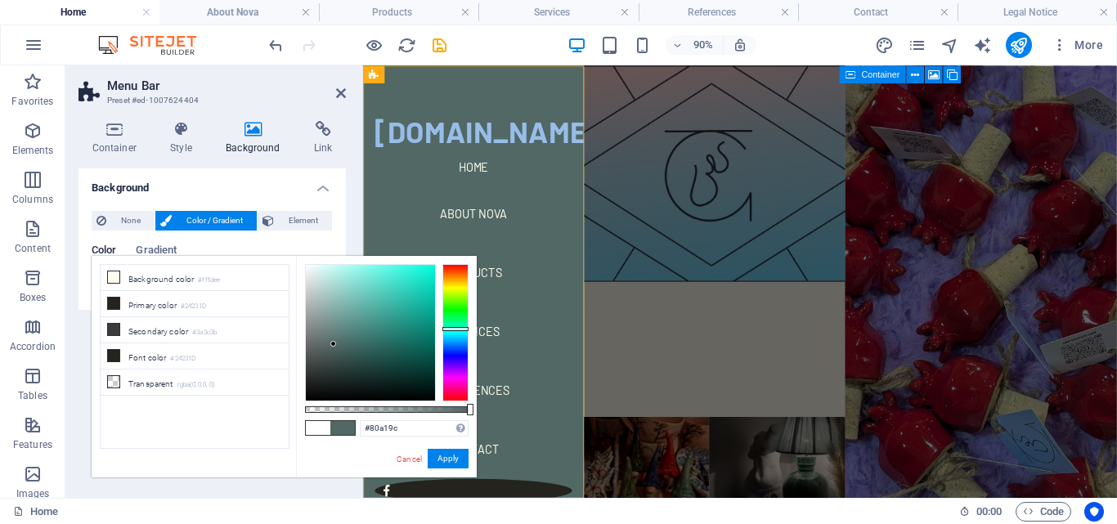
click at [331, 314] on div at bounding box center [370, 333] width 129 height 136
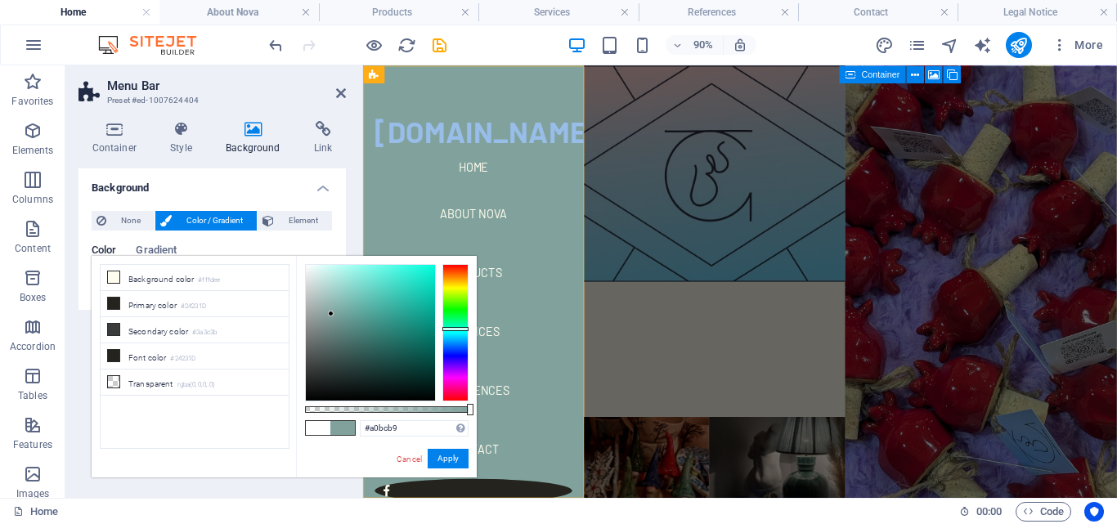
click at [325, 299] on div at bounding box center [370, 333] width 129 height 136
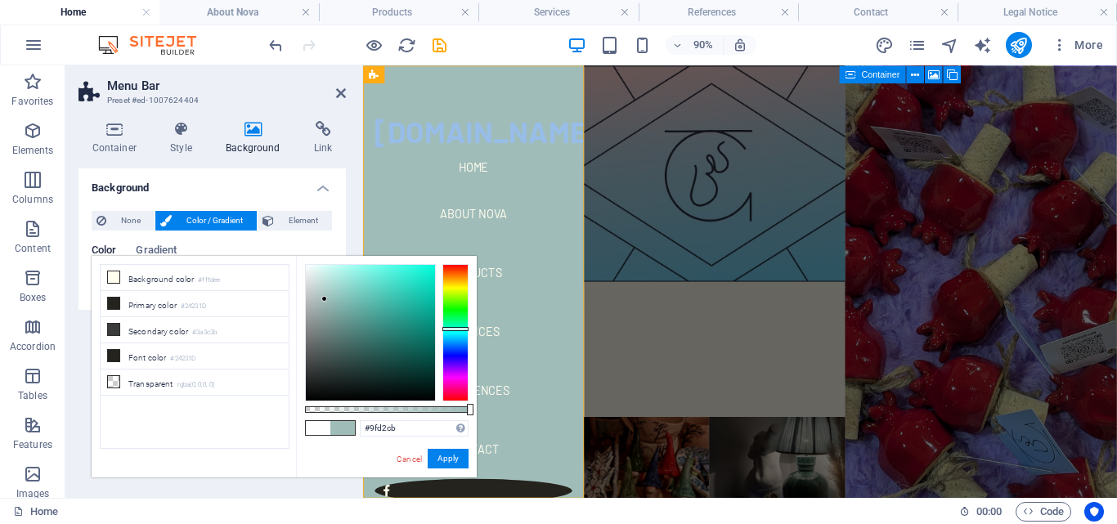
click at [336, 288] on div at bounding box center [370, 333] width 129 height 136
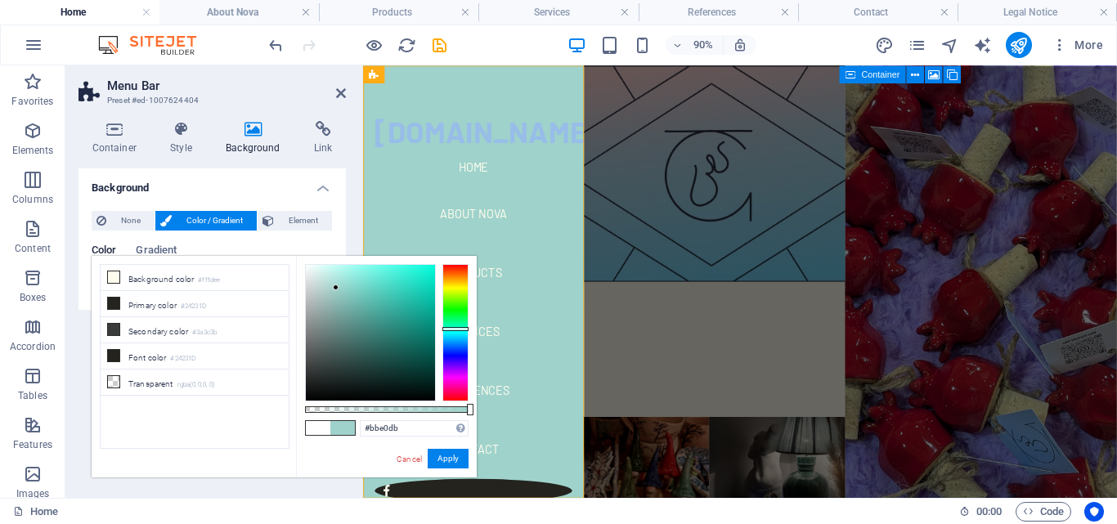
click at [326, 281] on div at bounding box center [370, 333] width 129 height 136
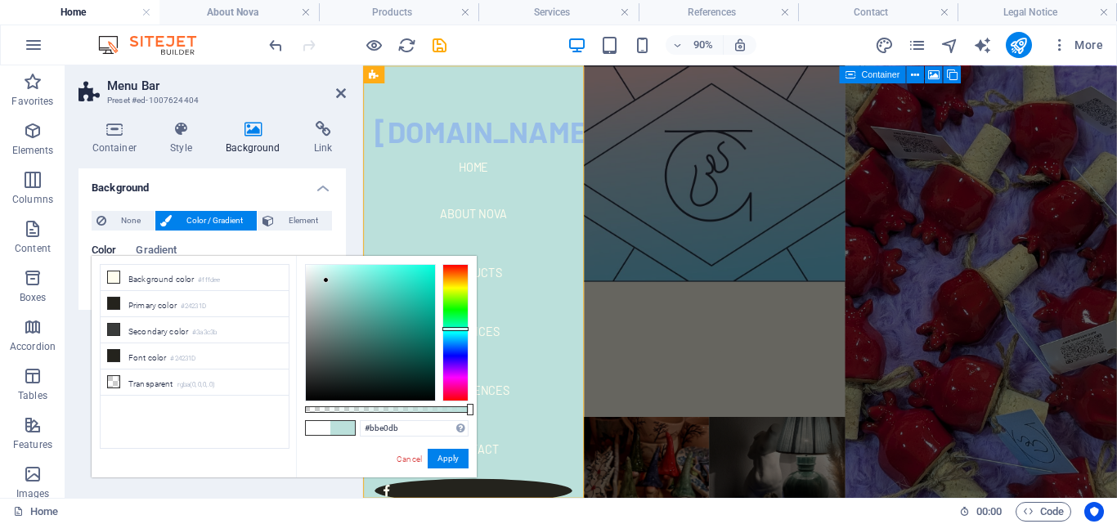
type input "#c3e4e0"
click at [324, 278] on div at bounding box center [324, 278] width 6 height 6
click at [446, 460] on button "Apply" at bounding box center [448, 459] width 41 height 20
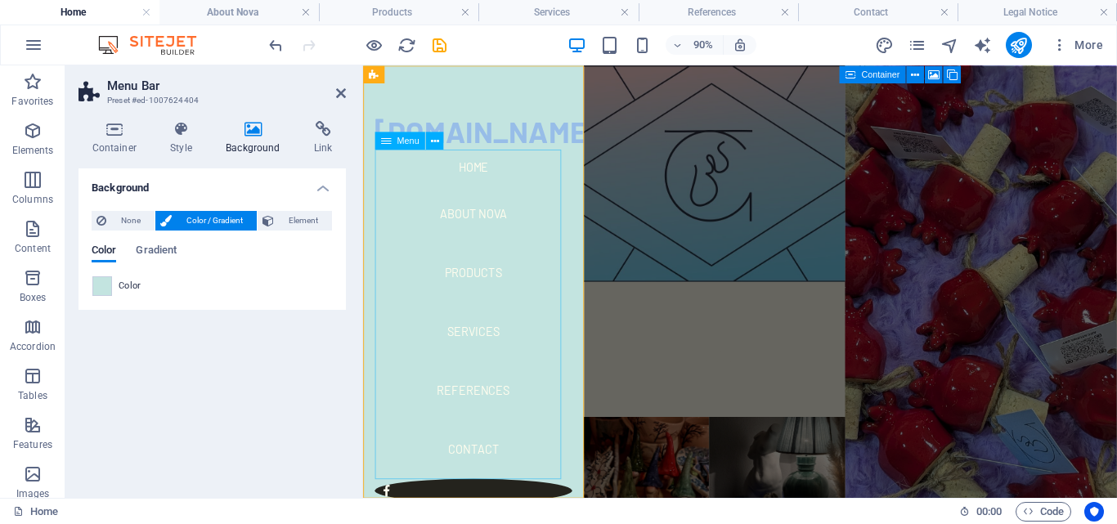
click at [492, 361] on nav "Home About Nova Products Services References Contact" at bounding box center [485, 342] width 219 height 366
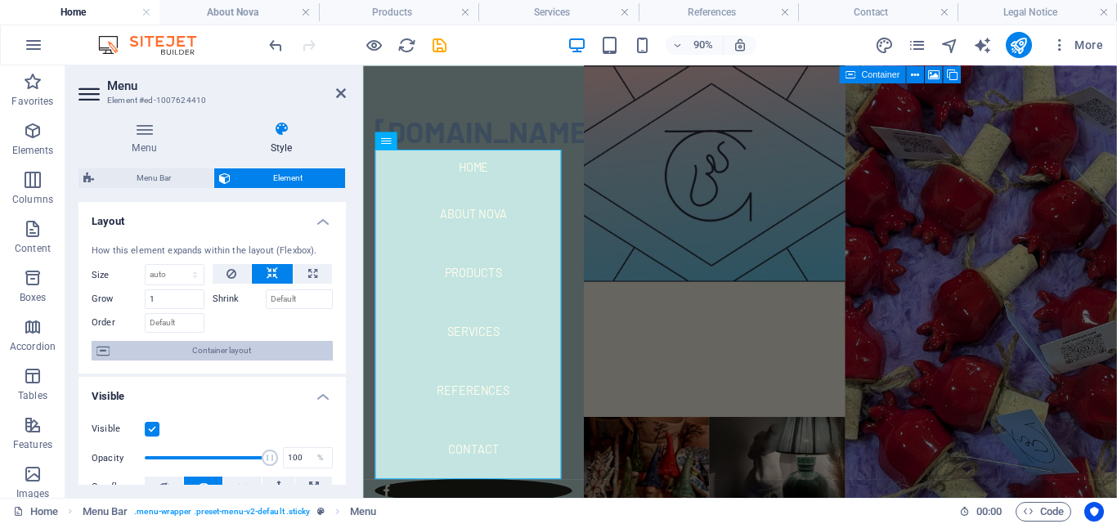
click at [212, 357] on span "Container layout" at bounding box center [220, 351] width 213 height 20
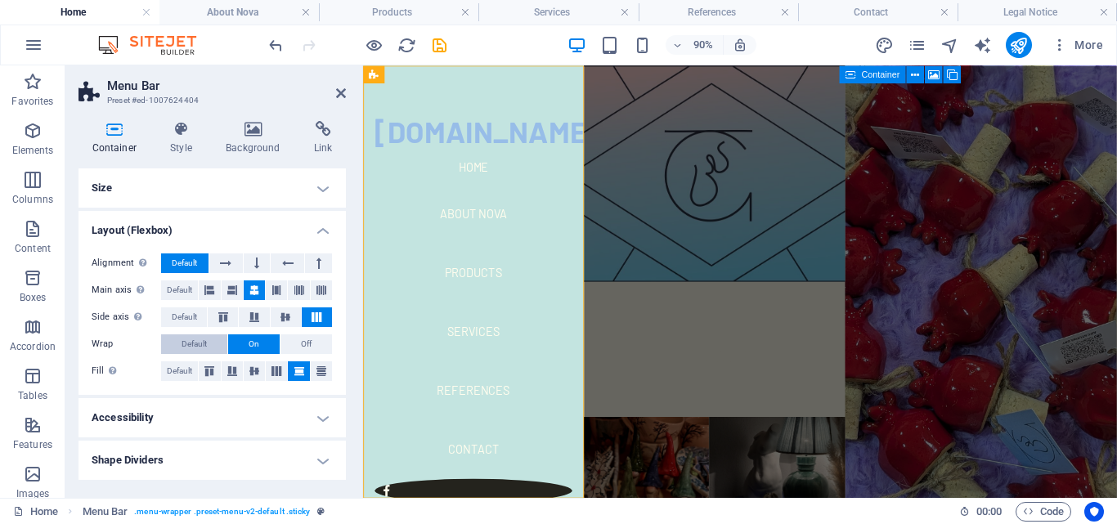
click at [209, 352] on button "Default" at bounding box center [194, 344] width 66 height 20
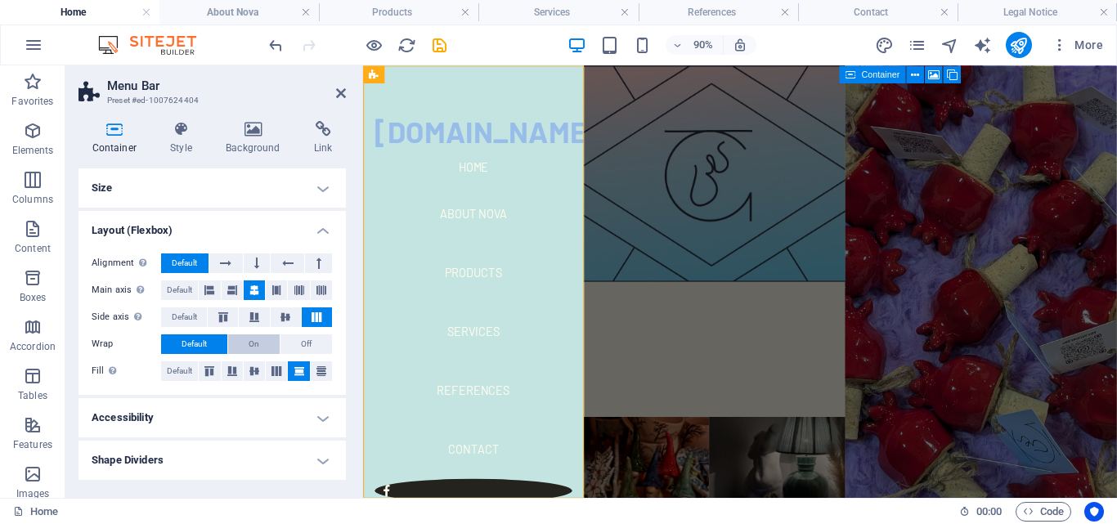
click at [238, 351] on button "On" at bounding box center [254, 344] width 52 height 20
click at [255, 417] on h4 "Accessibility" at bounding box center [212, 417] width 267 height 39
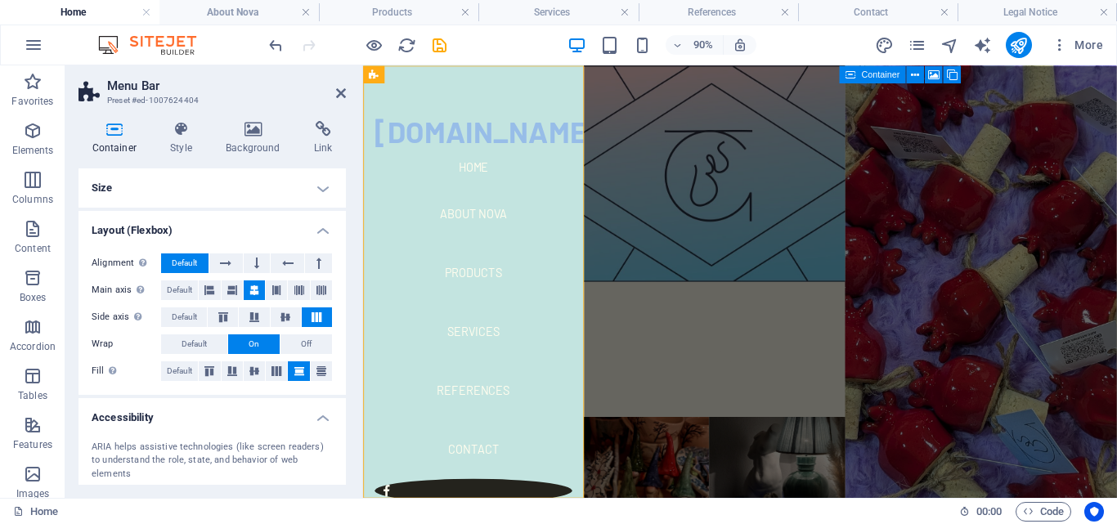
click at [255, 417] on h4 "Accessibility" at bounding box center [212, 412] width 267 height 29
click at [270, 185] on h4 "Size" at bounding box center [212, 187] width 267 height 39
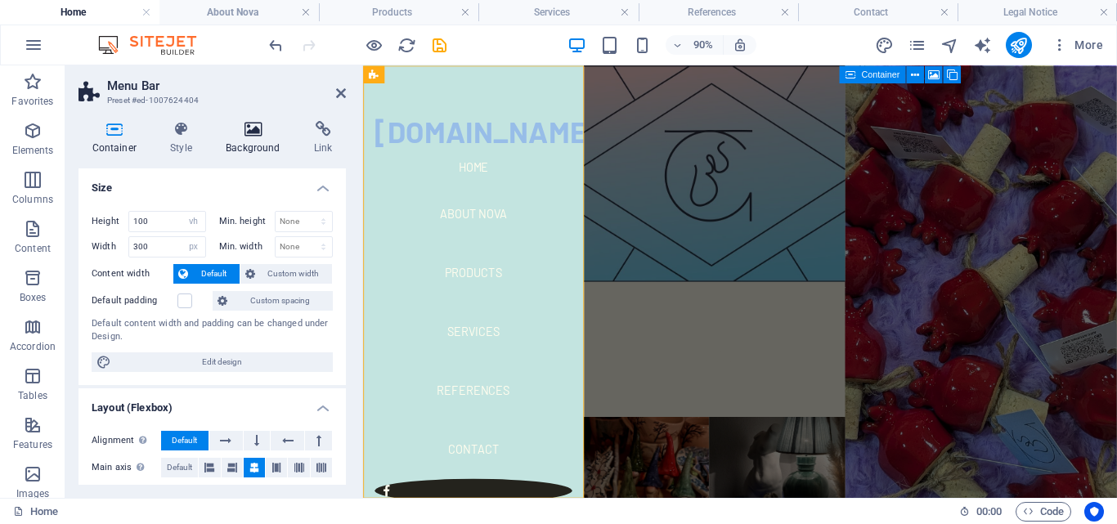
click at [256, 140] on h4 "Background" at bounding box center [257, 138] width 88 height 34
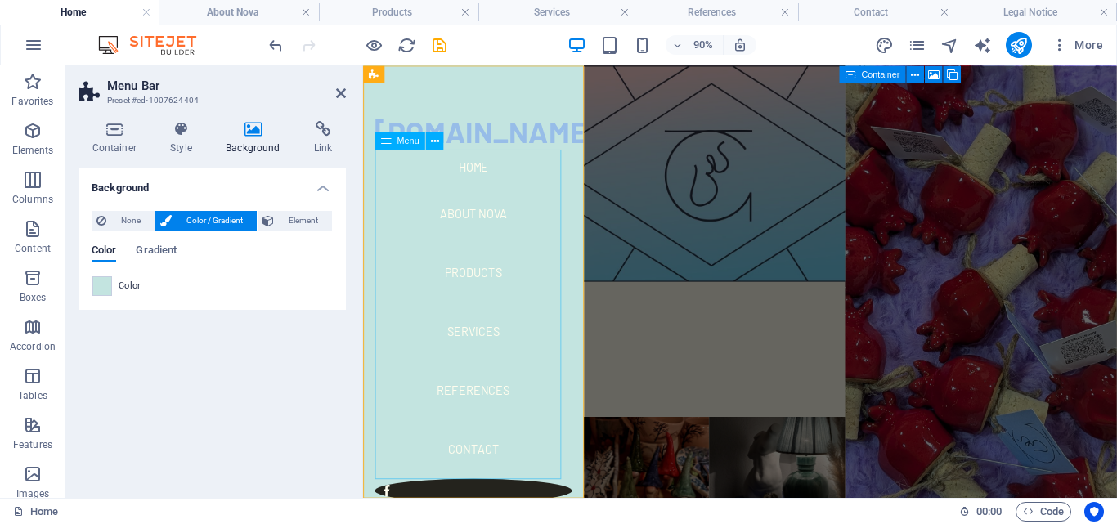
click at [497, 239] on nav "Home About Nova Products Services References Contact" at bounding box center [485, 342] width 219 height 366
click at [472, 232] on nav "Home About Nova Products Services References Contact" at bounding box center [485, 342] width 219 height 366
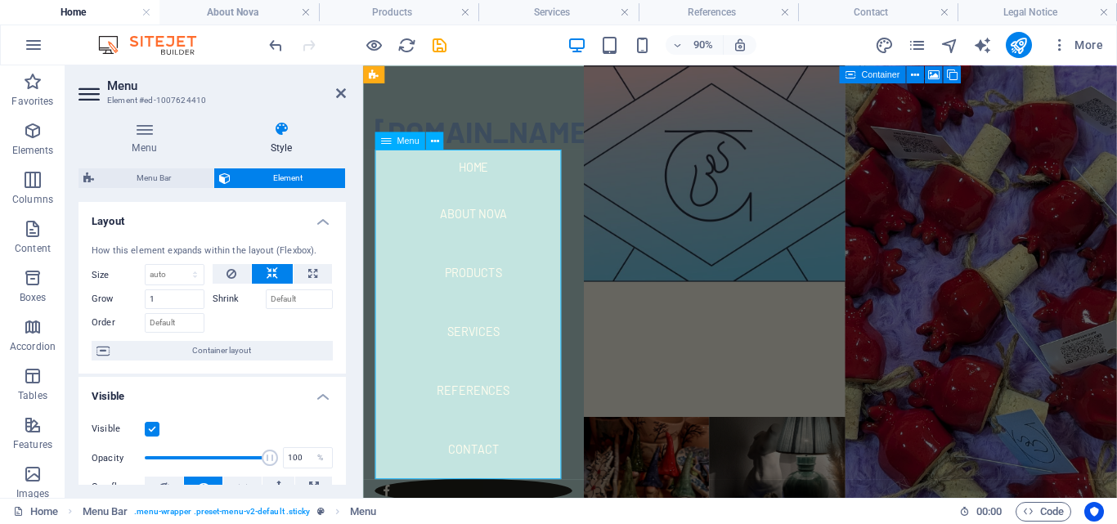
click at [470, 231] on nav "Home About Nova Products Services References Contact" at bounding box center [485, 342] width 219 height 366
click at [168, 145] on h4 "Menu" at bounding box center [148, 138] width 138 height 34
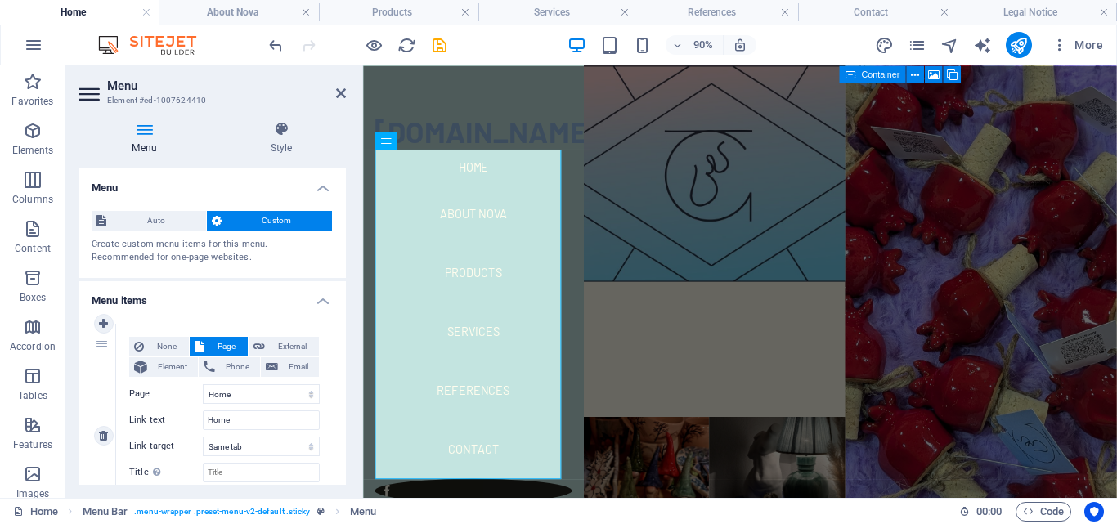
drag, startPoint x: 211, startPoint y: 303, endPoint x: 227, endPoint y: 325, distance: 26.8
drag, startPoint x: 227, startPoint y: 325, endPoint x: 166, endPoint y: 196, distance: 142.3
click at [166, 196] on h4 "Menu" at bounding box center [212, 182] width 267 height 29
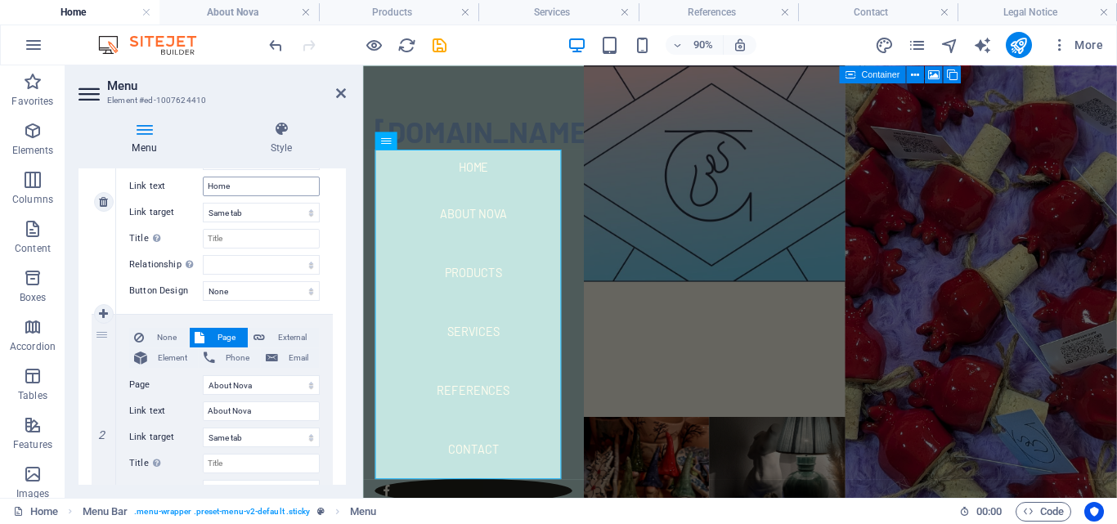
scroll to position [245, 0]
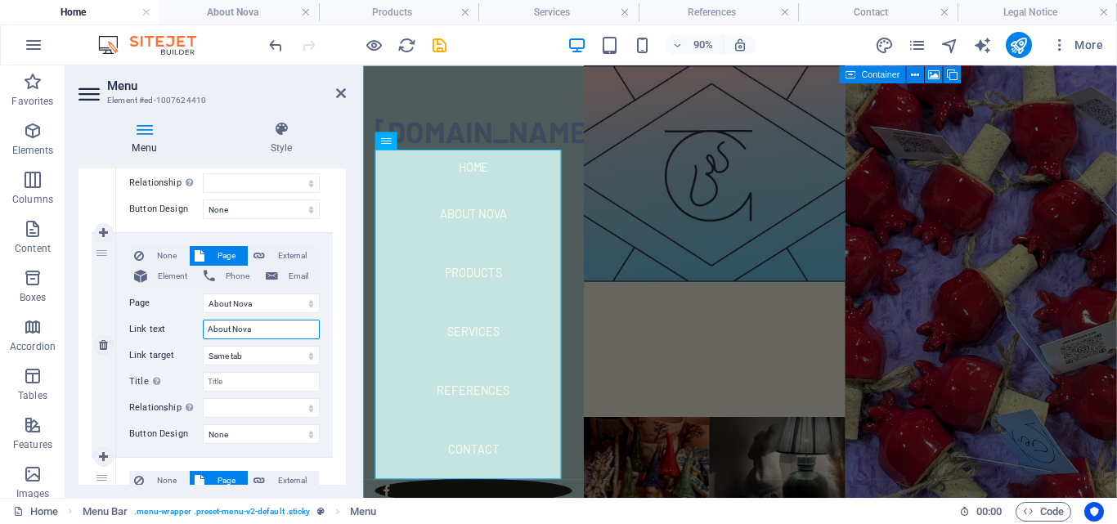
click at [264, 330] on input "About Nova" at bounding box center [261, 330] width 117 height 20
click at [260, 303] on select "Home About Nova Products Services References Contact Legal Notice Privacy" at bounding box center [261, 304] width 117 height 20
click at [259, 303] on select "Home About Nova Products Services References Contact Legal Notice Privacy" at bounding box center [261, 304] width 117 height 20
click at [258, 330] on input "About Nova" at bounding box center [261, 330] width 117 height 20
click at [256, 307] on select "Home About Nova Products Services References Contact Legal Notice Privacy" at bounding box center [261, 304] width 117 height 20
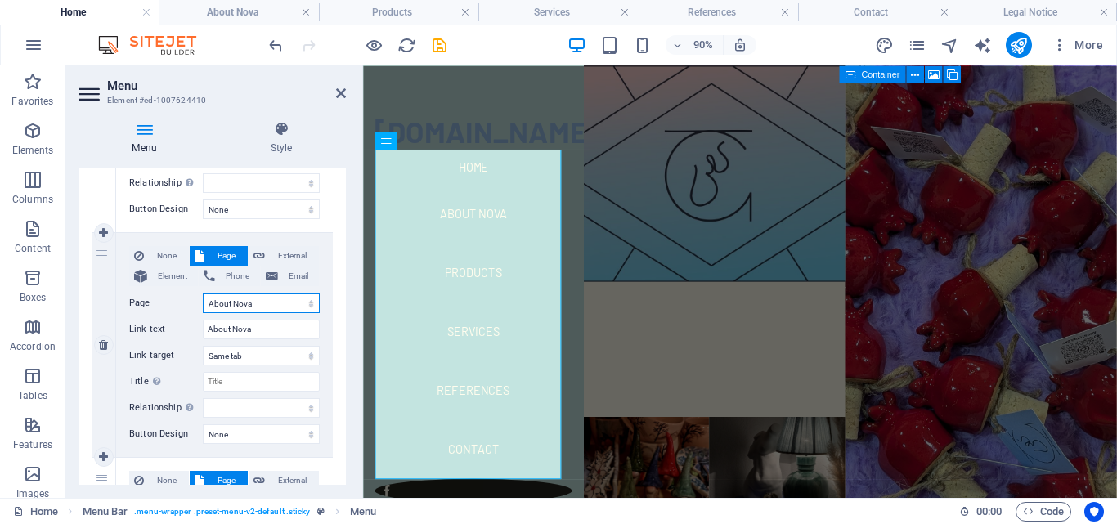
click at [268, 302] on select "Home About Nova Products Services References Contact Legal Notice Privacy" at bounding box center [261, 304] width 117 height 20
click at [267, 327] on input "About Nova" at bounding box center [261, 330] width 117 height 20
type input "About ar"
select select
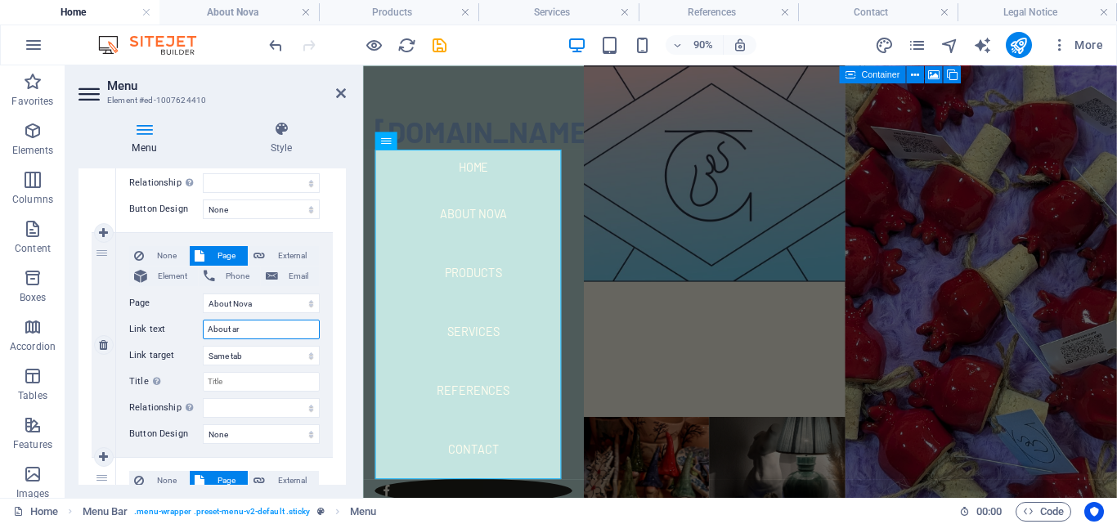
select select
type input "About a"
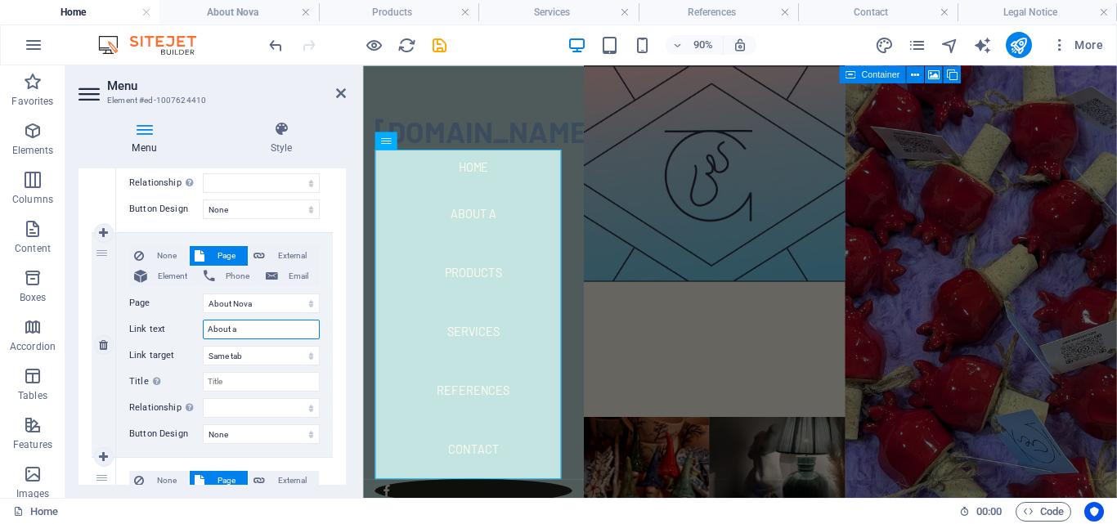
select select
type input "About"
select select
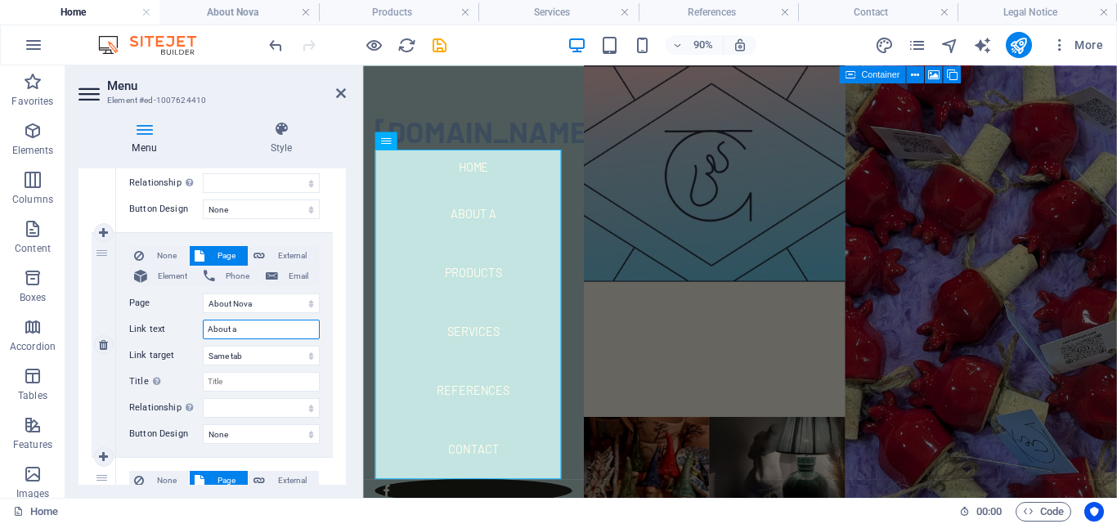
select select
type input "About A"
select select
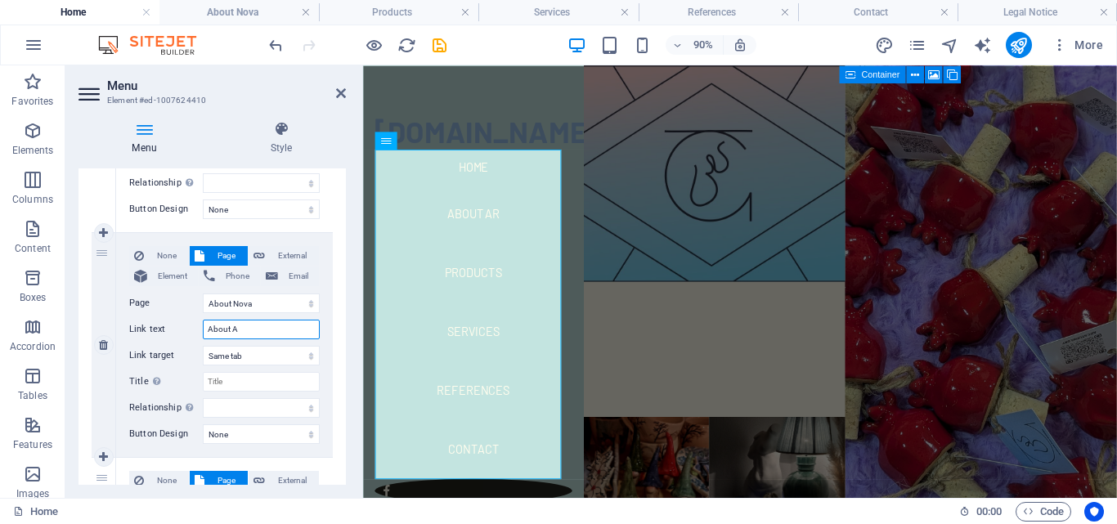
select select
type input "About Art Studio Sky"
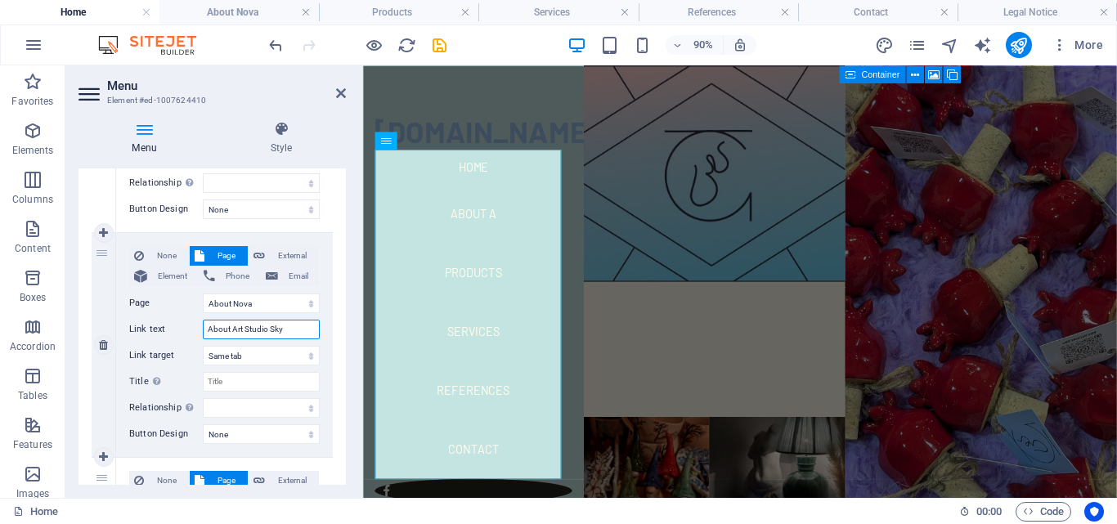
select select
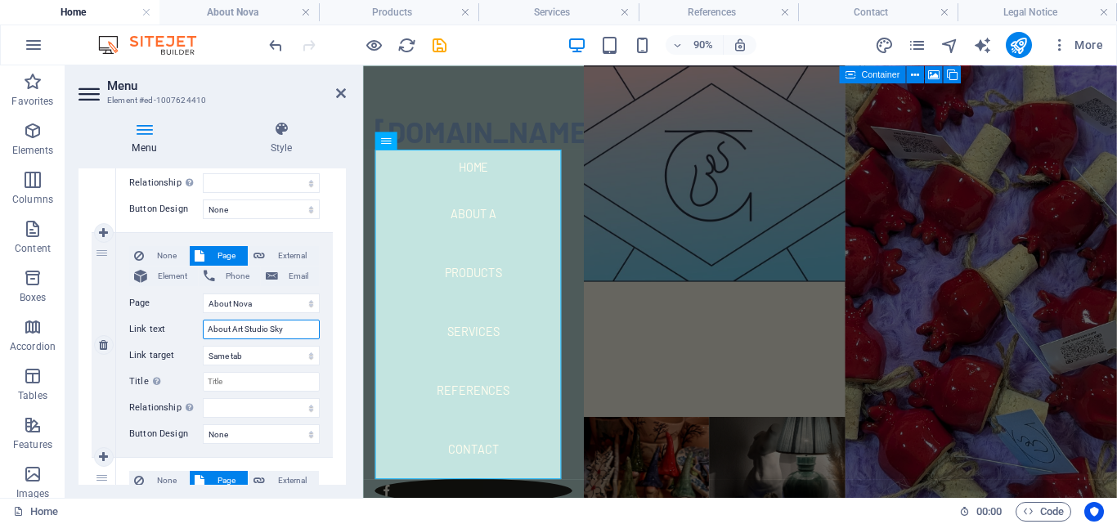
select select
type input "About Art Studio Sky"
click at [322, 378] on div "None Page External Element Phone Email Page Home About Nova Products Services R…" at bounding box center [224, 345] width 217 height 224
click at [286, 307] on select "Home About Nova Products Services References Contact Legal Notice Privacy" at bounding box center [261, 304] width 117 height 20
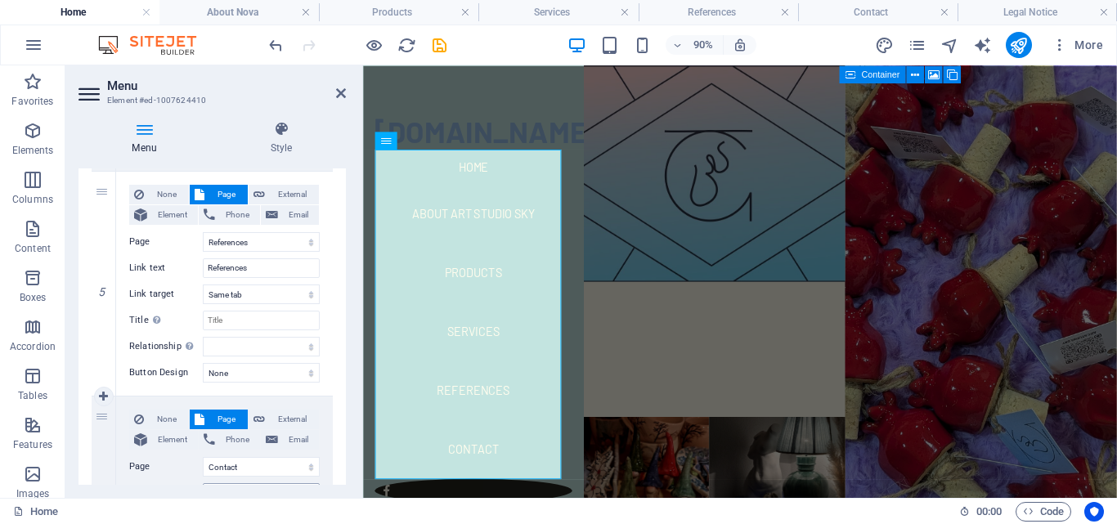
scroll to position [1163, 0]
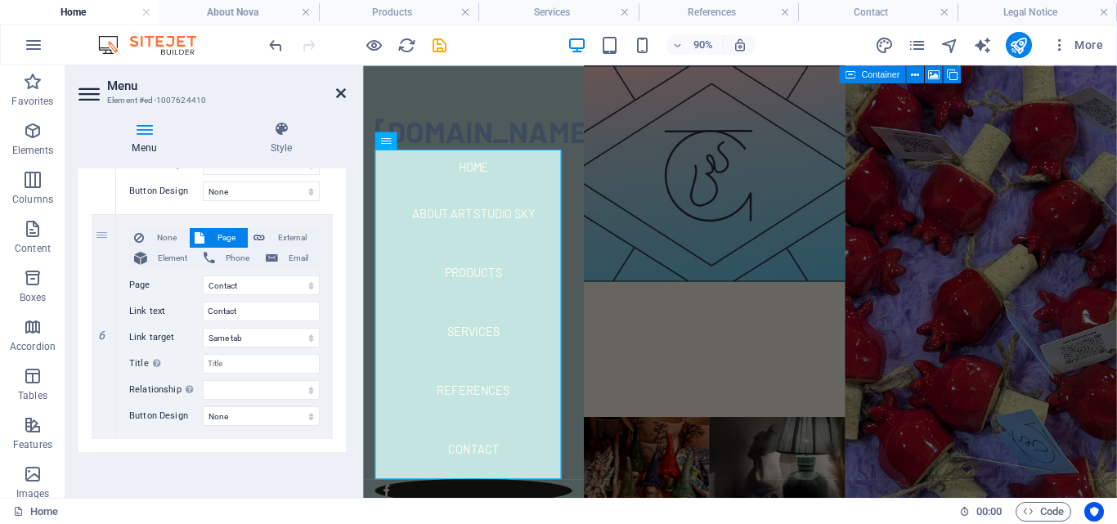
click at [342, 96] on icon at bounding box center [341, 93] width 10 height 13
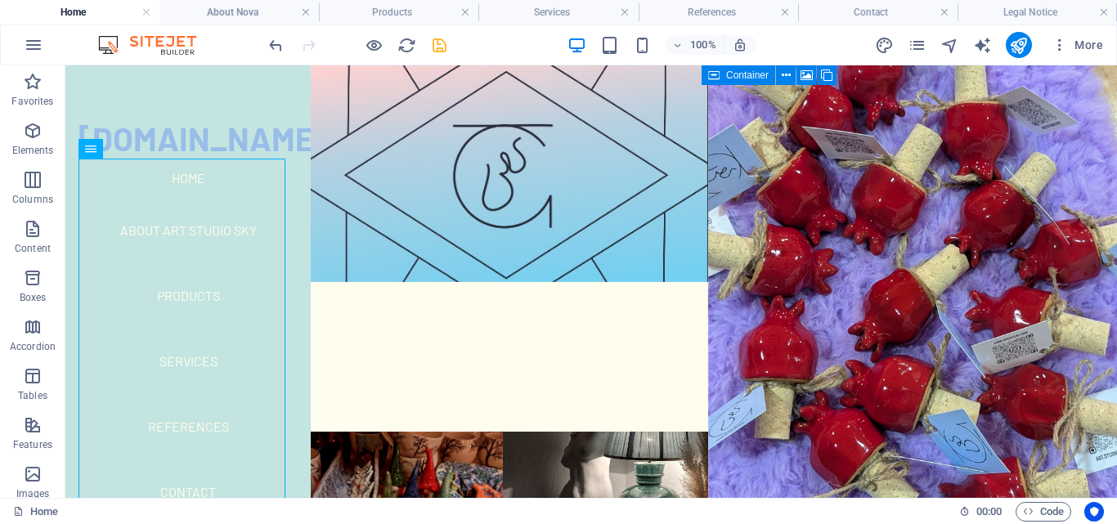
click at [437, 41] on icon "save" at bounding box center [439, 45] width 19 height 19
